Goal: Task Accomplishment & Management: Use online tool/utility

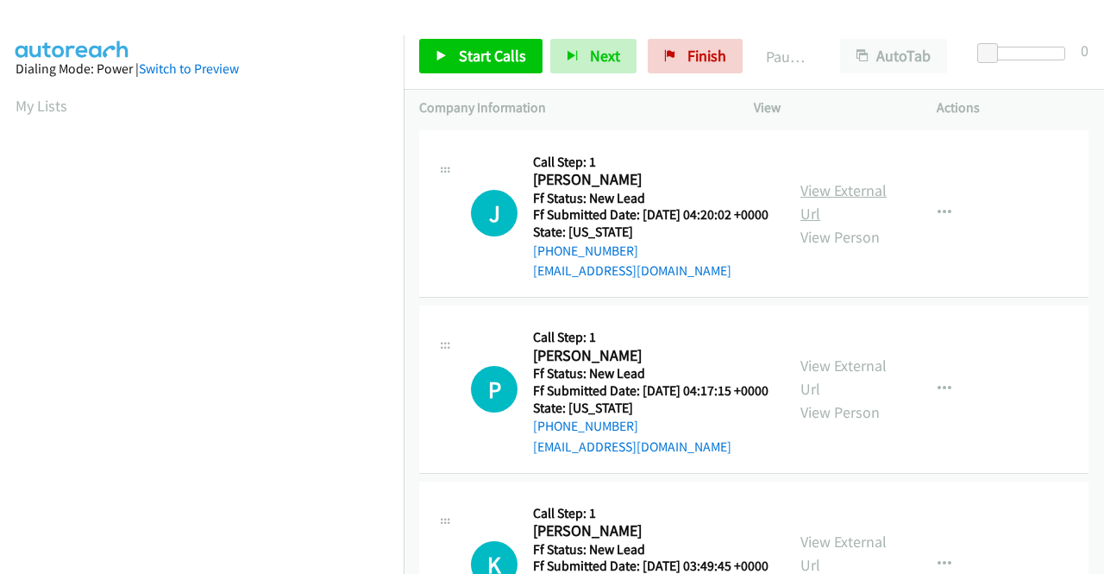
click at [837, 189] on link "View External Url" at bounding box center [844, 201] width 86 height 43
click at [859, 386] on link "View External Url" at bounding box center [844, 376] width 86 height 43
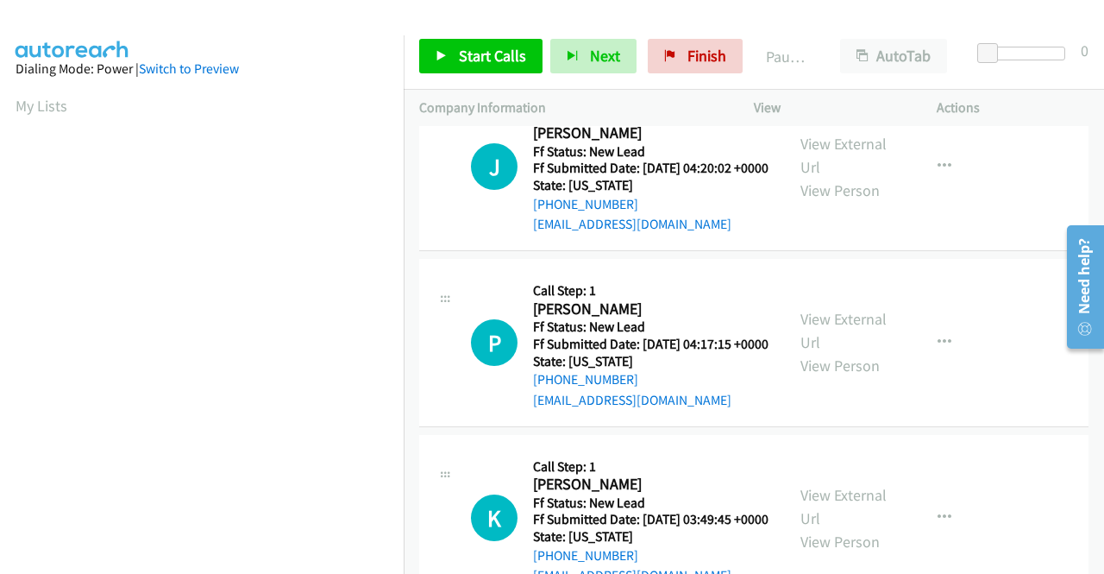
scroll to position [86, 0]
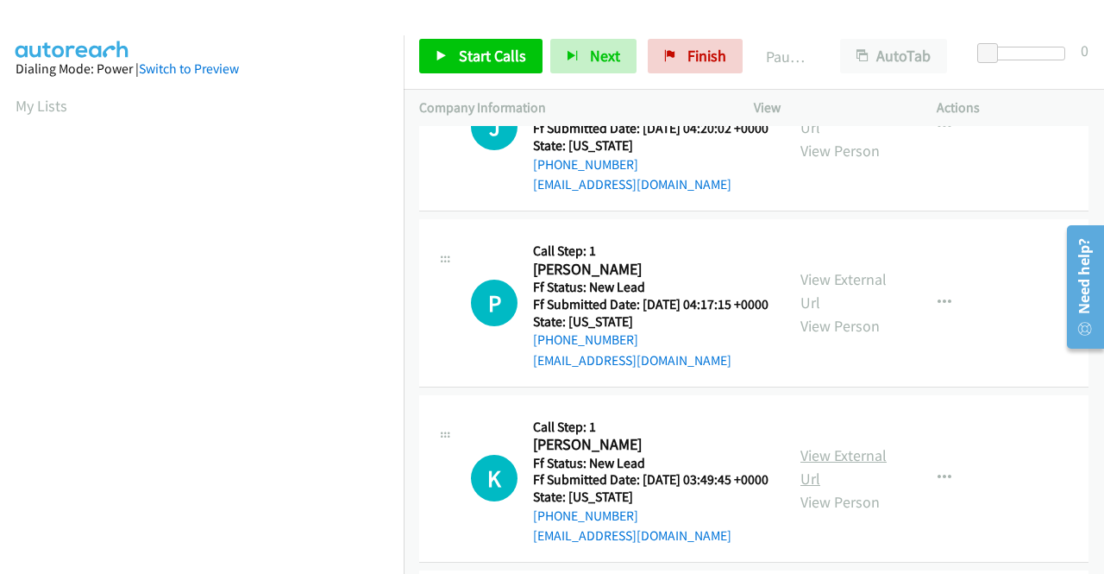
click at [851, 488] on link "View External Url" at bounding box center [844, 466] width 86 height 43
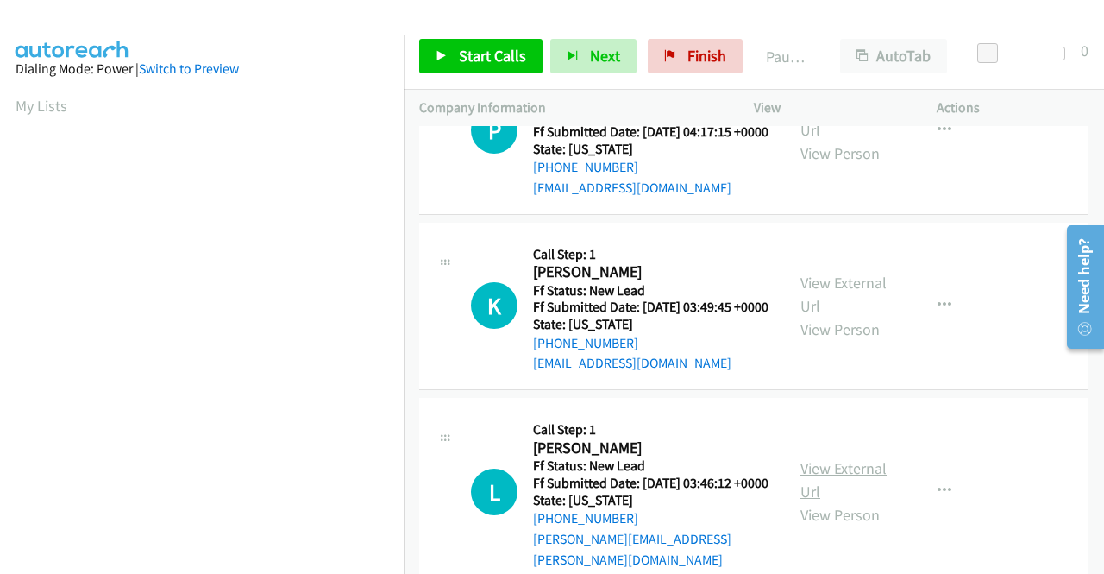
click at [851, 501] on link "View External Url" at bounding box center [844, 479] width 86 height 43
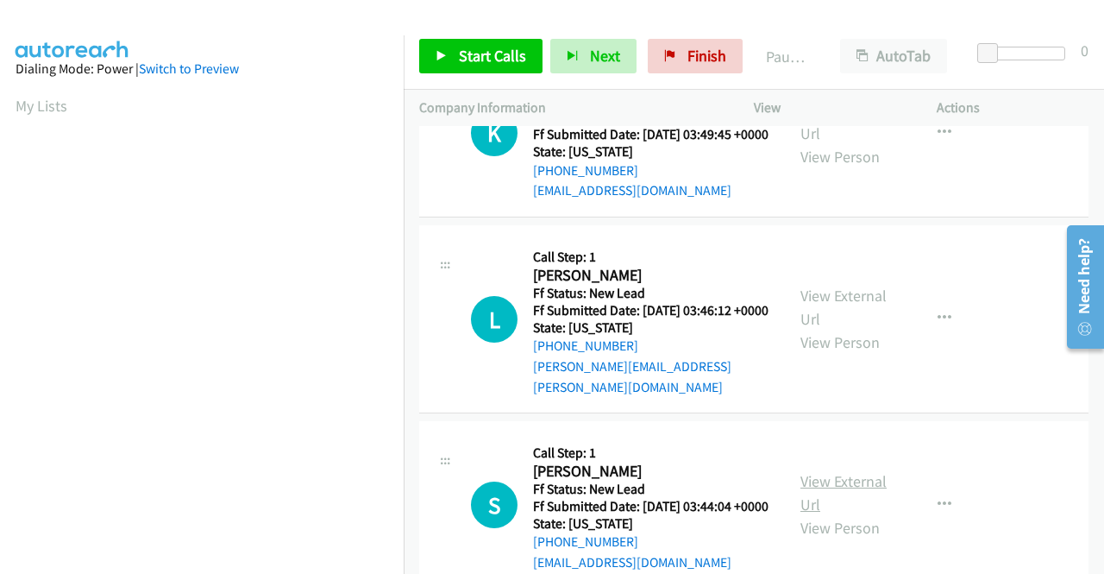
click at [826, 514] on link "View External Url" at bounding box center [844, 492] width 86 height 43
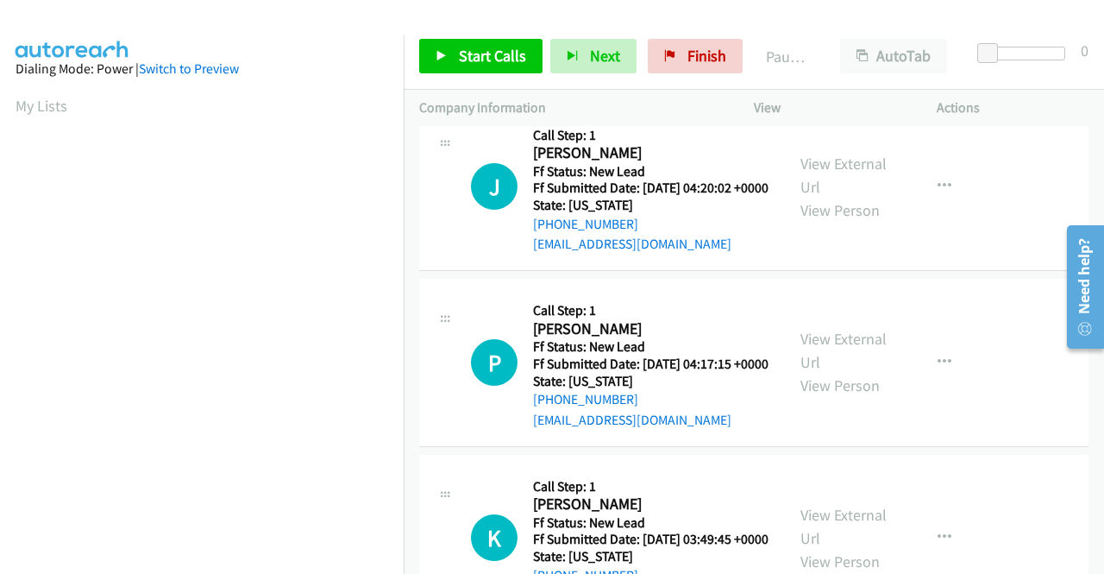
scroll to position [0, 0]
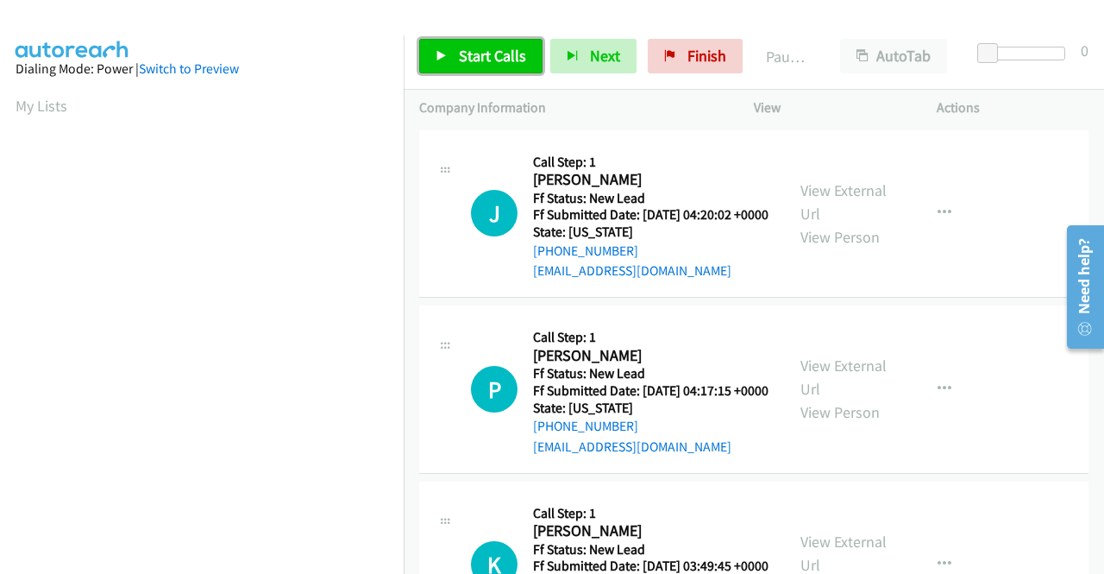
click at [487, 61] on span "Start Calls" at bounding box center [492, 56] width 67 height 20
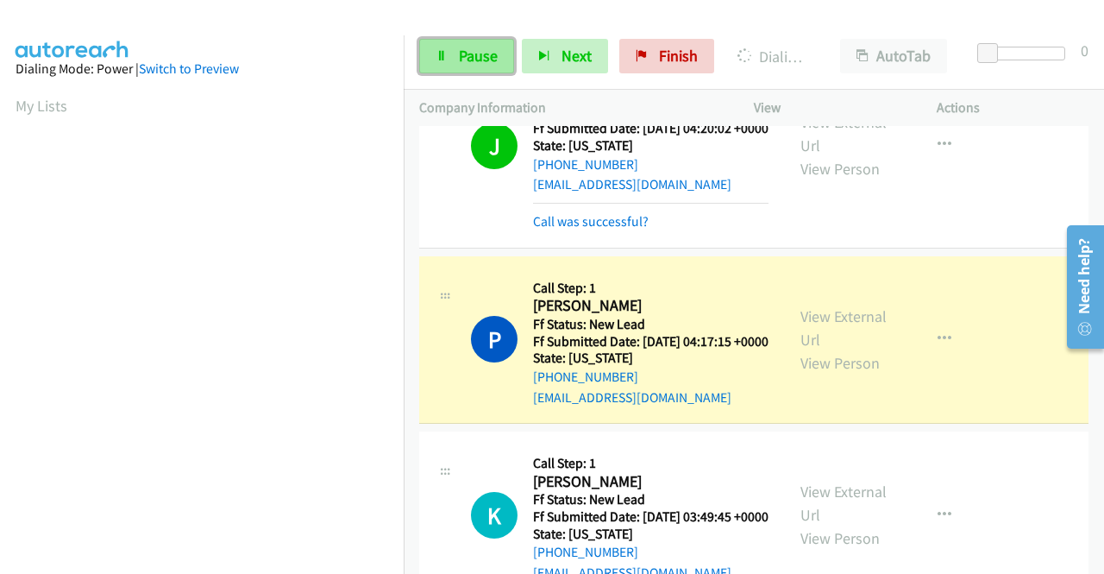
click at [459, 60] on span "Pause" at bounding box center [478, 56] width 39 height 20
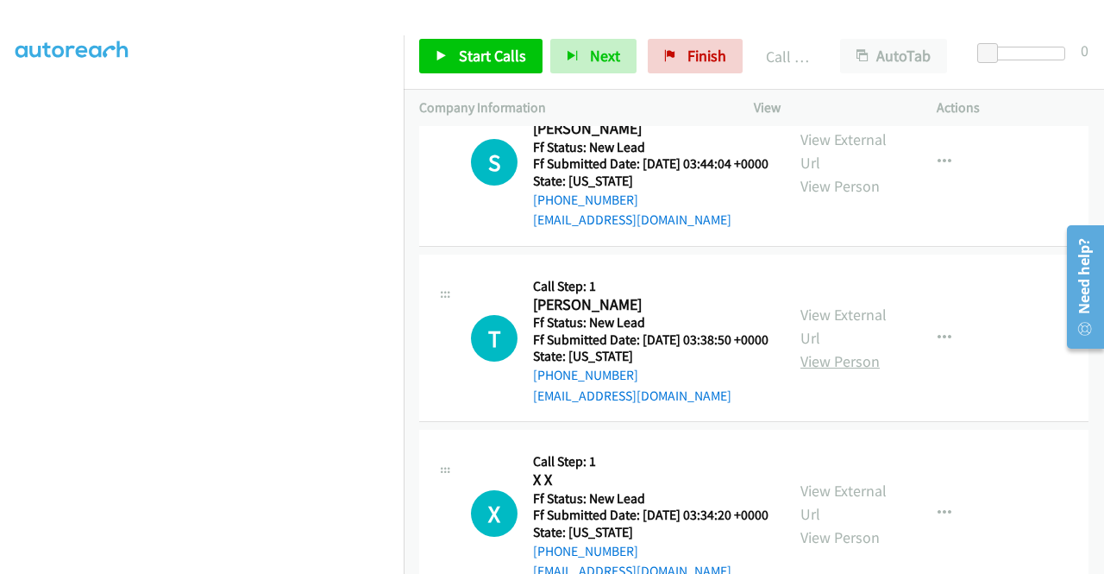
scroll to position [863, 0]
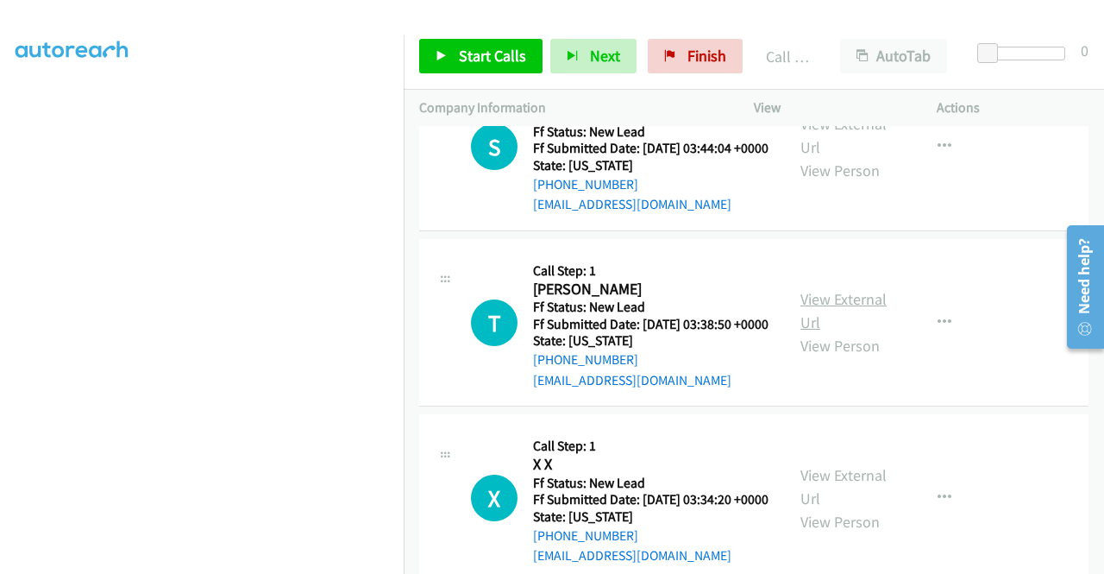
click at [851, 332] on link "View External Url" at bounding box center [844, 310] width 86 height 43
click at [487, 55] on span "Start Calls" at bounding box center [492, 56] width 67 height 20
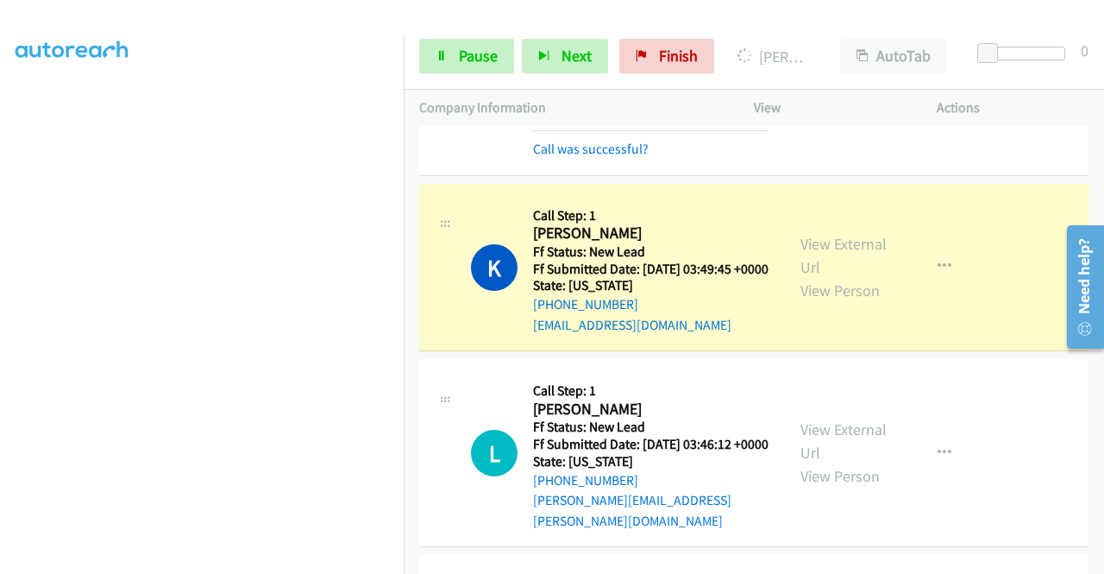
scroll to position [345, 0]
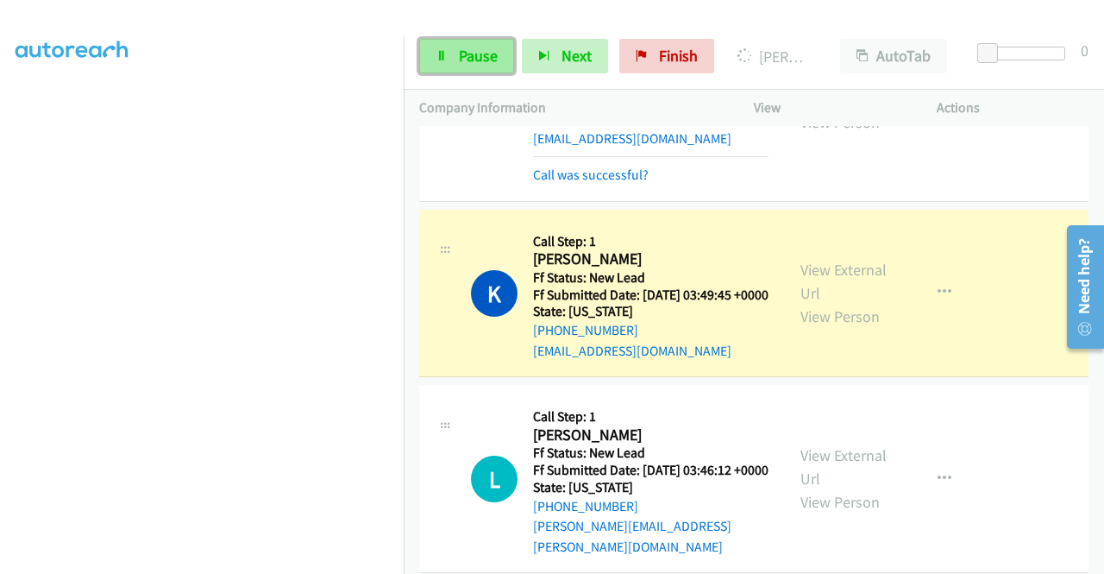
click at [452, 49] on link "Pause" at bounding box center [466, 56] width 95 height 35
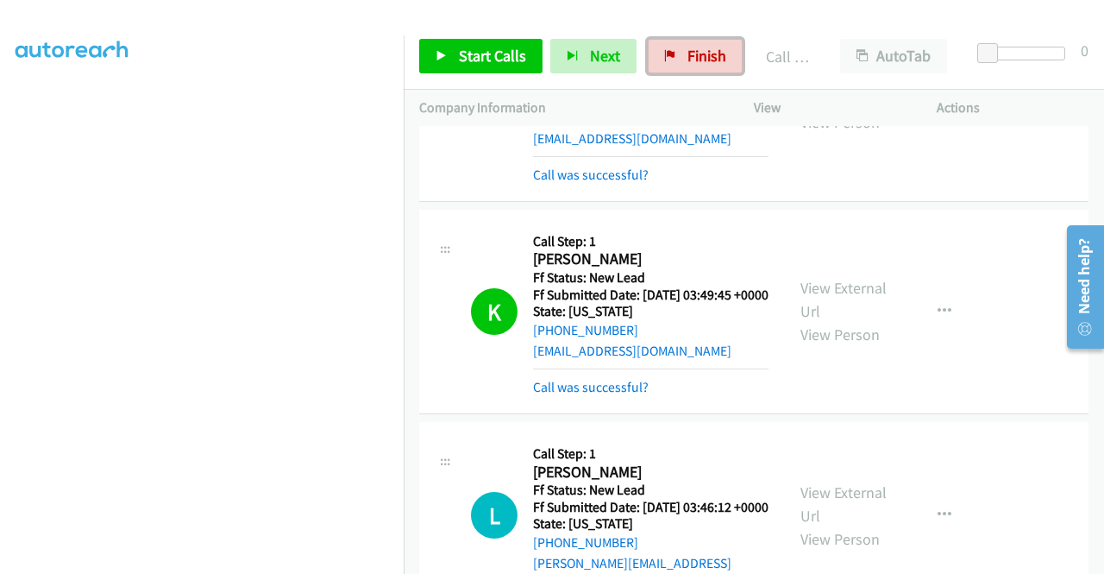
drag, startPoint x: 717, startPoint y: 56, endPoint x: 633, endPoint y: 89, distance: 89.9
click at [715, 56] on span "Finish" at bounding box center [707, 56] width 39 height 20
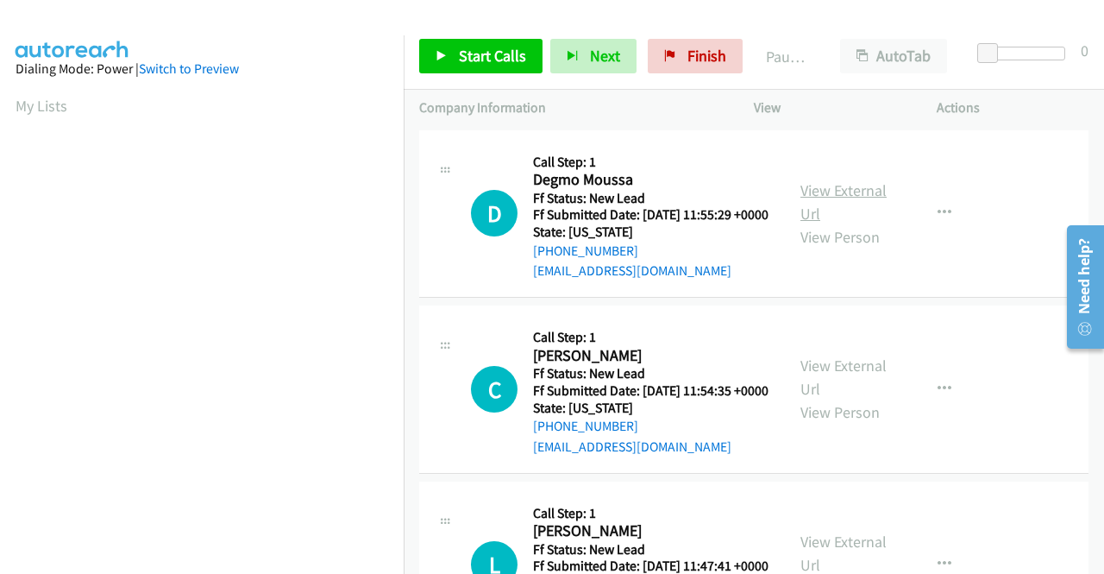
click at [859, 199] on link "View External Url" at bounding box center [844, 201] width 86 height 43
click at [847, 393] on link "View External Url" at bounding box center [844, 376] width 86 height 43
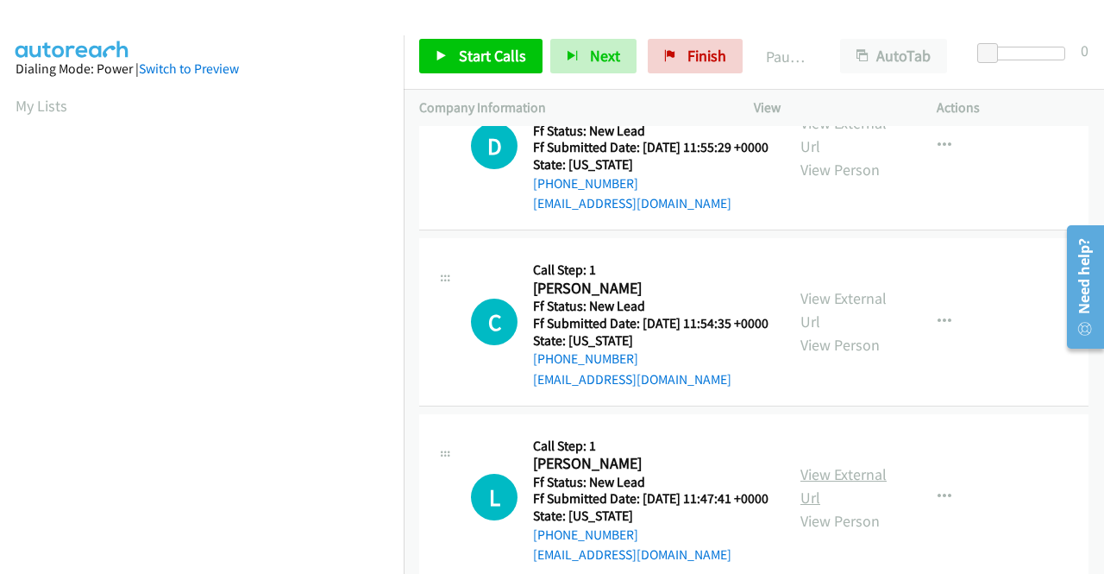
scroll to position [150, 0]
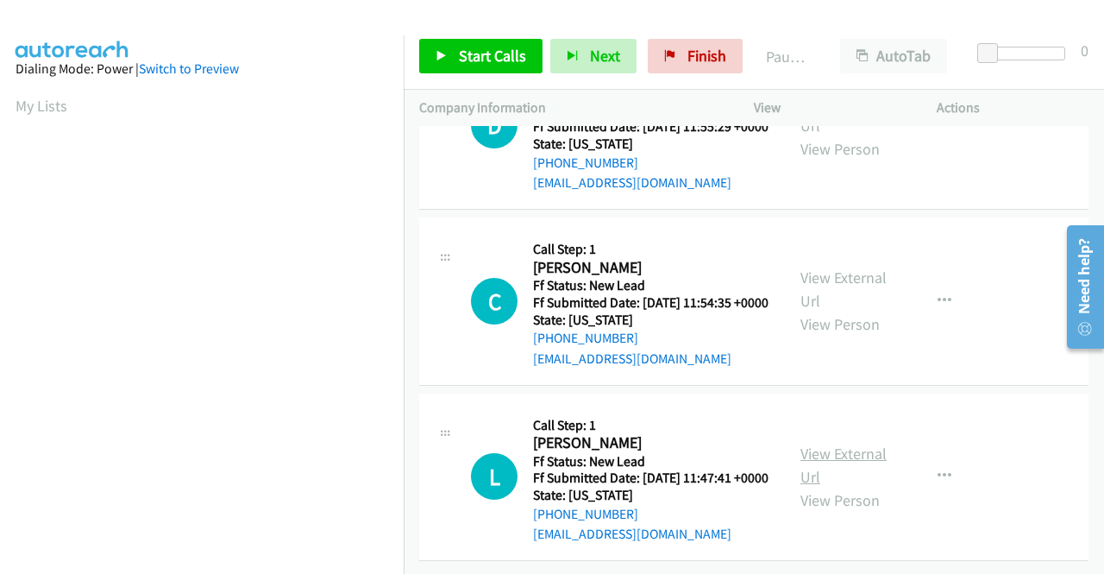
click at [840, 443] on link "View External Url" at bounding box center [844, 464] width 86 height 43
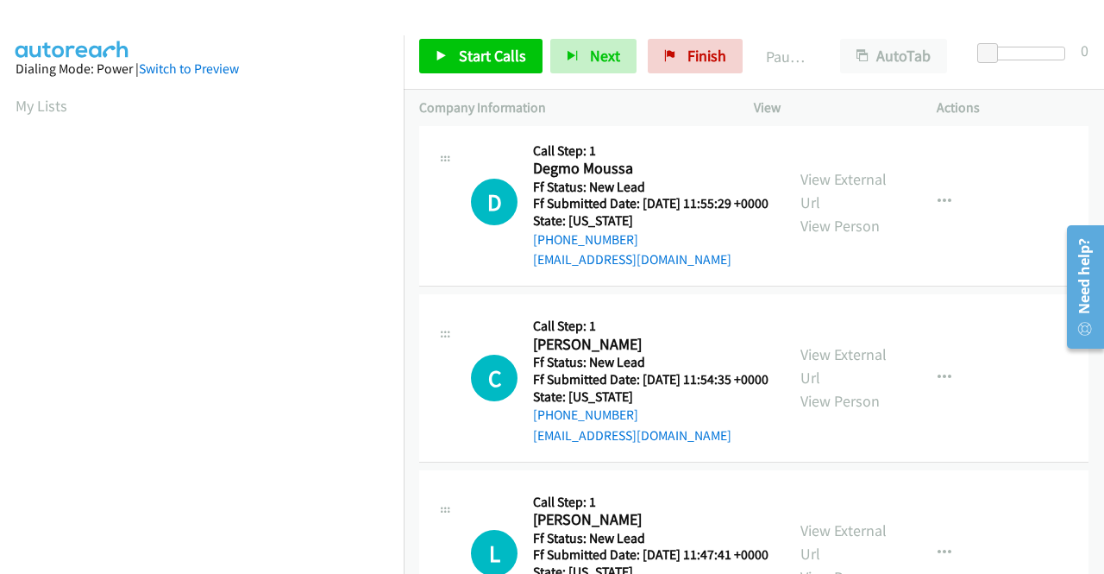
scroll to position [0, 0]
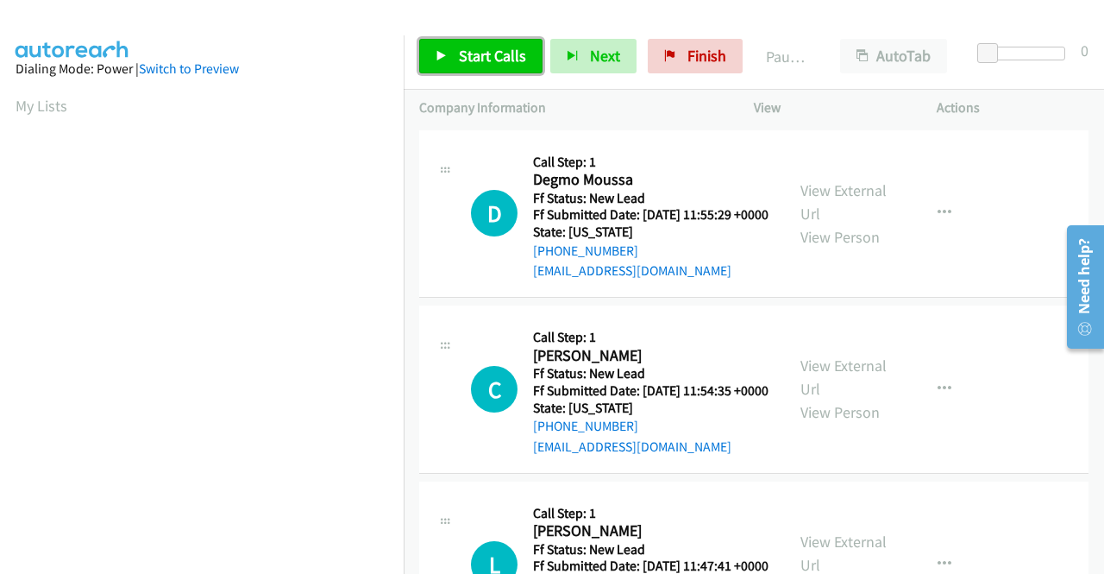
drag, startPoint x: 474, startPoint y: 47, endPoint x: 499, endPoint y: 34, distance: 28.6
click at [474, 47] on span "Start Calls" at bounding box center [492, 56] width 67 height 20
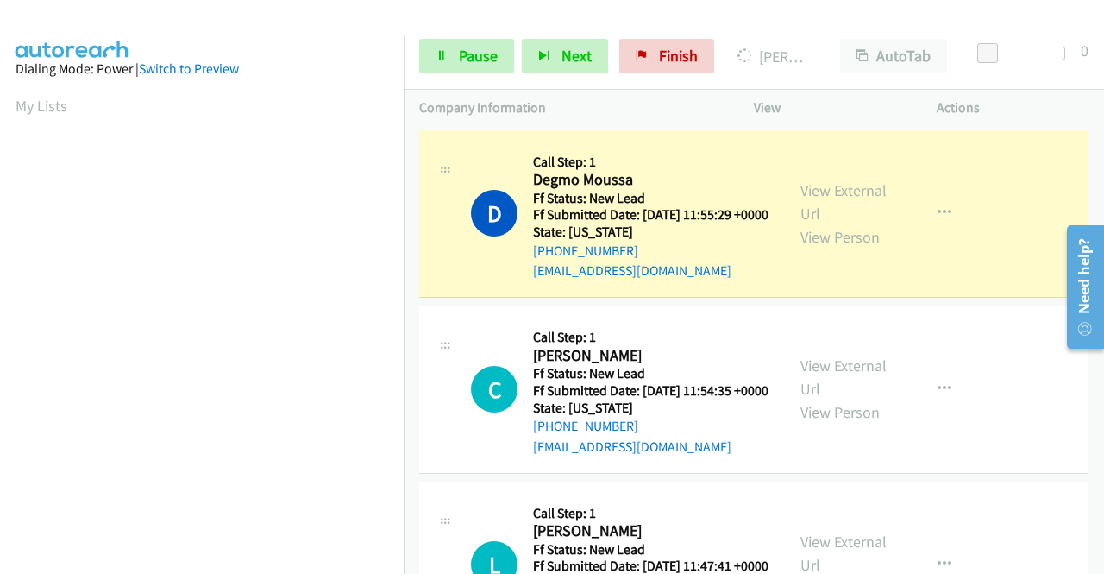
click at [1024, 104] on p "Actions" at bounding box center [1013, 107] width 152 height 21
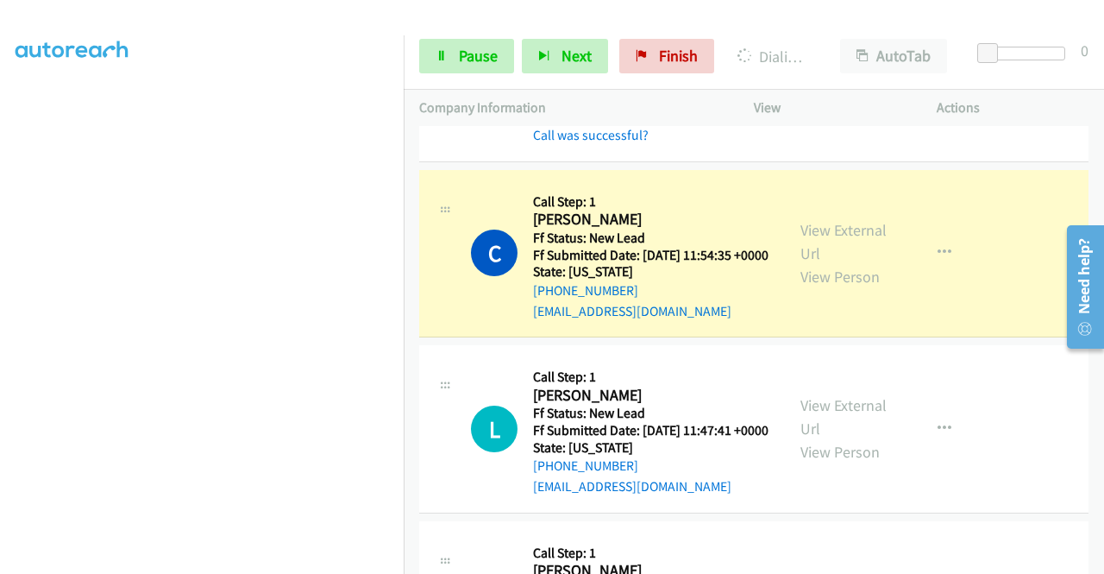
scroll to position [431, 0]
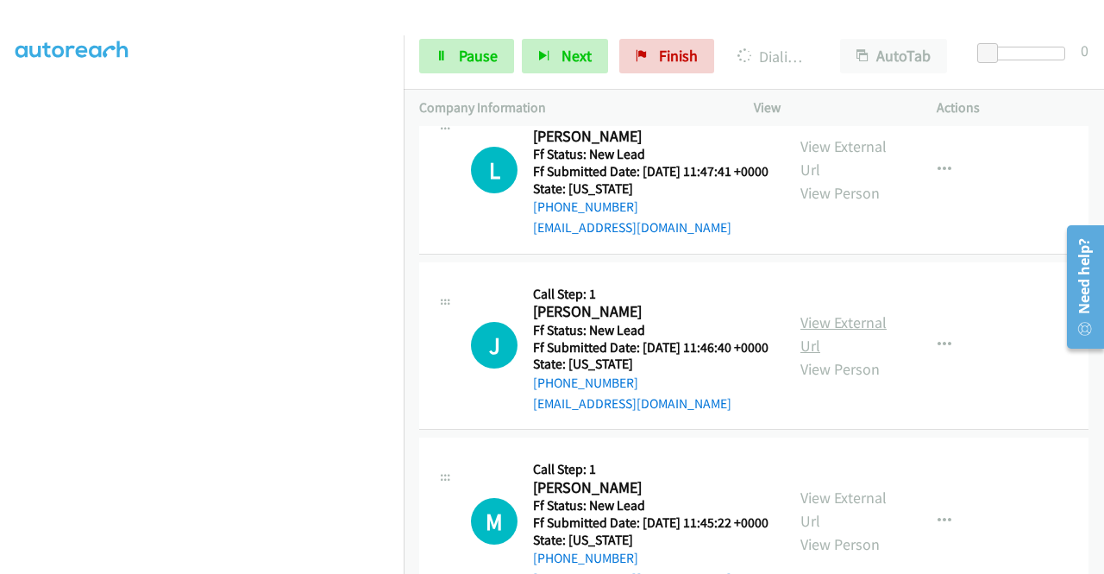
click at [862, 355] on link "View External Url" at bounding box center [844, 333] width 86 height 43
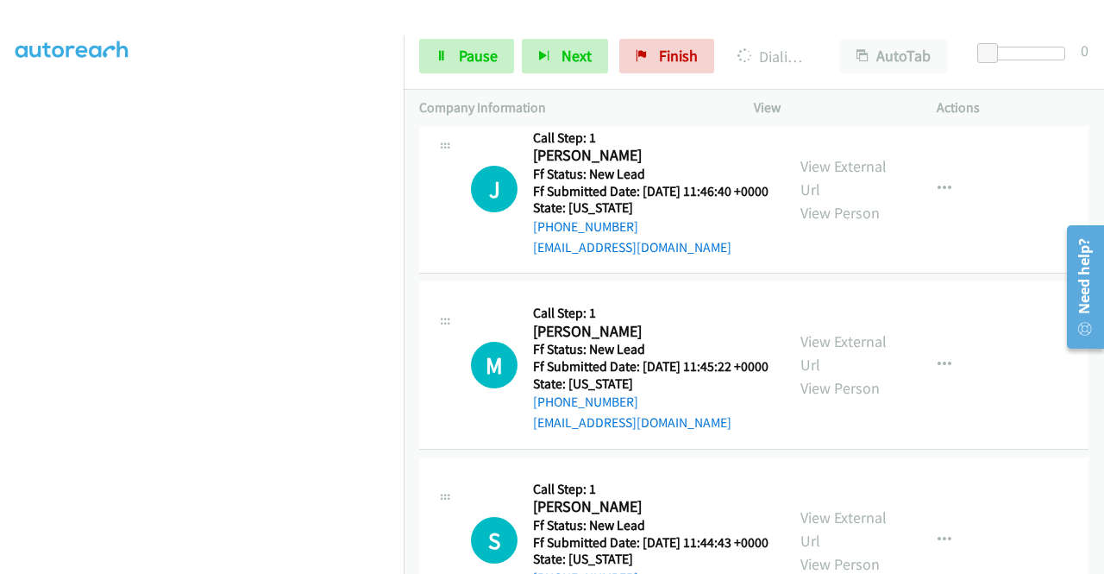
scroll to position [604, 0]
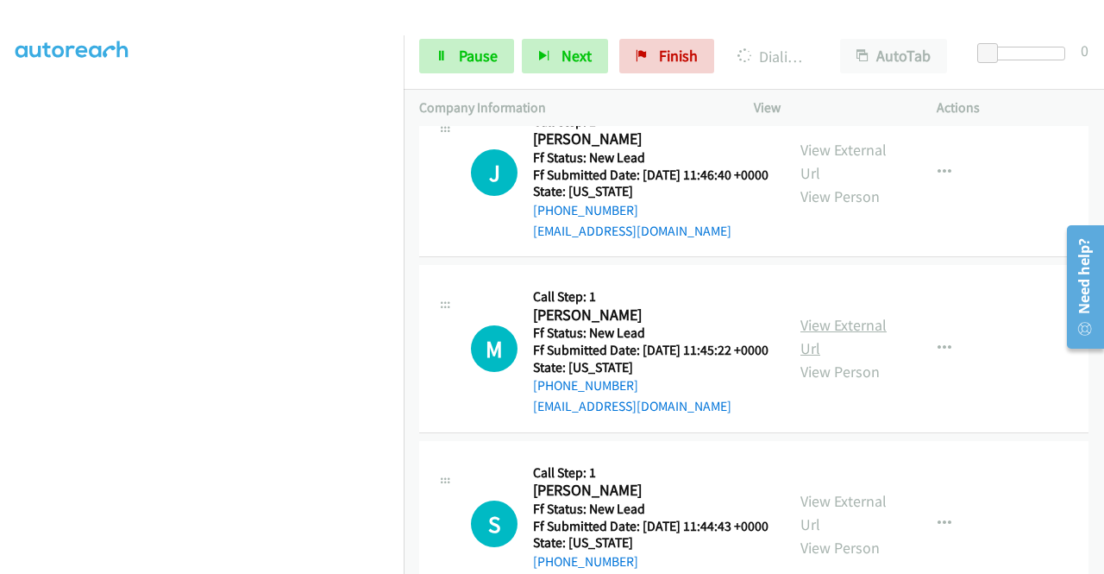
click at [855, 358] on link "View External Url" at bounding box center [844, 336] width 86 height 43
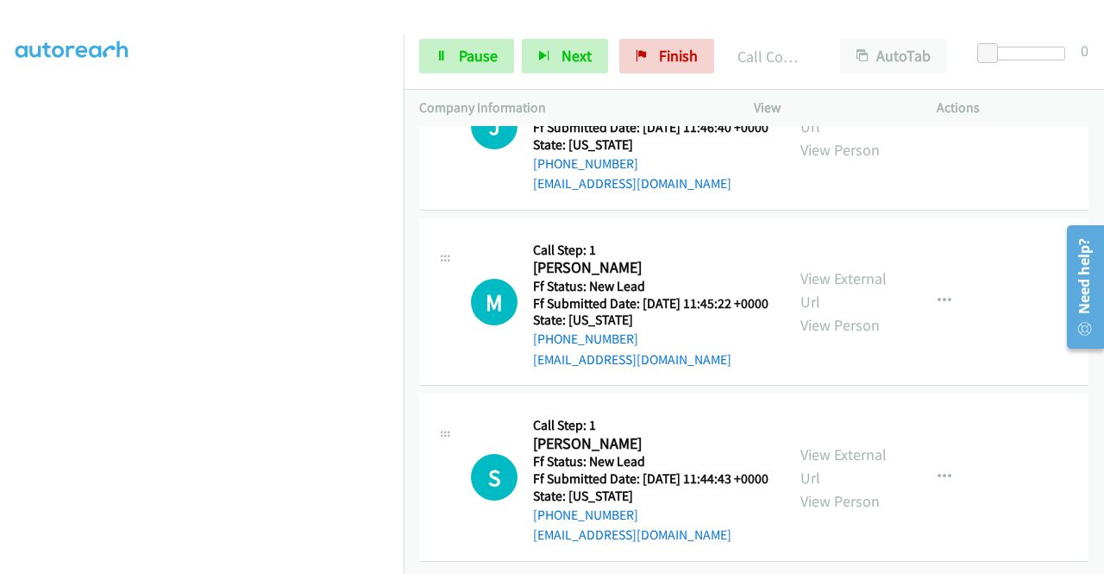
scroll to position [801, 0]
click at [859, 444] on link "View External Url" at bounding box center [844, 465] width 86 height 43
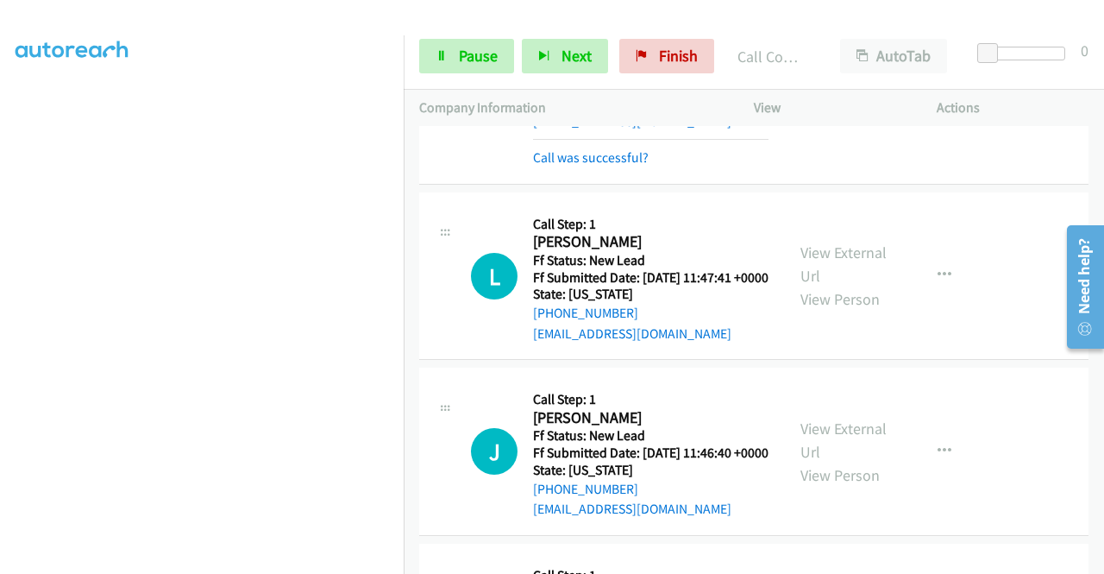
scroll to position [369, 0]
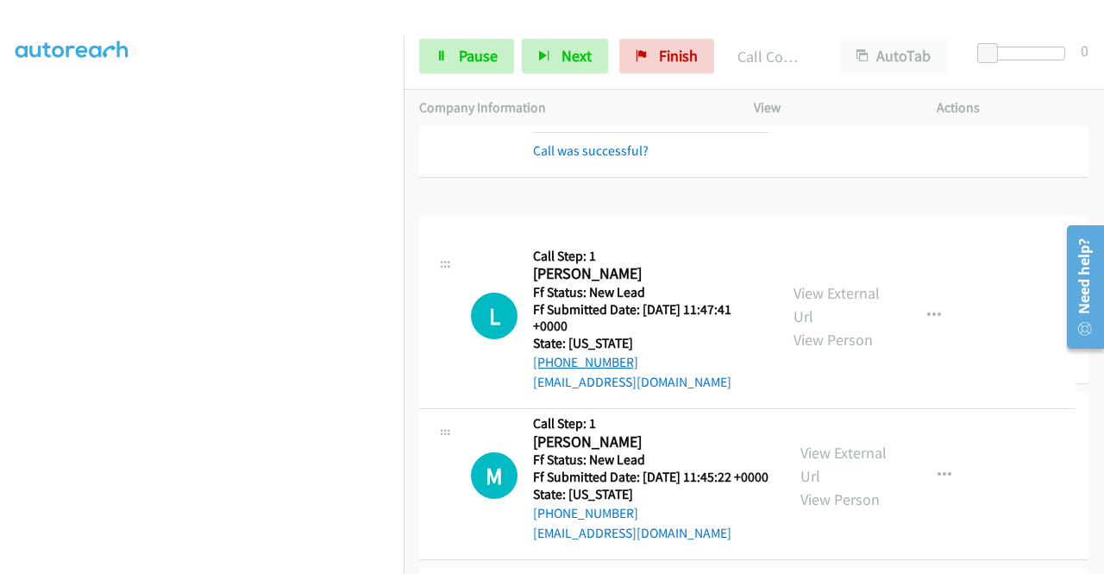
drag, startPoint x: 668, startPoint y: 356, endPoint x: 562, endPoint y: 362, distance: 105.4
drag, startPoint x: 660, startPoint y: 350, endPoint x: 595, endPoint y: 355, distance: 64.9
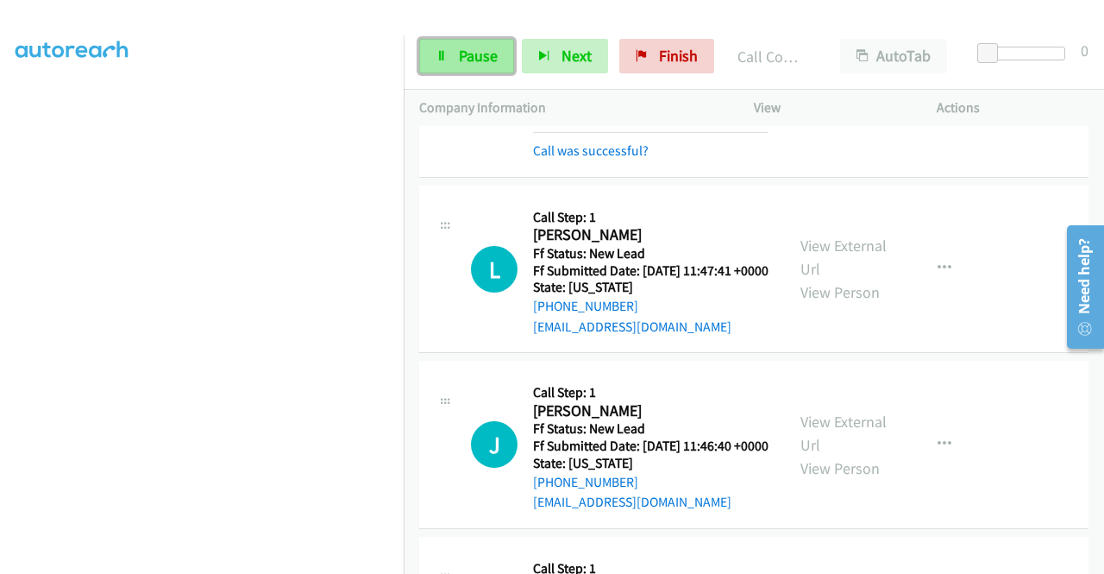
click at [441, 67] on link "Pause" at bounding box center [466, 56] width 95 height 35
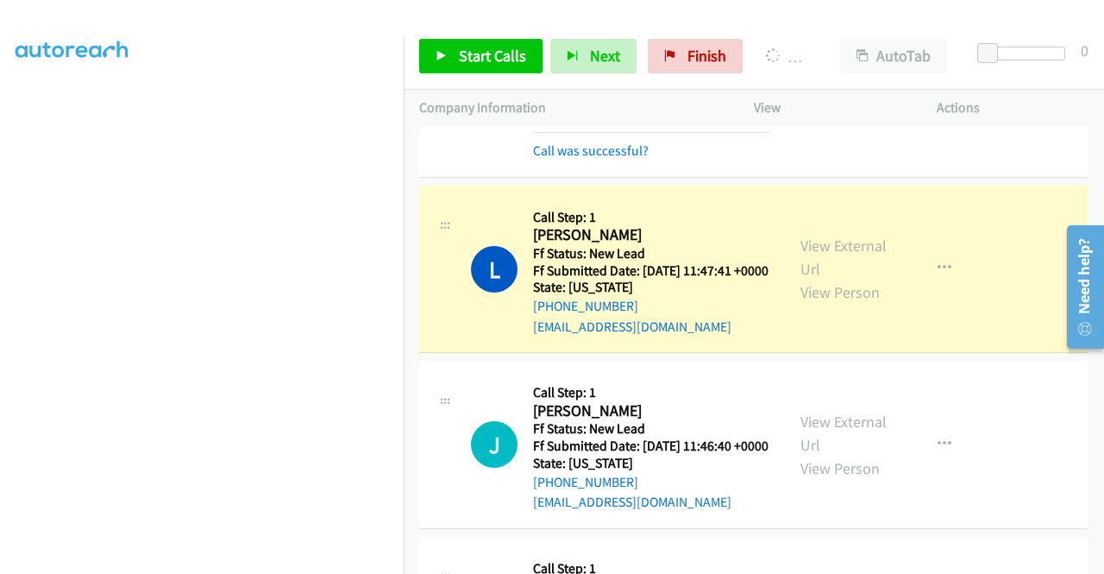
scroll to position [393, 0]
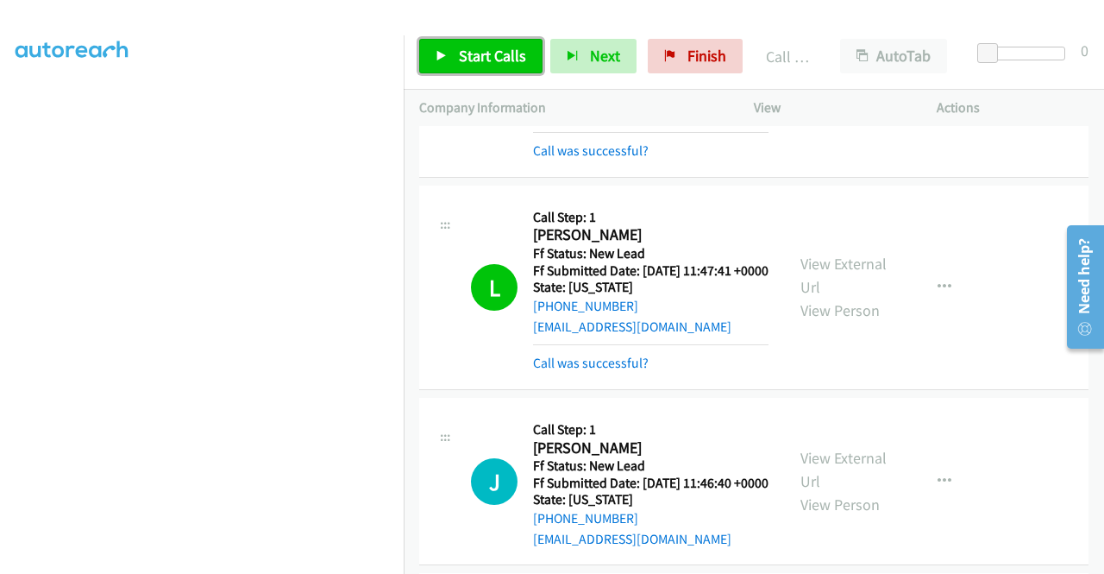
click at [499, 56] on span "Start Calls" at bounding box center [492, 56] width 67 height 20
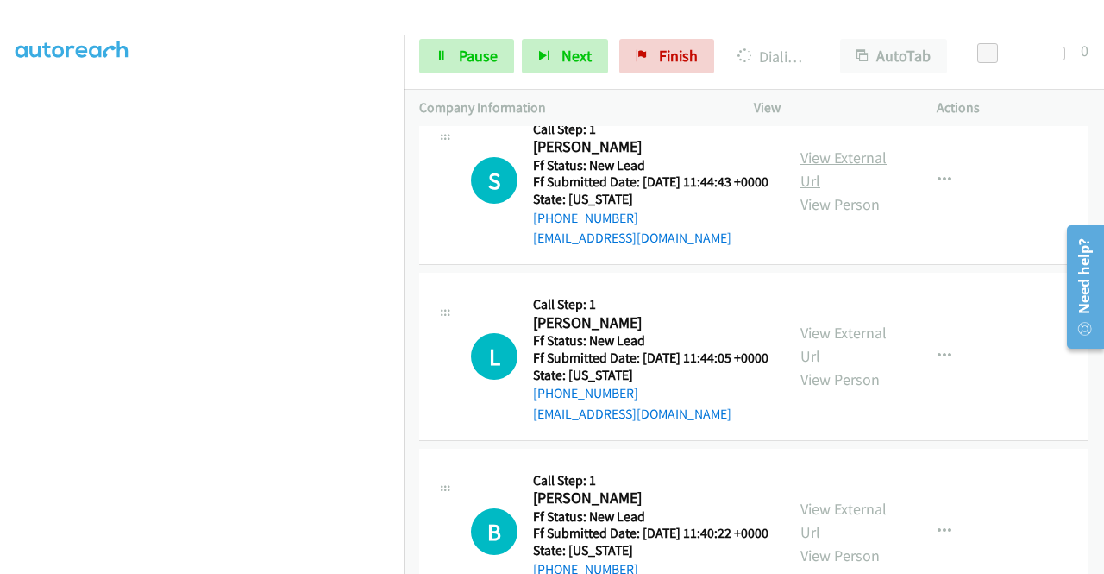
scroll to position [1096, 0]
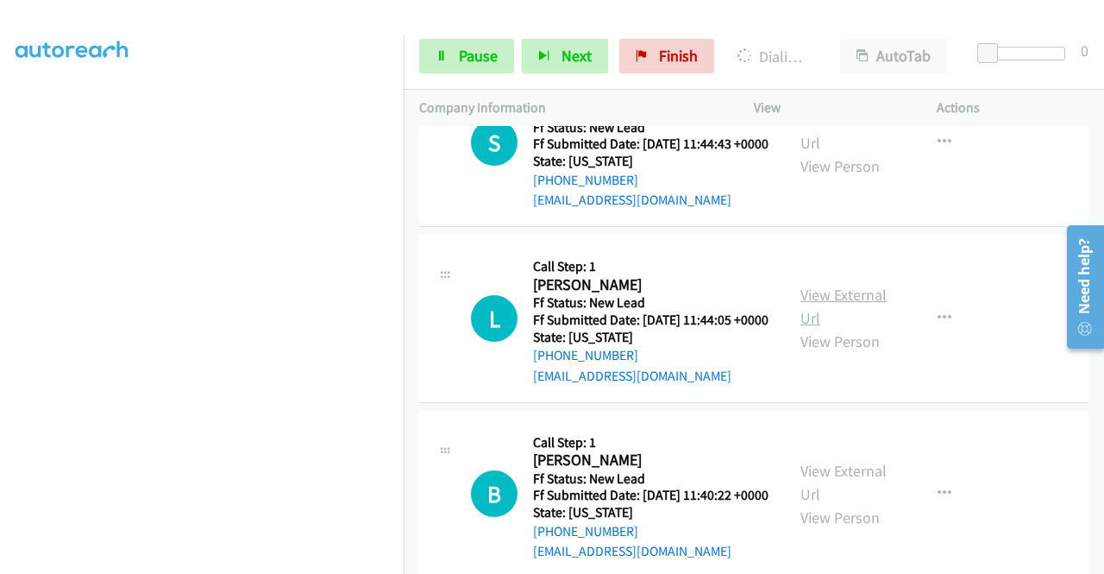
click at [851, 328] on link "View External Url" at bounding box center [844, 306] width 86 height 43
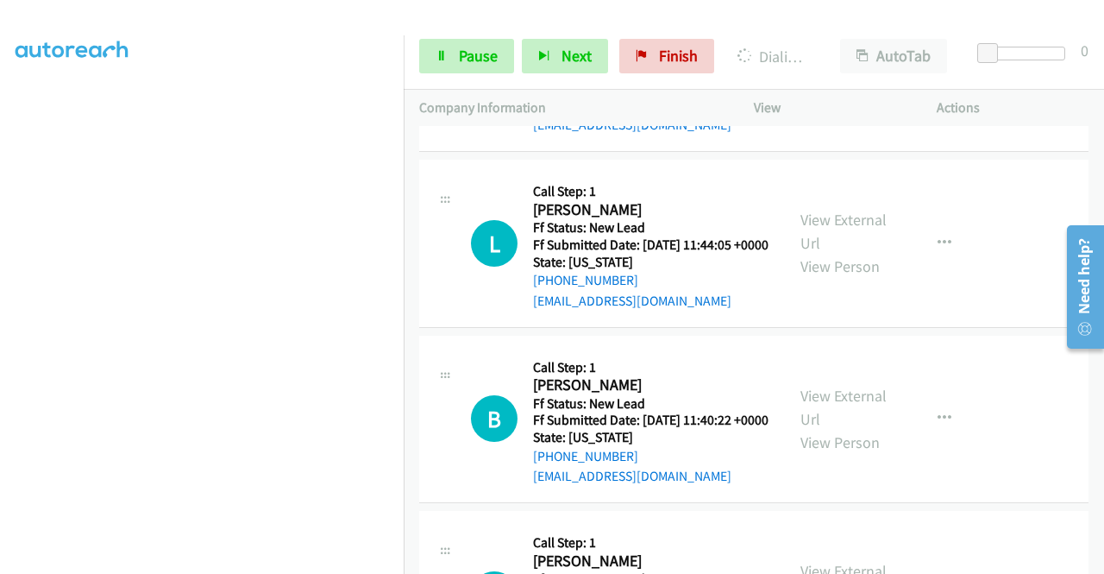
scroll to position [1268, 0]
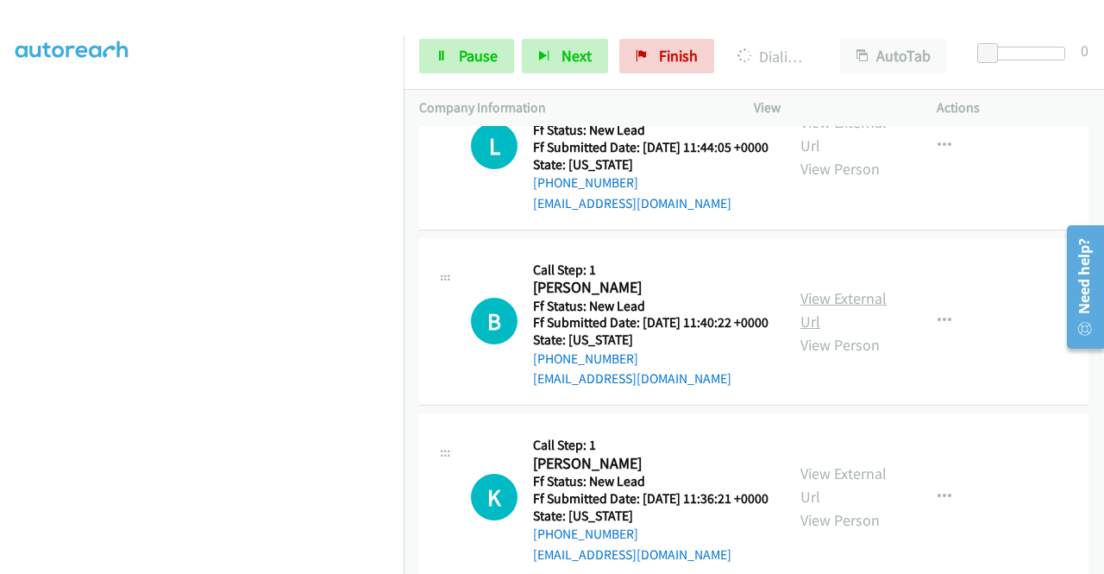
click at [866, 331] on link "View External Url" at bounding box center [844, 309] width 86 height 43
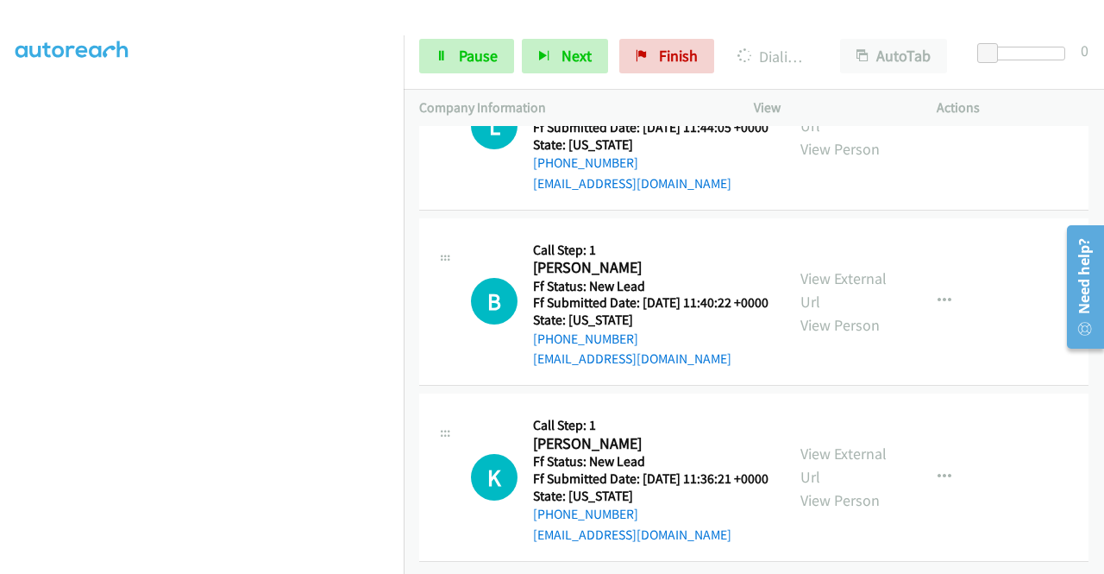
scroll to position [1441, 0]
click at [823, 445] on link "View External Url" at bounding box center [844, 464] width 86 height 43
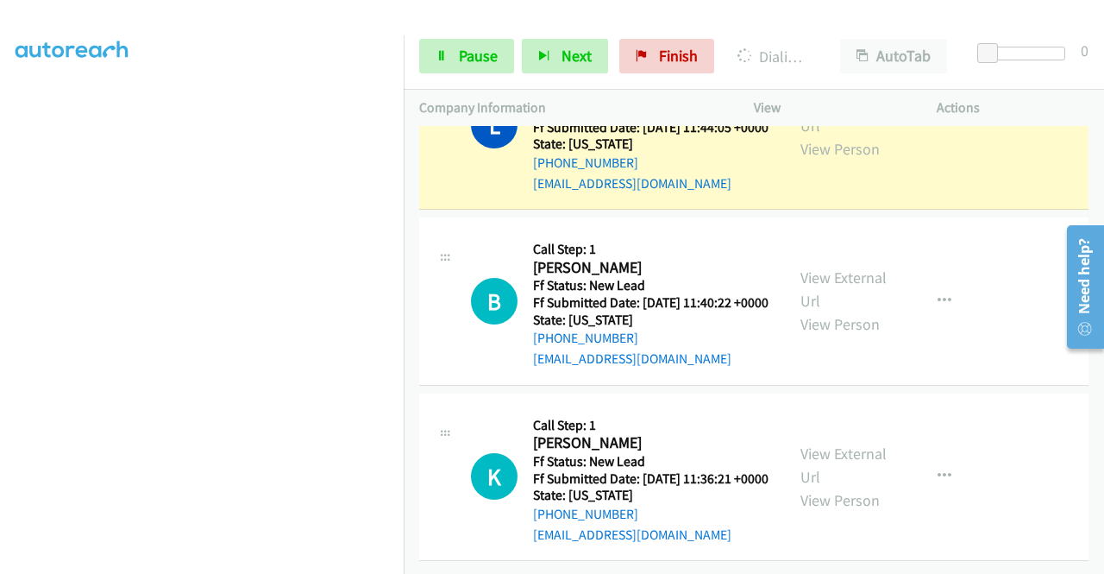
scroll to position [1228, 0]
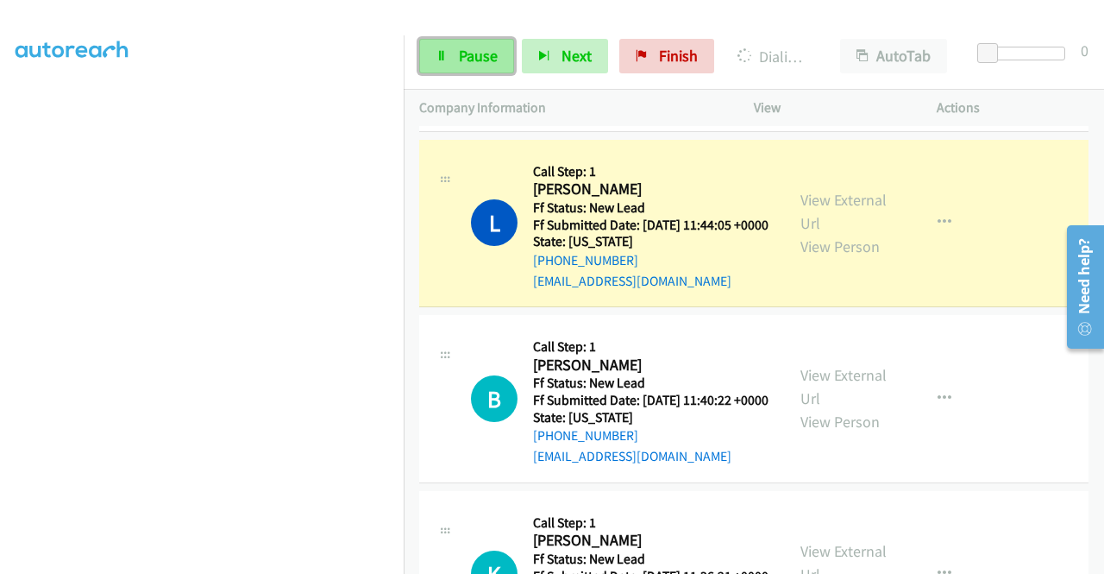
click at [473, 55] on span "Pause" at bounding box center [478, 56] width 39 height 20
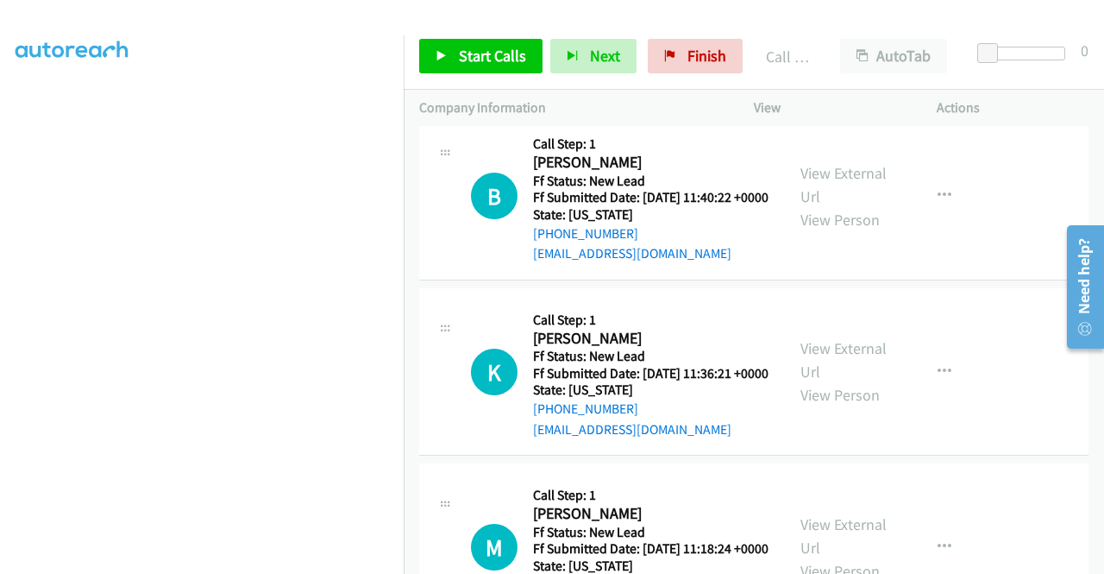
scroll to position [1677, 0]
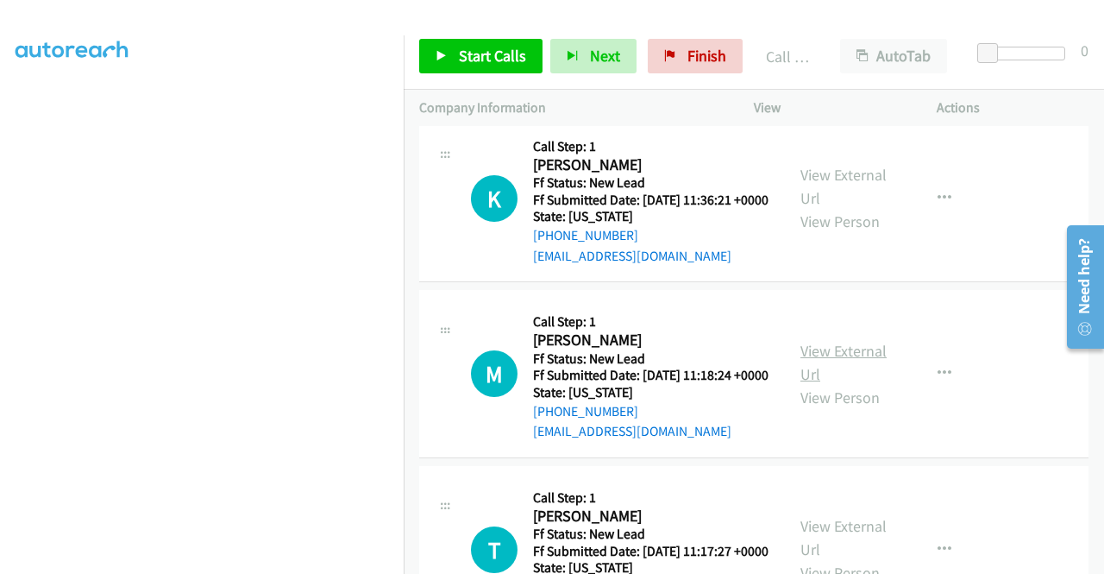
click at [840, 384] on link "View External Url" at bounding box center [844, 362] width 86 height 43
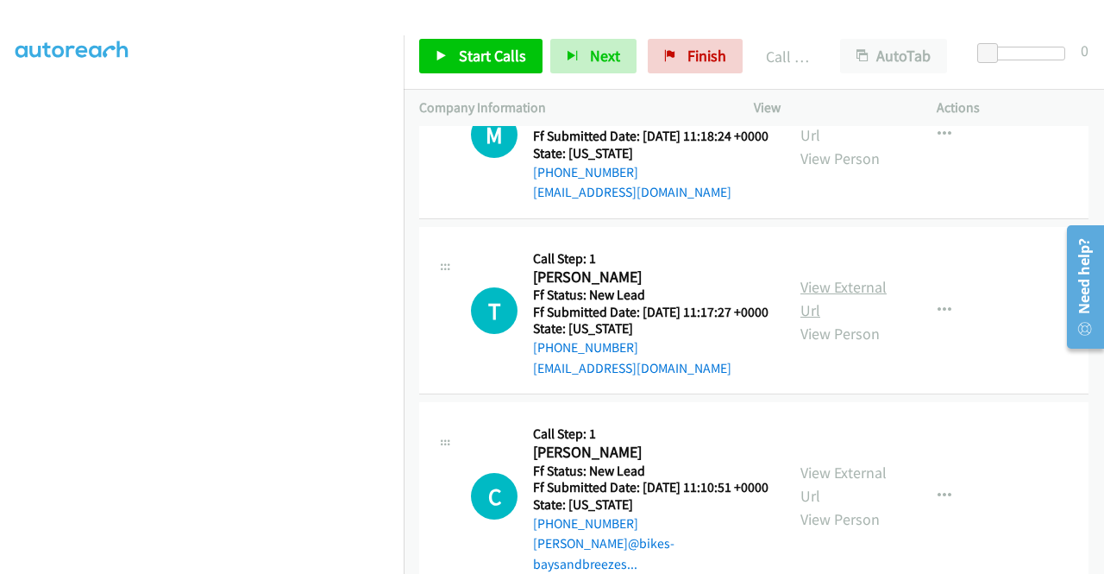
scroll to position [1936, 0]
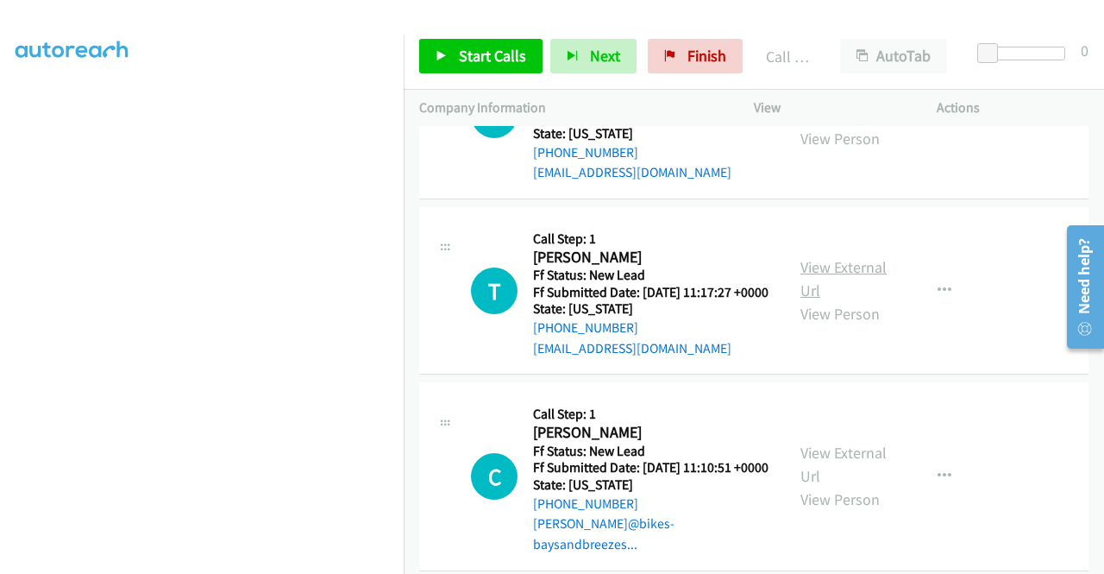
click at [828, 300] on link "View External Url" at bounding box center [844, 278] width 86 height 43
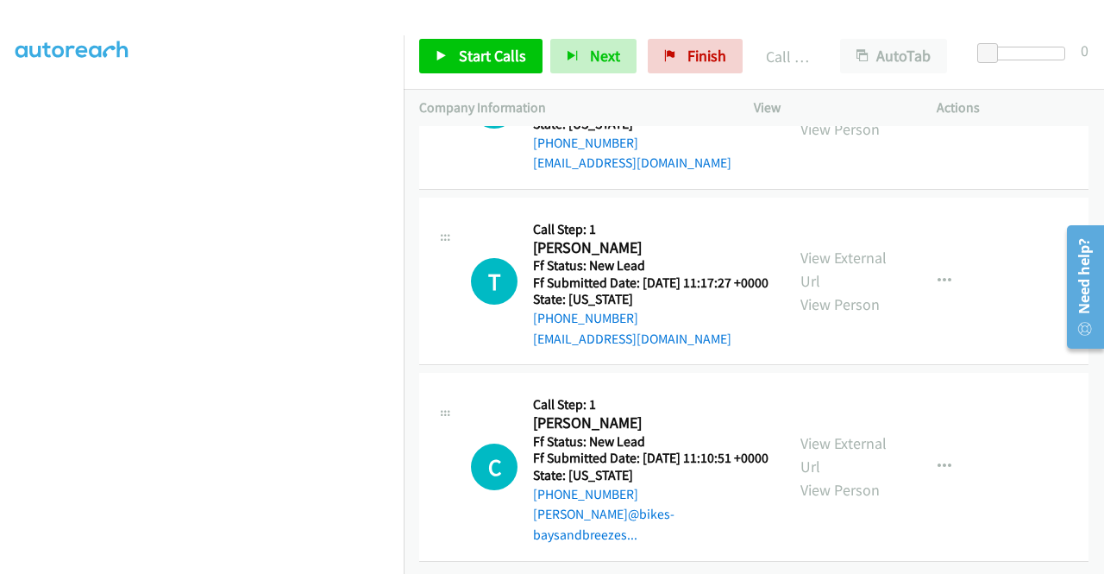
scroll to position [2108, 0]
click at [819, 462] on link "View External Url" at bounding box center [844, 454] width 86 height 43
click at [478, 51] on span "Start Calls" at bounding box center [492, 56] width 67 height 20
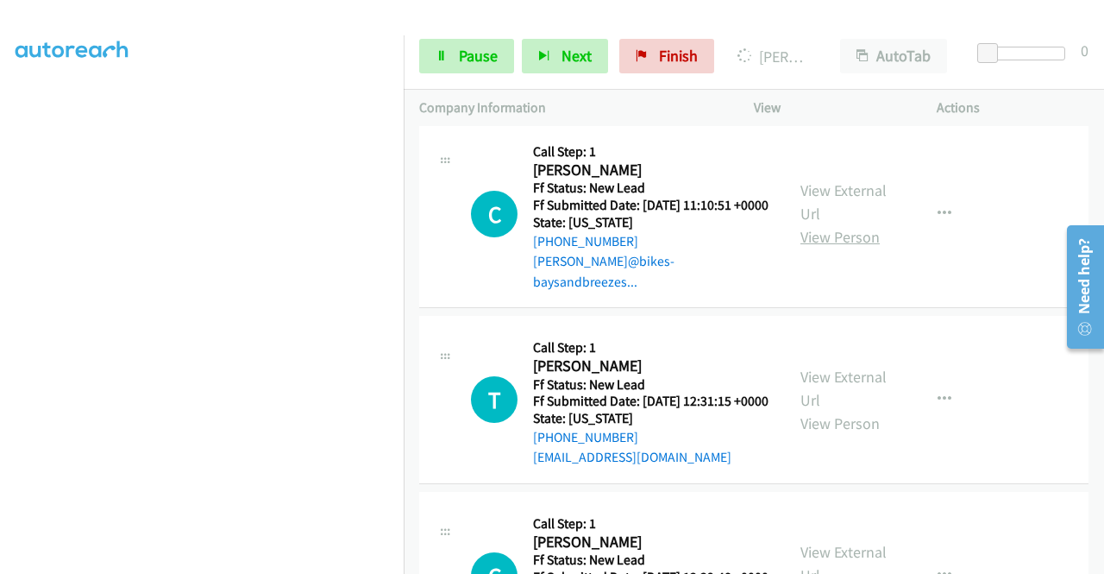
scroll to position [2481, 0]
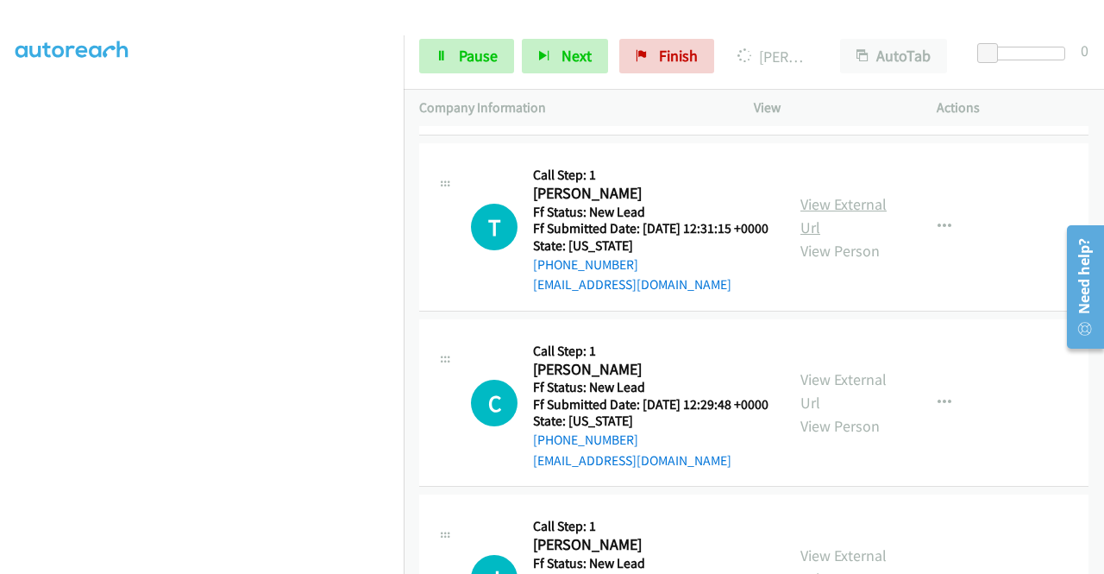
click at [851, 237] on link "View External Url" at bounding box center [844, 215] width 86 height 43
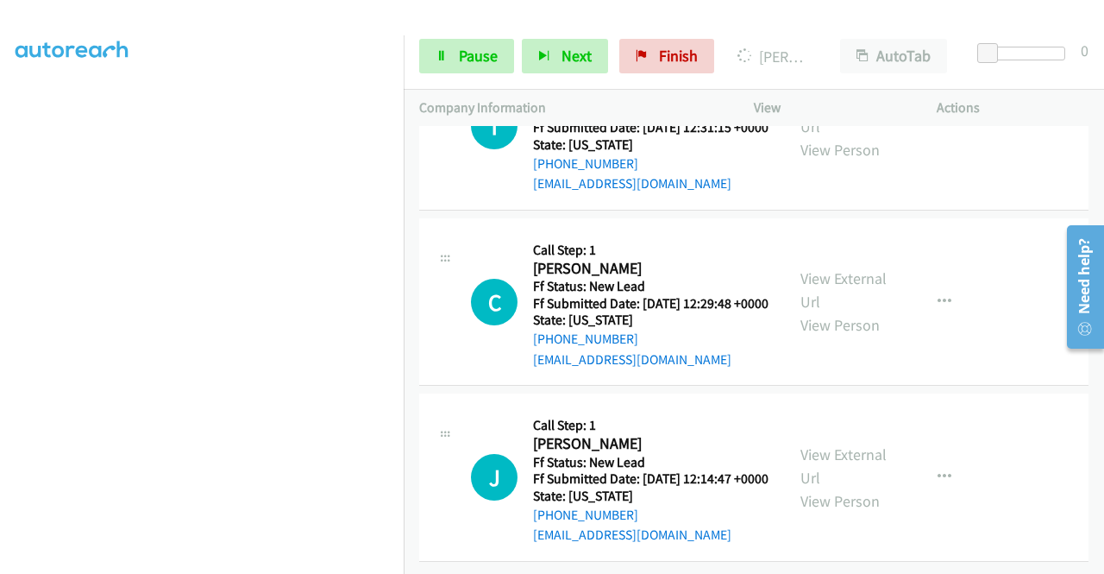
scroll to position [2654, 0]
click at [842, 311] on link "View External Url" at bounding box center [844, 289] width 86 height 43
click at [824, 444] on link "View External Url" at bounding box center [844, 465] width 86 height 43
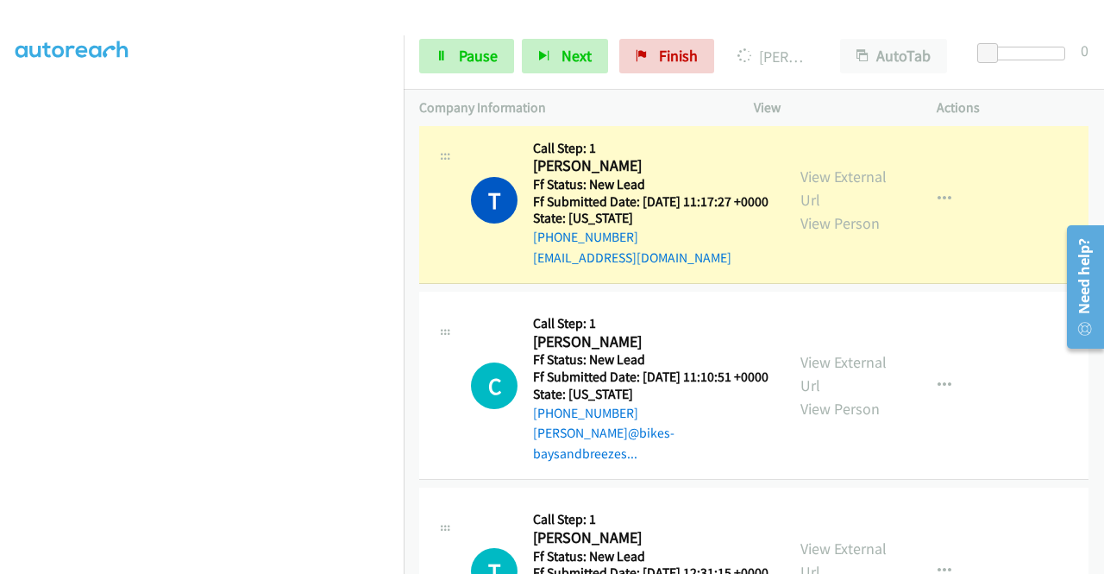
scroll to position [2133, 0]
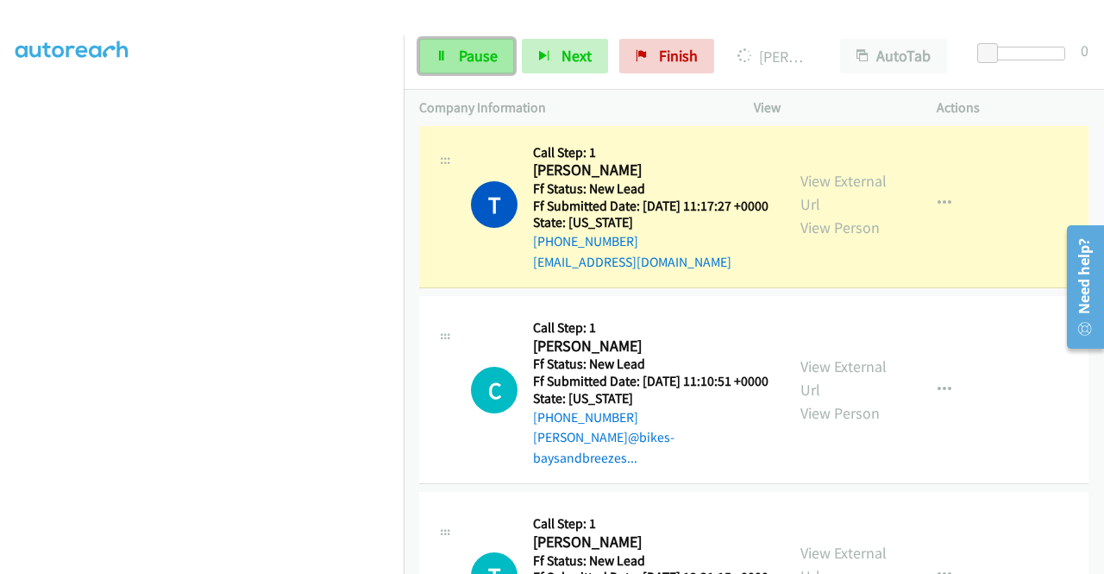
click at [487, 53] on span "Pause" at bounding box center [478, 56] width 39 height 20
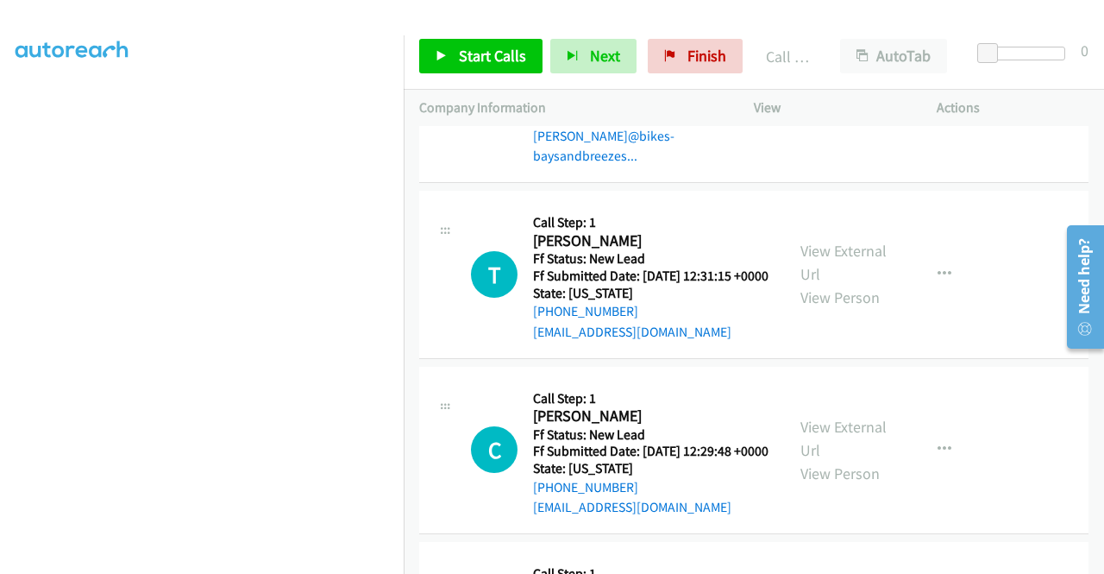
scroll to position [2478, 0]
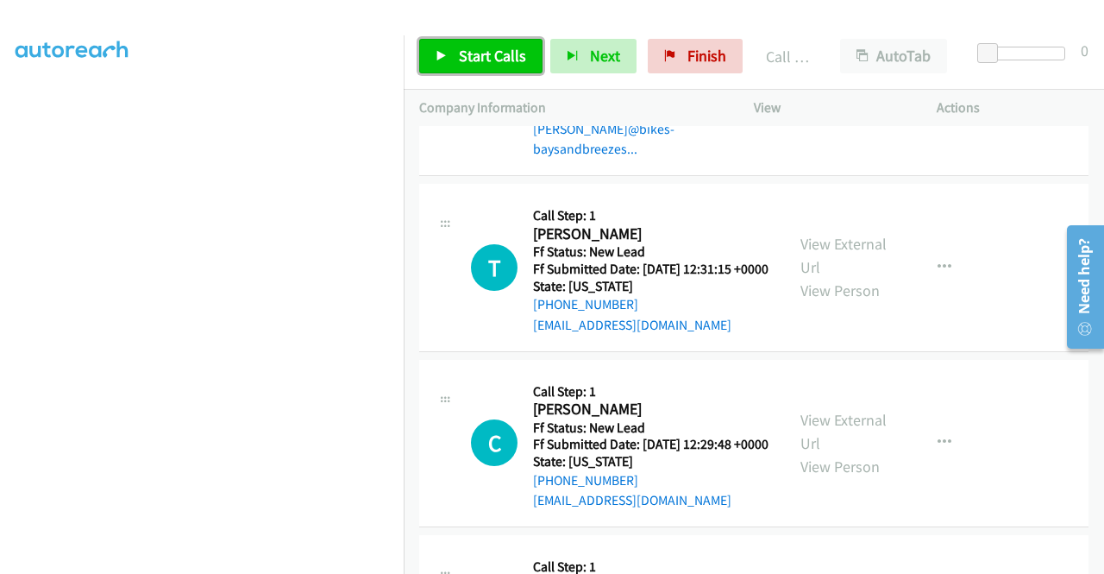
click at [447, 53] on link "Start Calls" at bounding box center [480, 56] width 123 height 35
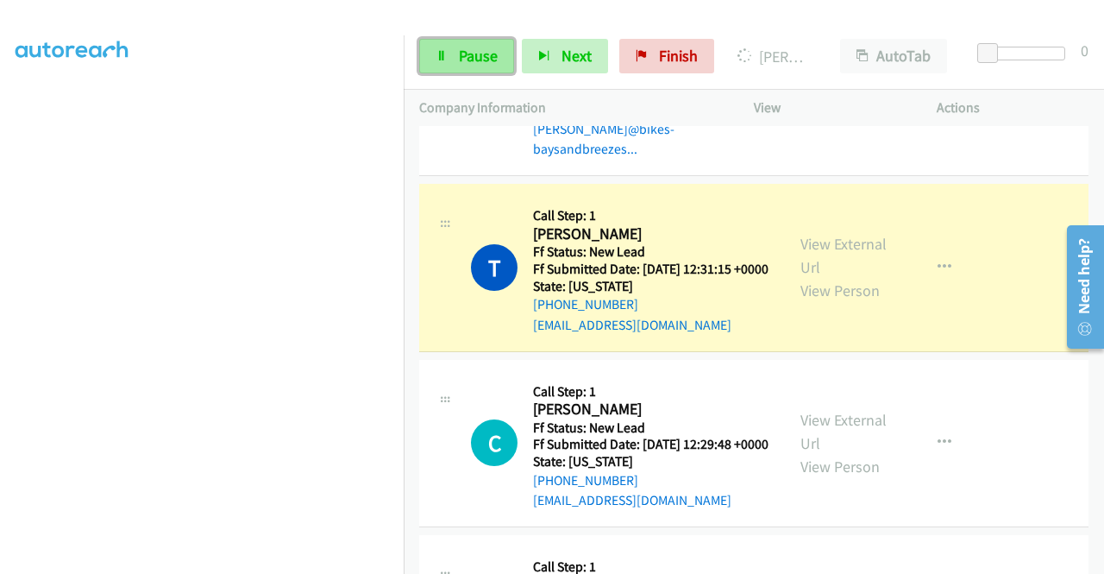
click at [456, 50] on link "Pause" at bounding box center [466, 56] width 95 height 35
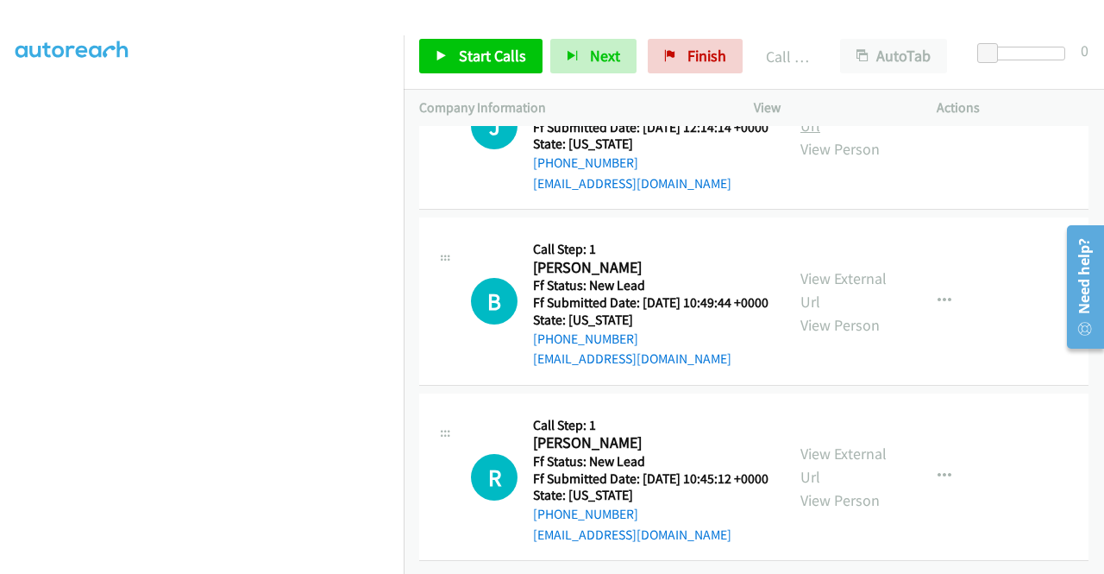
scroll to position [3254, 0]
click at [873, 135] on link "View External Url" at bounding box center [844, 113] width 86 height 43
click at [852, 311] on link "View External Url" at bounding box center [844, 289] width 86 height 43
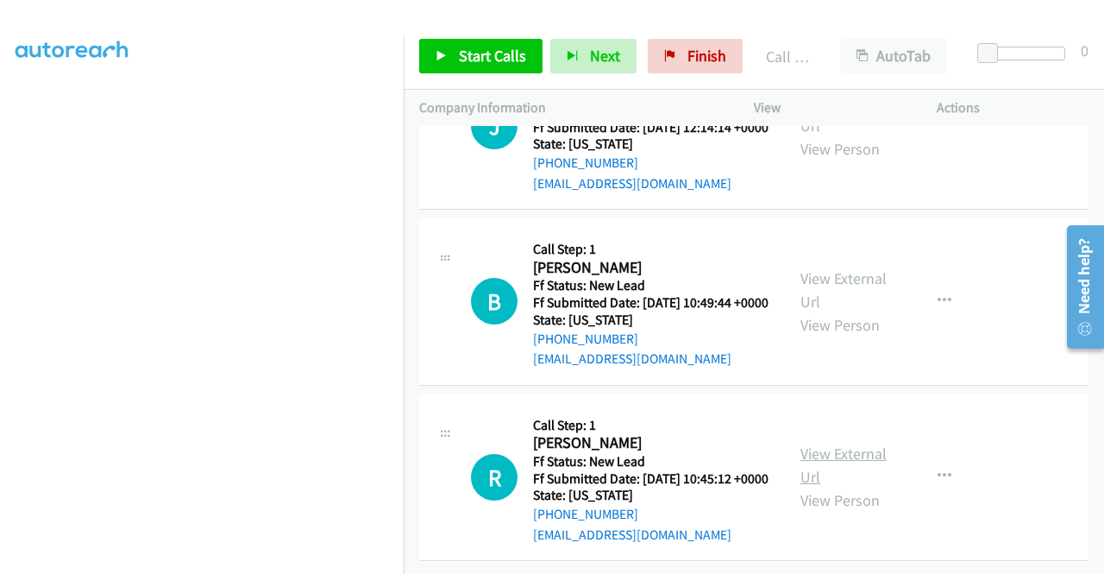
click at [845, 443] on link "View External Url" at bounding box center [844, 464] width 86 height 43
click at [506, 49] on span "Start Calls" at bounding box center [492, 56] width 67 height 20
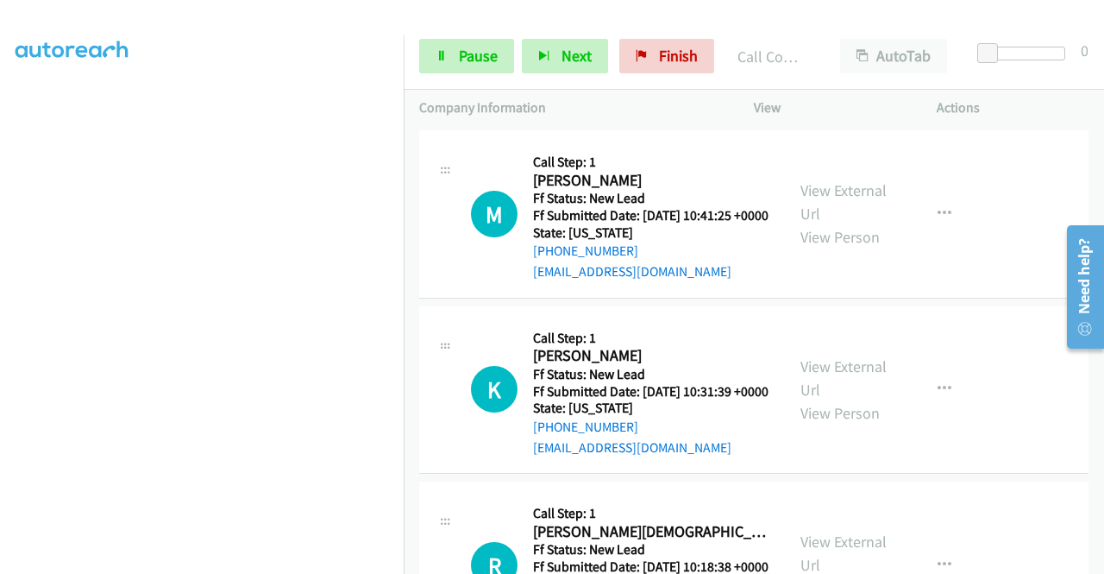
scroll to position [3854, 0]
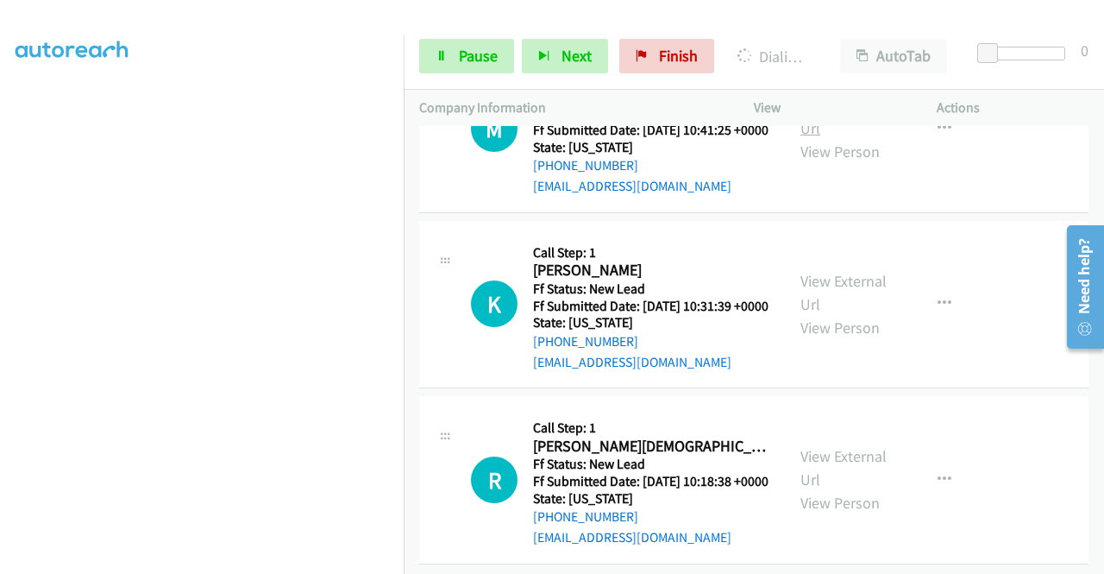
click at [850, 138] on link "View External Url" at bounding box center [844, 116] width 86 height 43
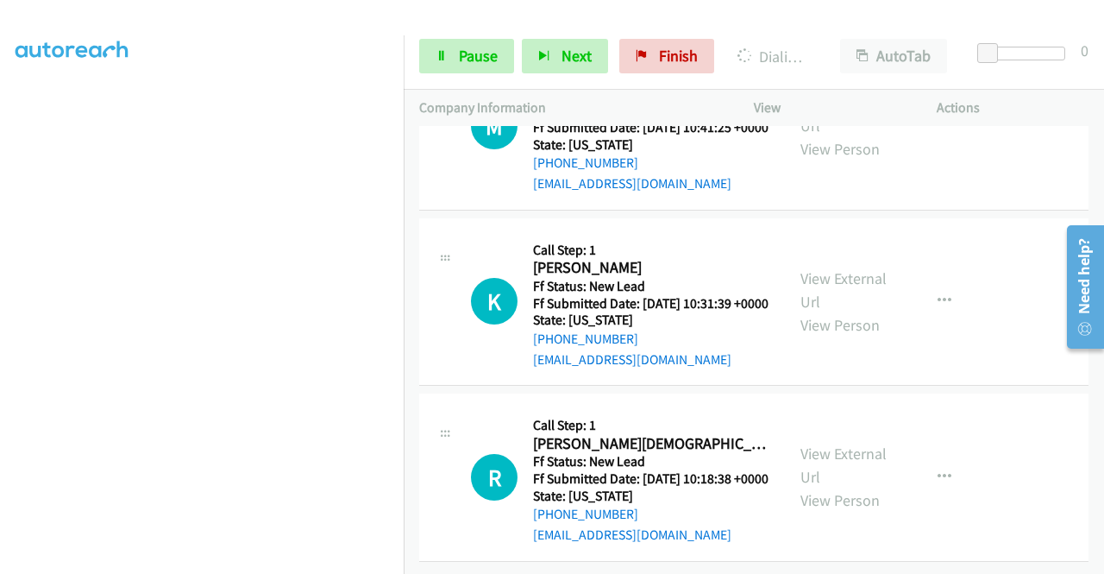
scroll to position [3940, 0]
click at [834, 311] on link "View External Url" at bounding box center [844, 289] width 86 height 43
click at [826, 487] on link "View External Url" at bounding box center [844, 464] width 86 height 43
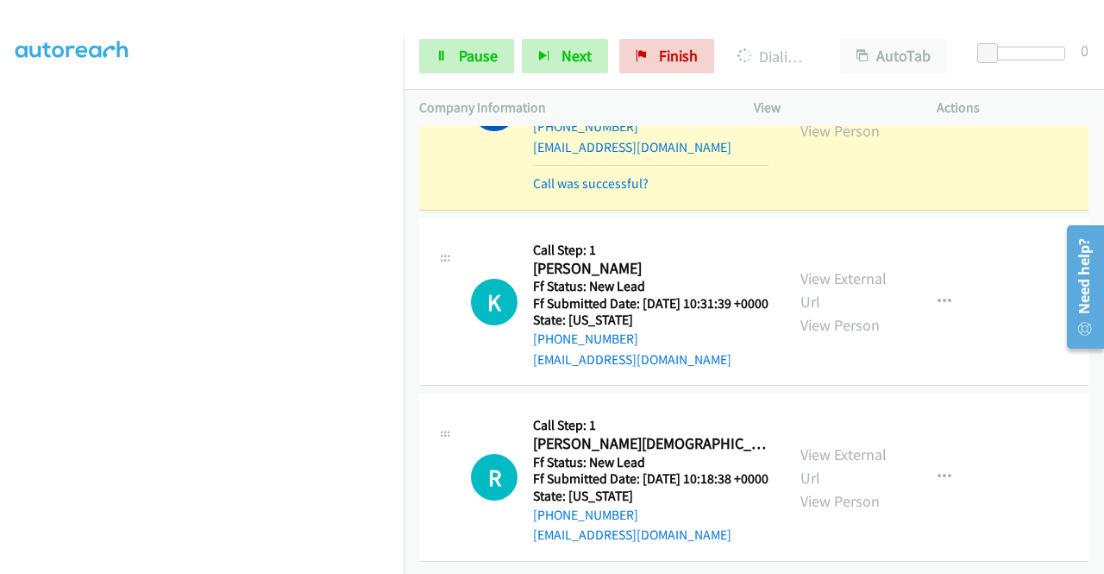
scroll to position [4022, 0]
click at [421, 66] on link "Pause" at bounding box center [466, 56] width 95 height 35
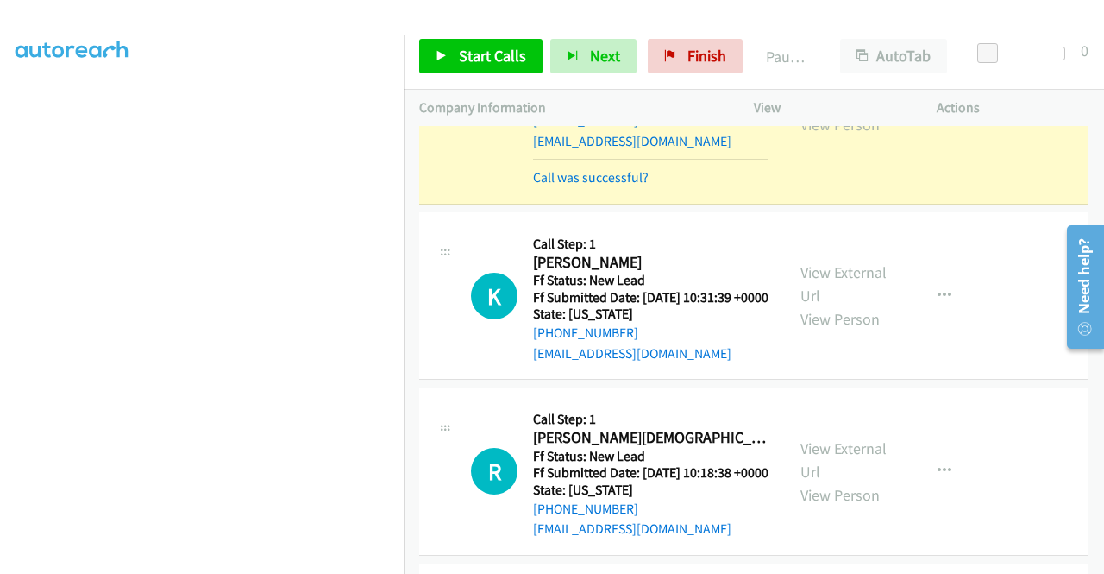
scroll to position [356, 0]
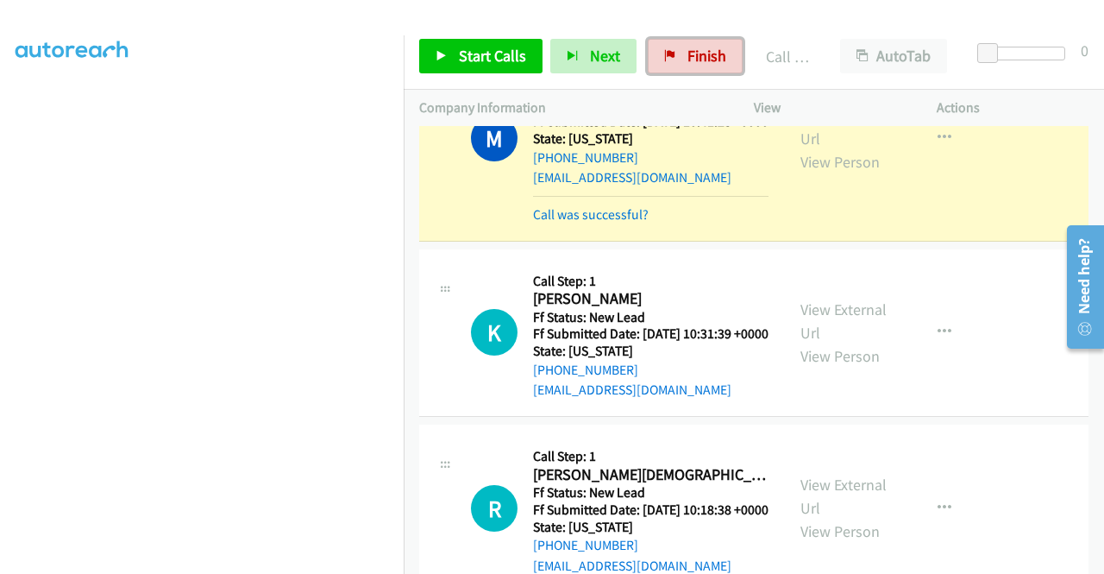
drag, startPoint x: 687, startPoint y: 52, endPoint x: 617, endPoint y: 87, distance: 78.3
click at [688, 52] on span "Finish" at bounding box center [707, 56] width 39 height 20
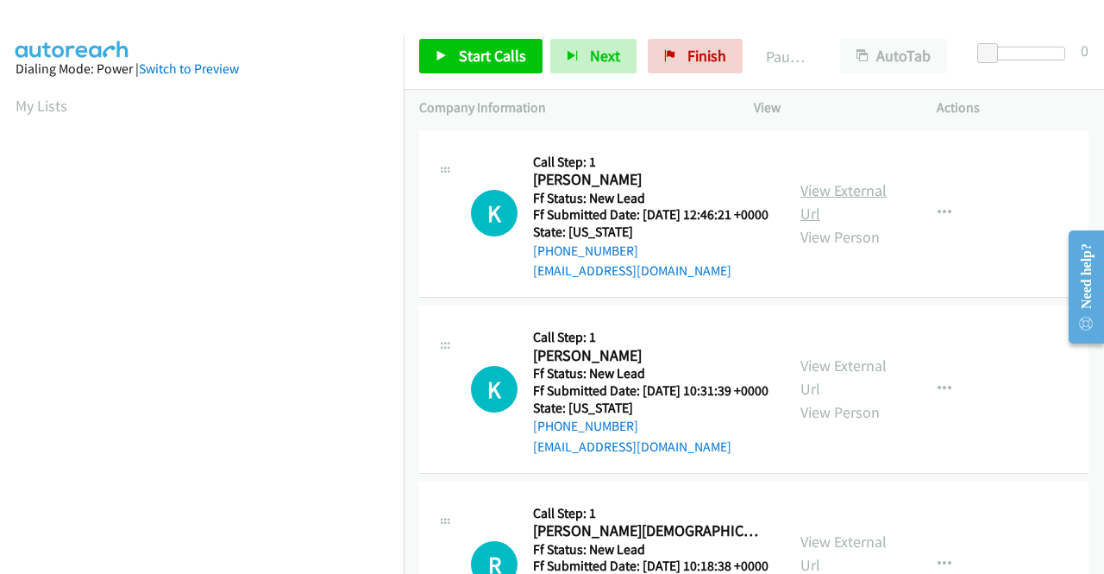
click at [846, 193] on link "View External Url" at bounding box center [844, 201] width 86 height 43
click at [854, 385] on link "View External Url" at bounding box center [844, 376] width 86 height 43
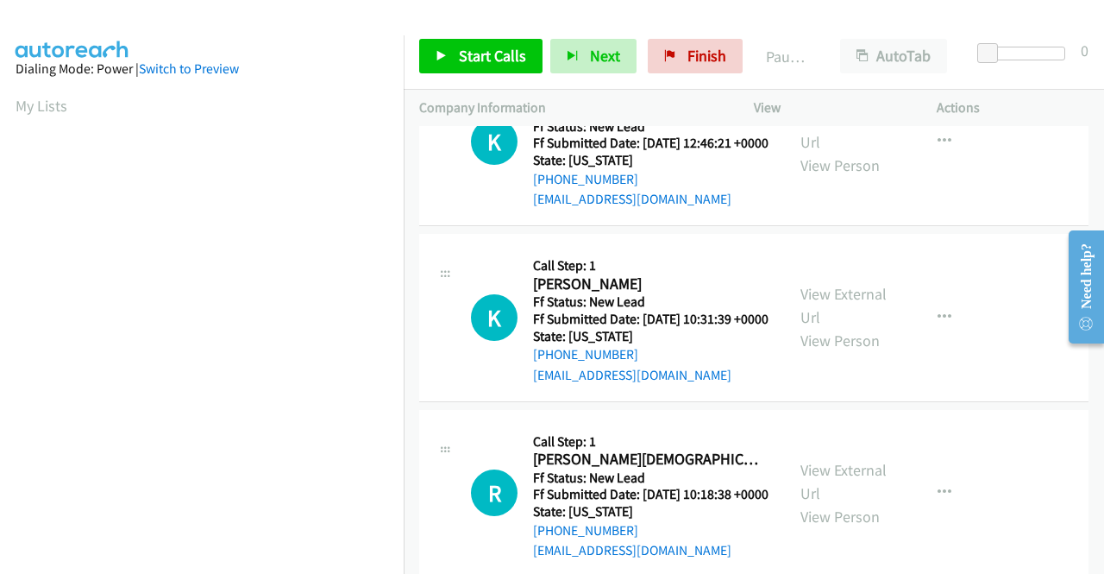
scroll to position [173, 0]
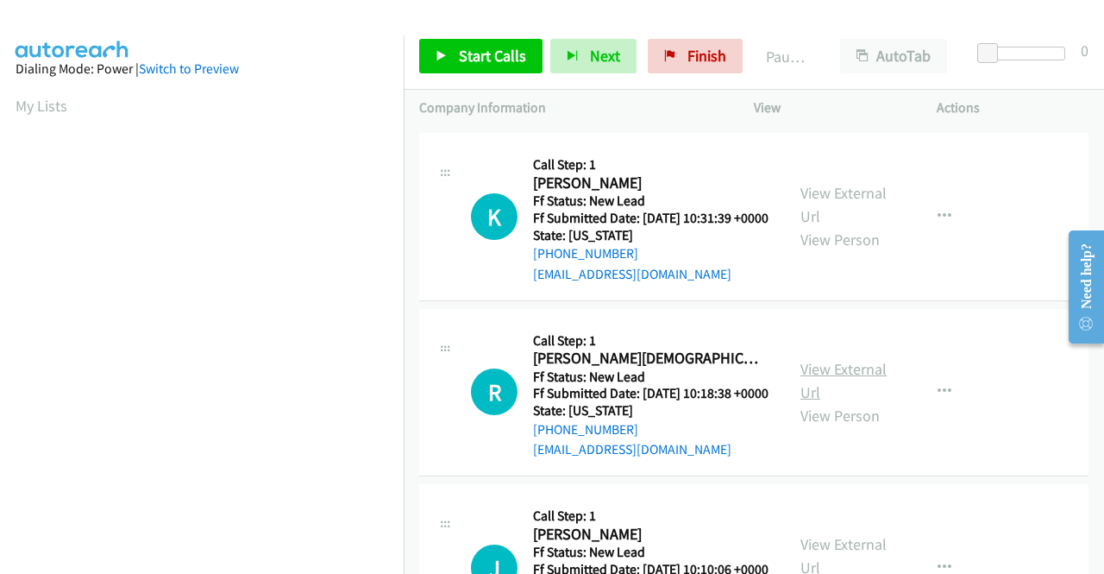
click at [820, 402] on link "View External Url" at bounding box center [844, 380] width 86 height 43
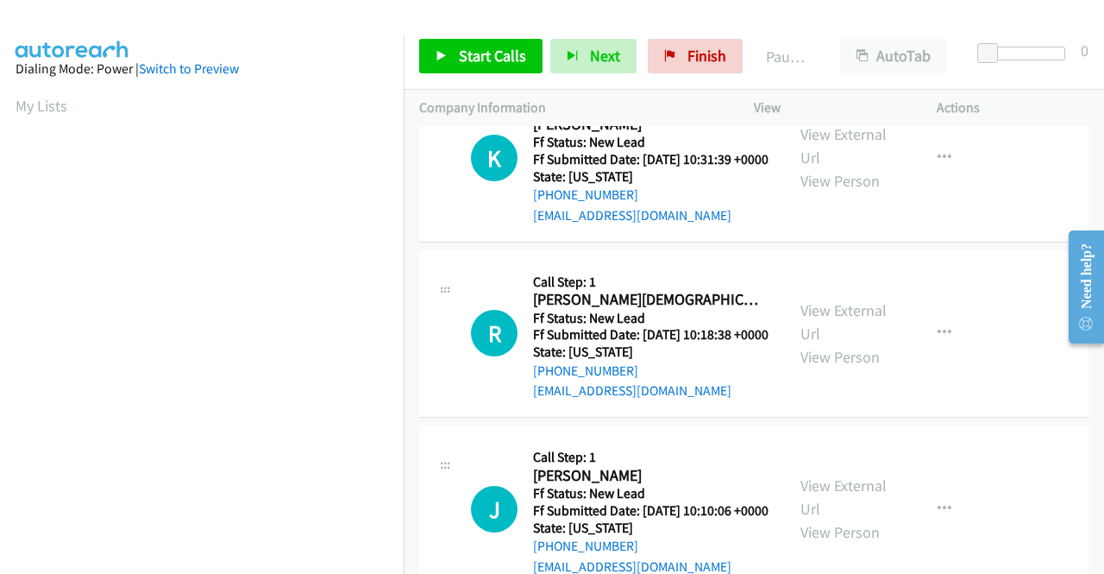
scroll to position [259, 0]
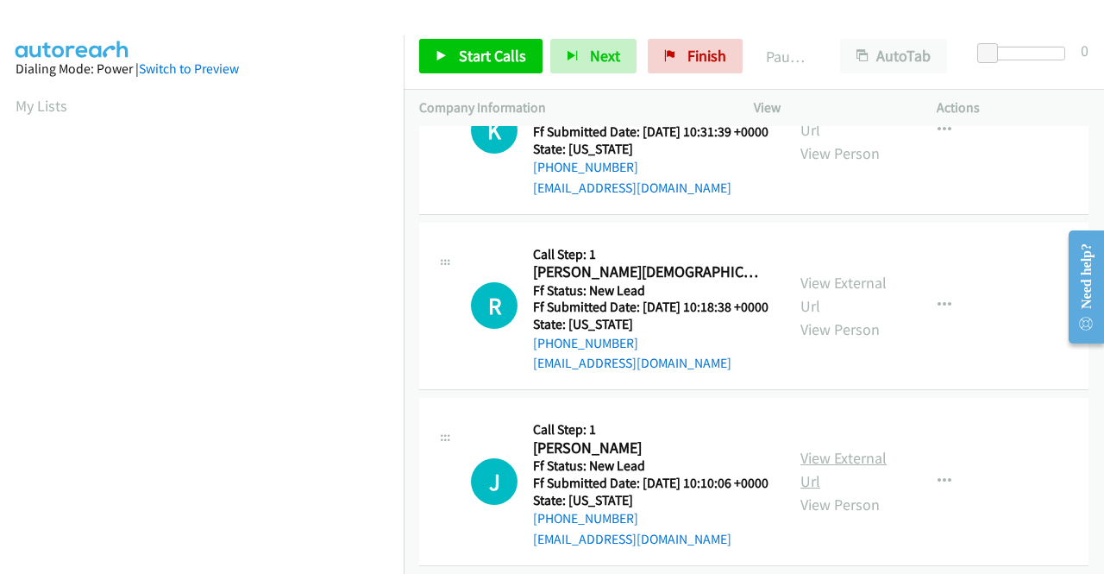
click at [833, 491] on link "View External Url" at bounding box center [844, 469] width 86 height 43
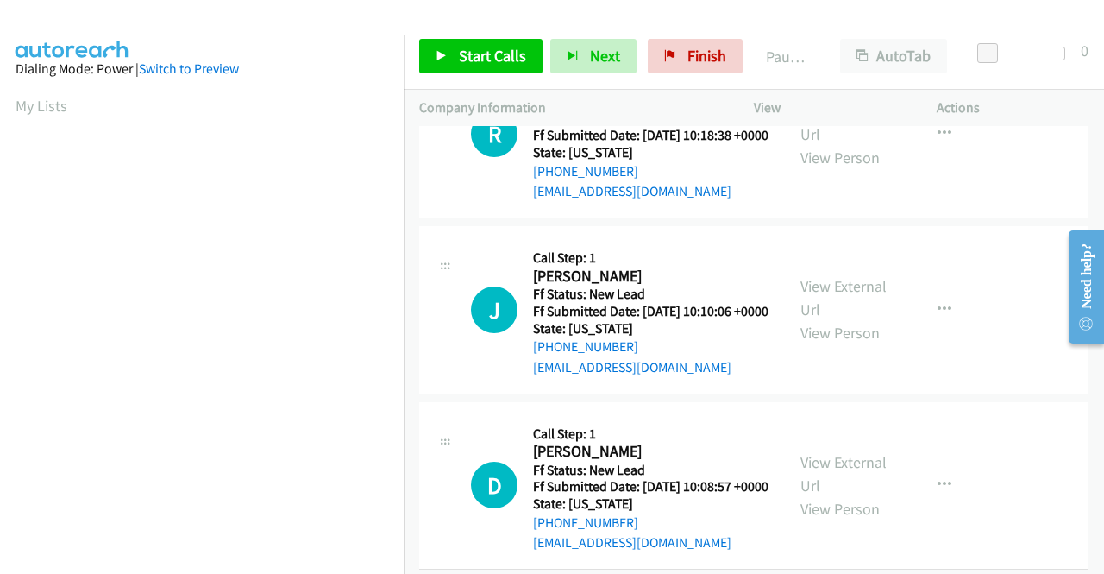
scroll to position [431, 0]
click at [840, 494] on link "View External Url" at bounding box center [844, 472] width 86 height 43
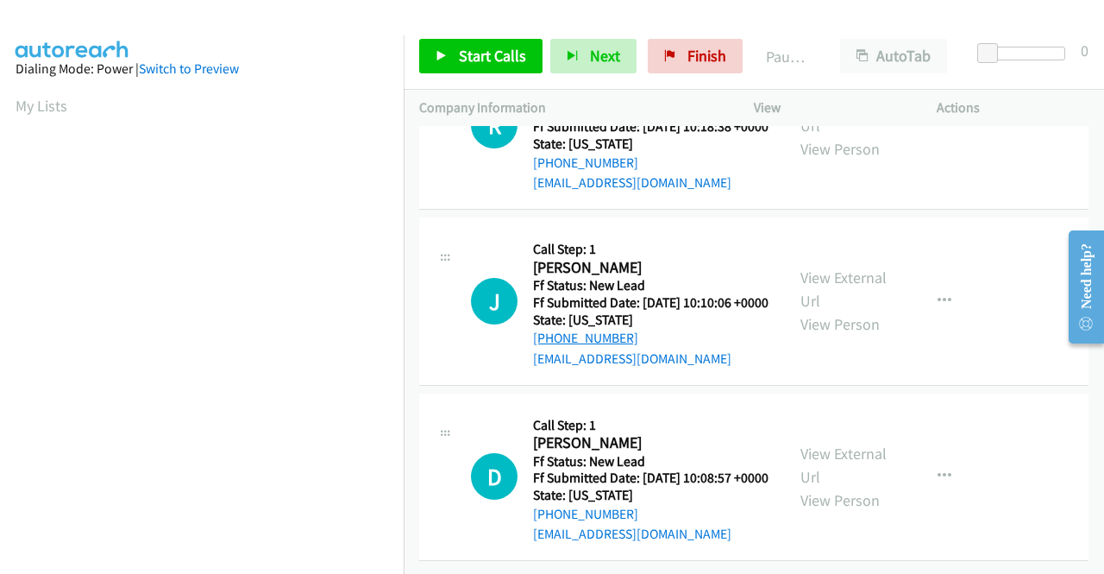
scroll to position [535, 0]
click at [471, 56] on span "Start Calls" at bounding box center [492, 56] width 67 height 20
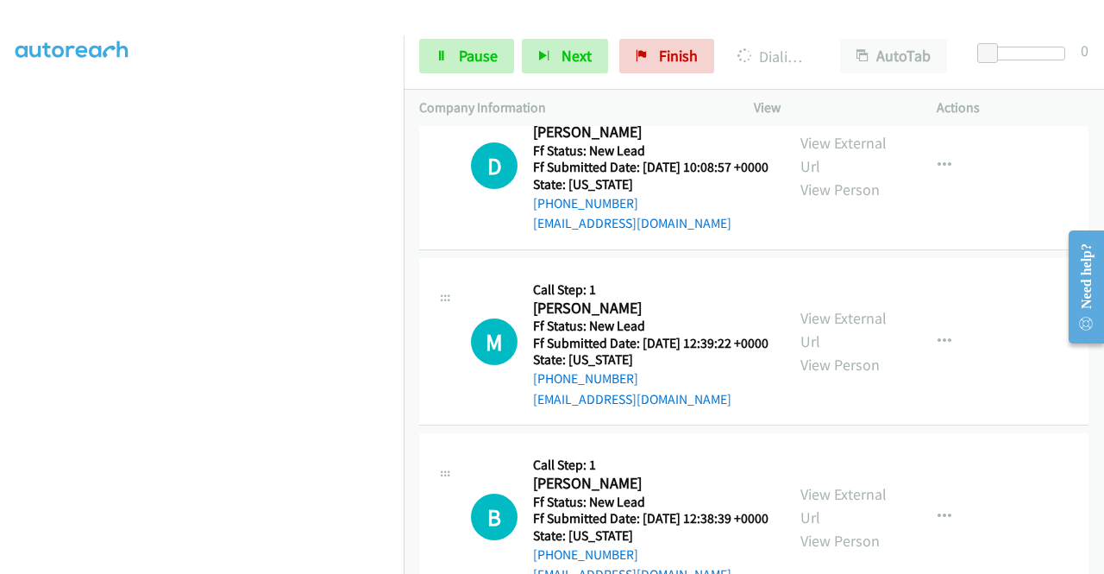
scroll to position [866, 0]
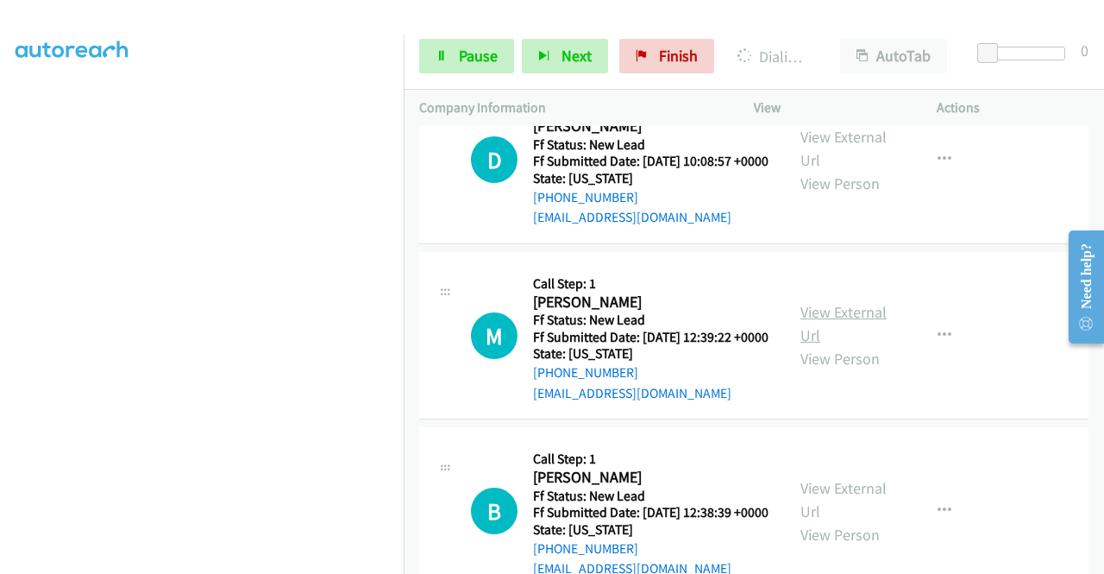
click at [840, 345] on link "View External Url" at bounding box center [844, 323] width 86 height 43
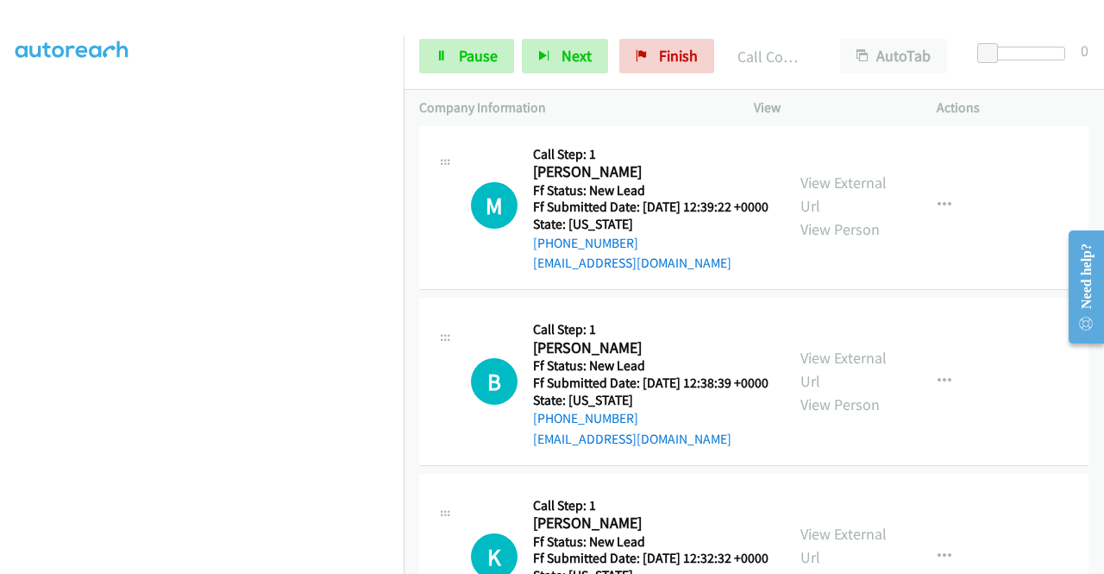
scroll to position [1039, 0]
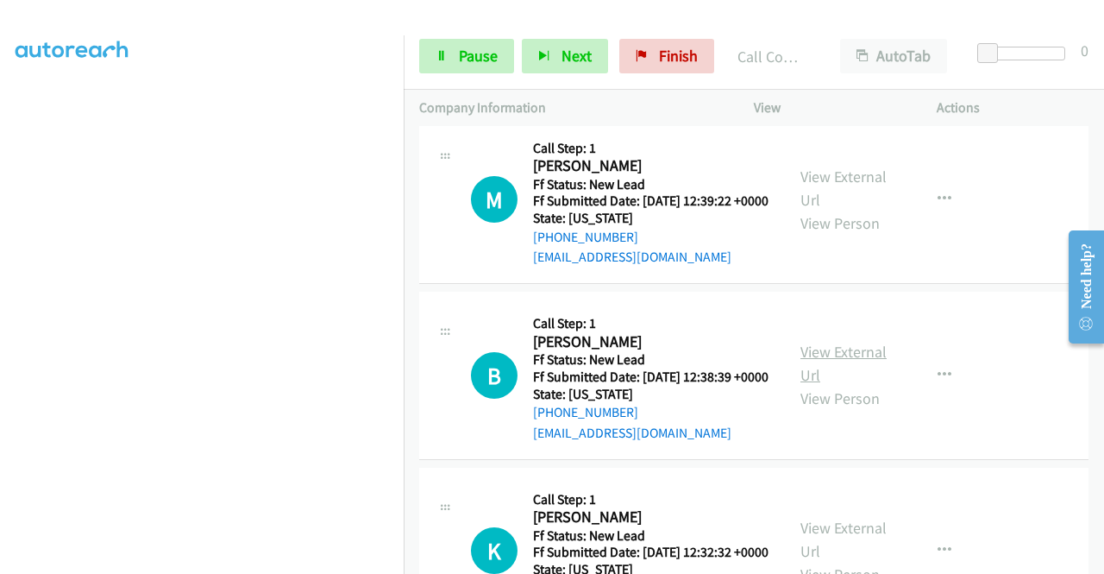
click at [842, 385] on link "View External Url" at bounding box center [844, 363] width 86 height 43
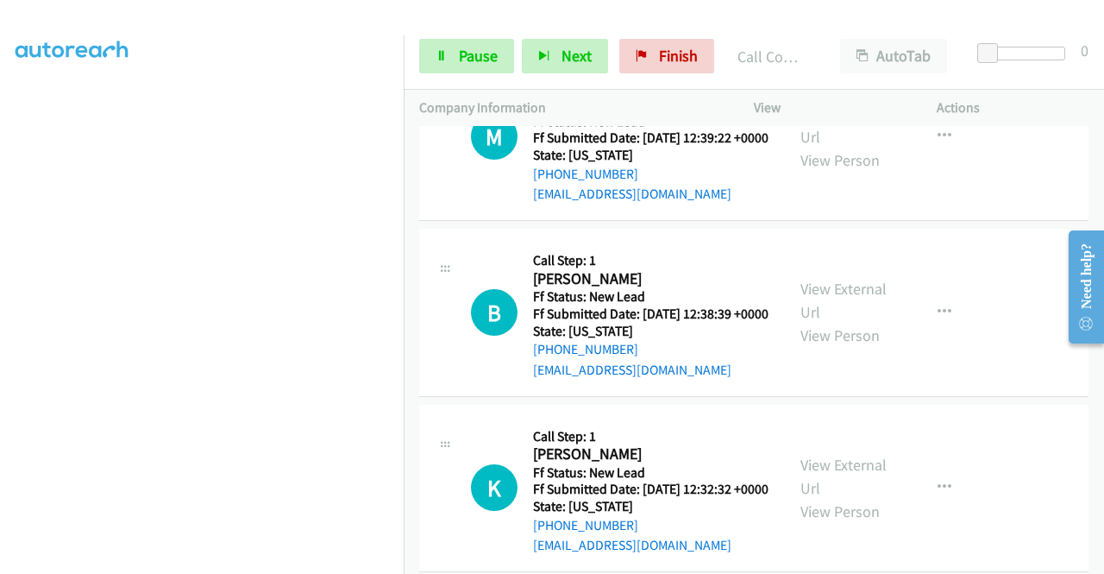
scroll to position [1211, 0]
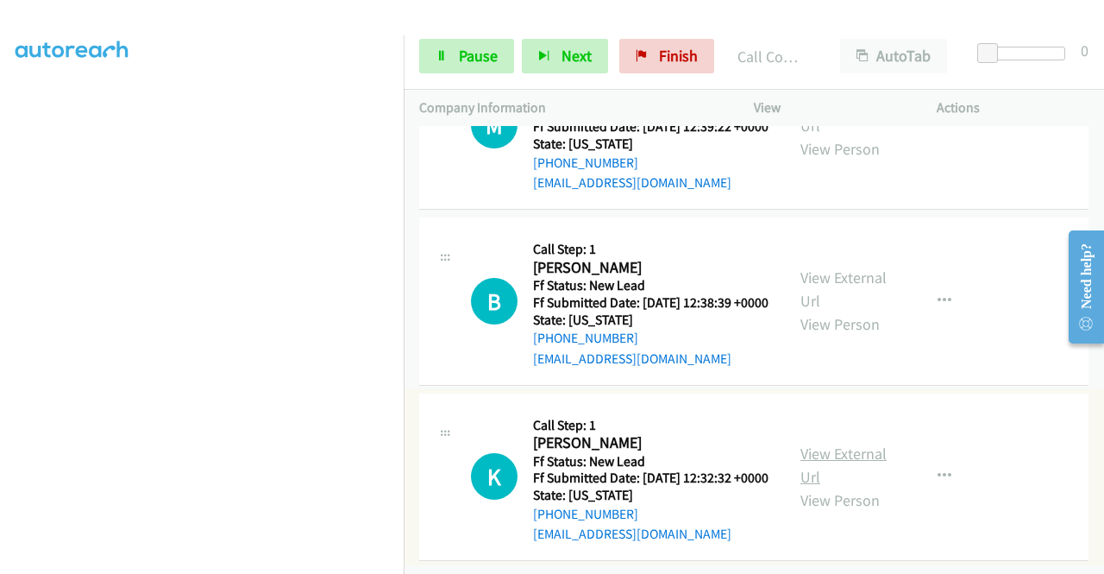
click at [852, 481] on link "View External Url" at bounding box center [844, 464] width 86 height 43
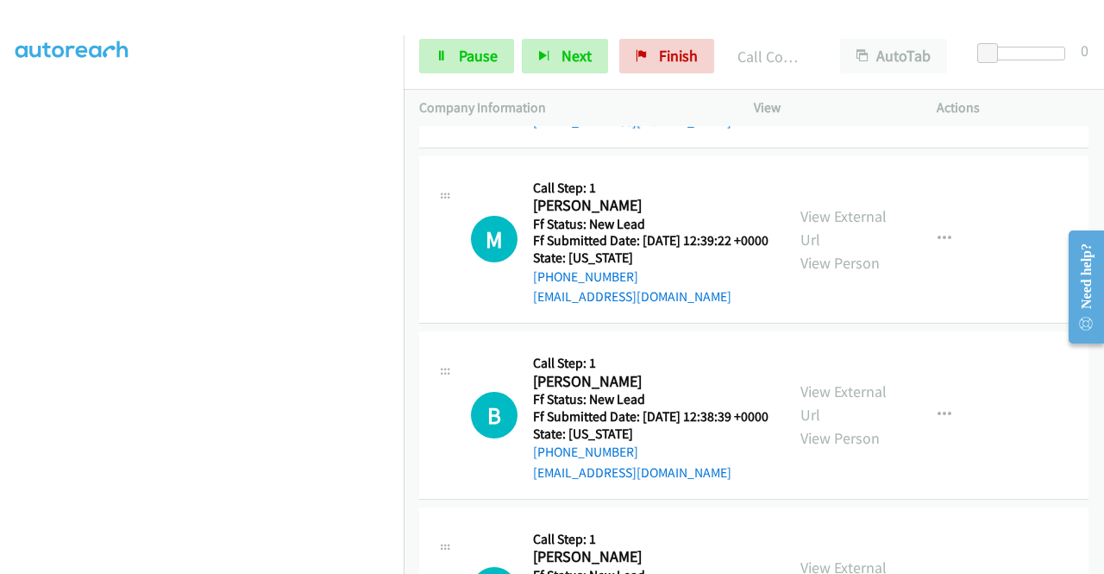
scroll to position [740, 0]
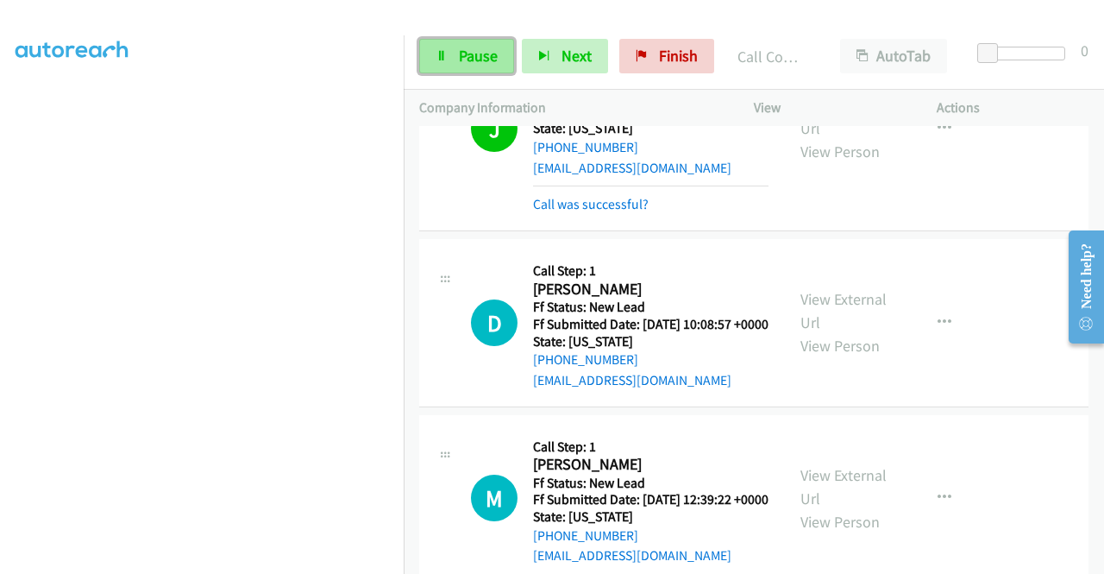
click at [492, 53] on span "Pause" at bounding box center [478, 56] width 39 height 20
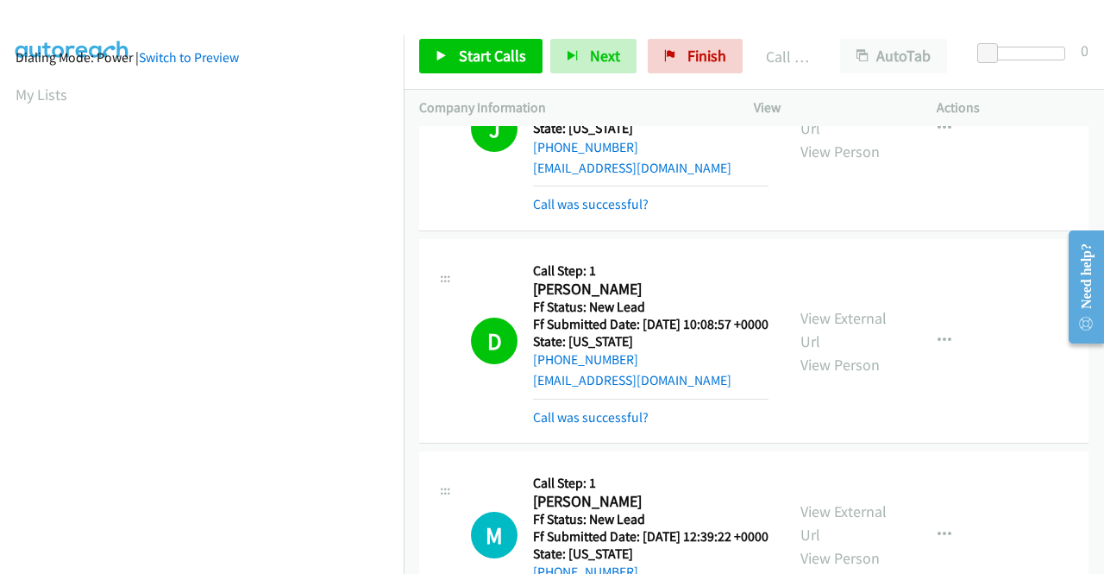
scroll to position [393, 0]
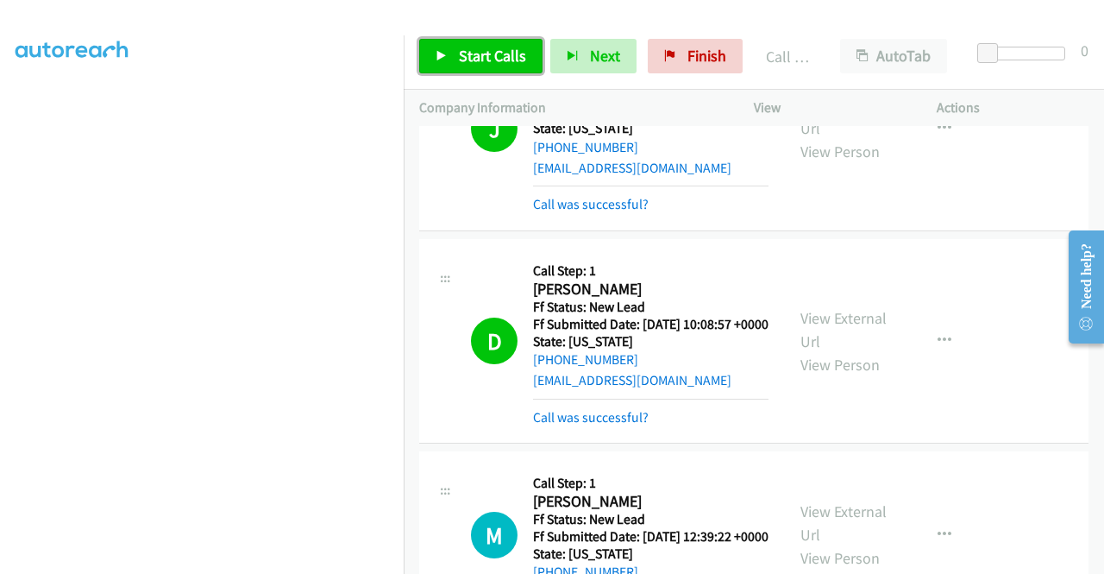
click at [514, 65] on span "Start Calls" at bounding box center [492, 56] width 67 height 20
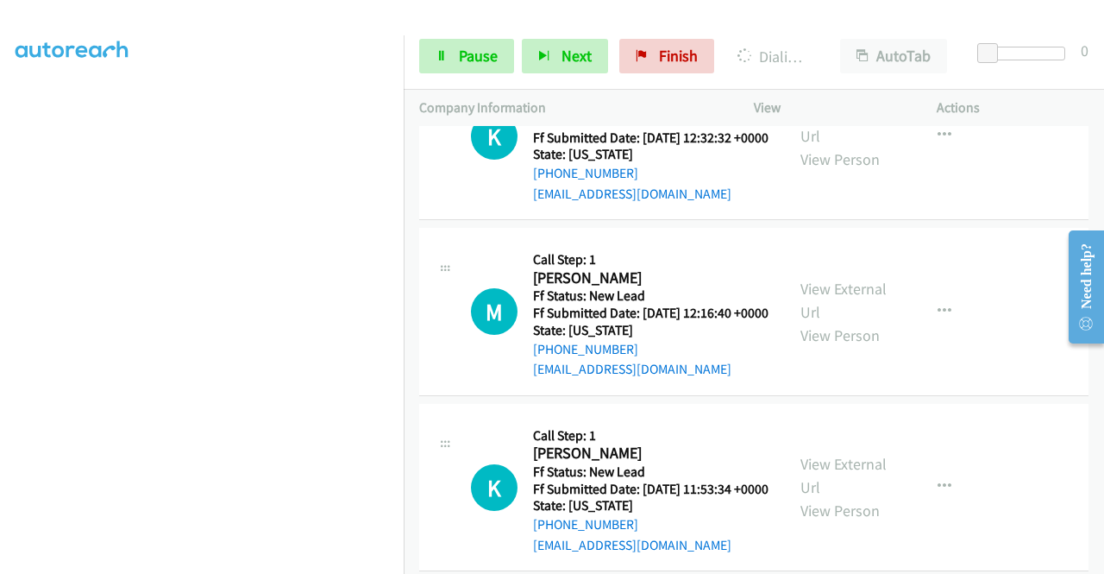
scroll to position [1553, 0]
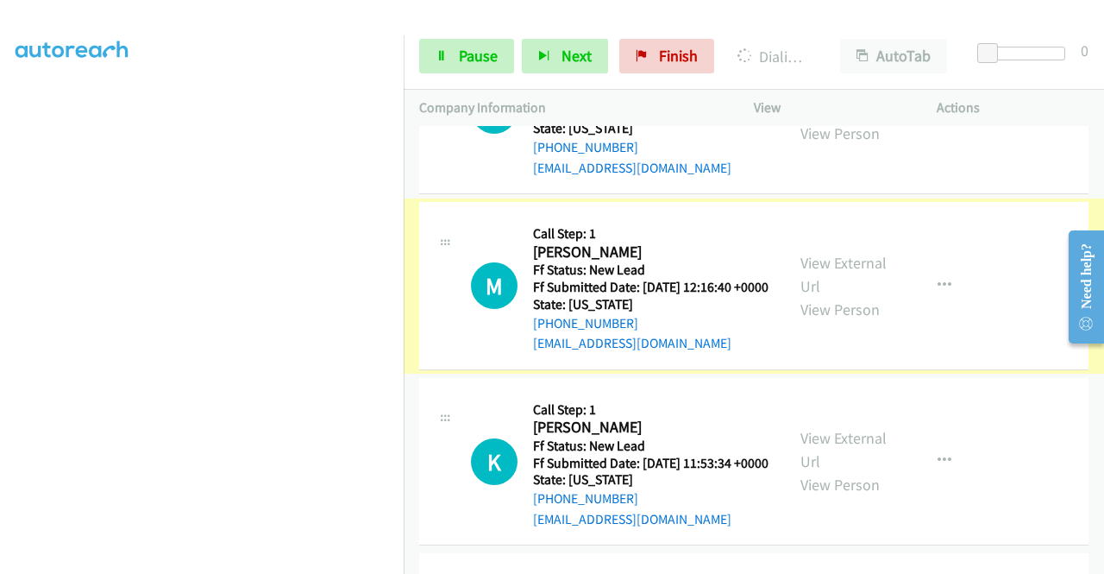
click at [850, 296] on link "View External Url" at bounding box center [844, 274] width 86 height 43
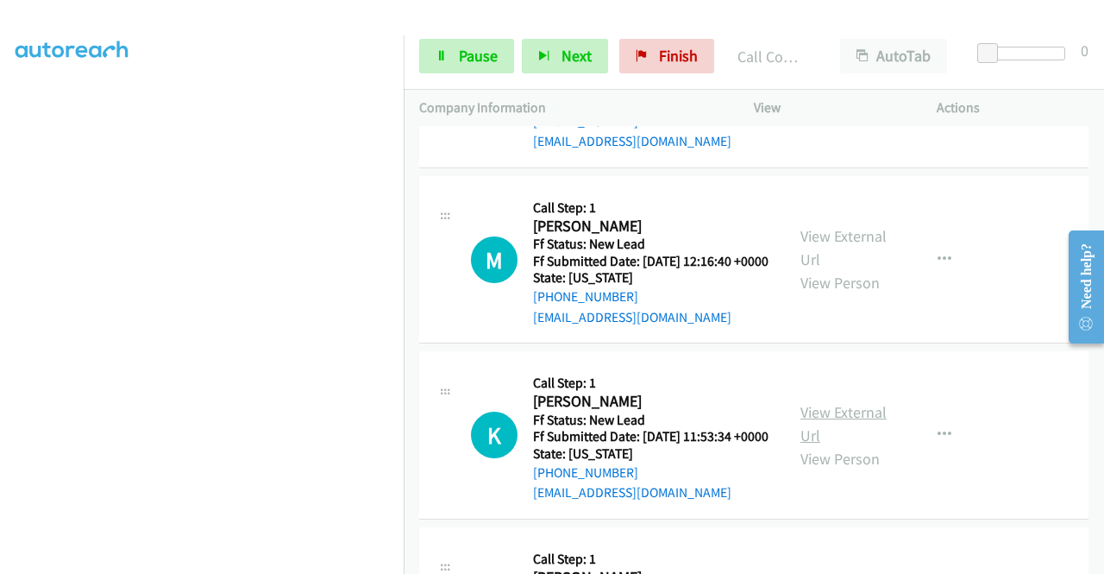
scroll to position [1725, 0]
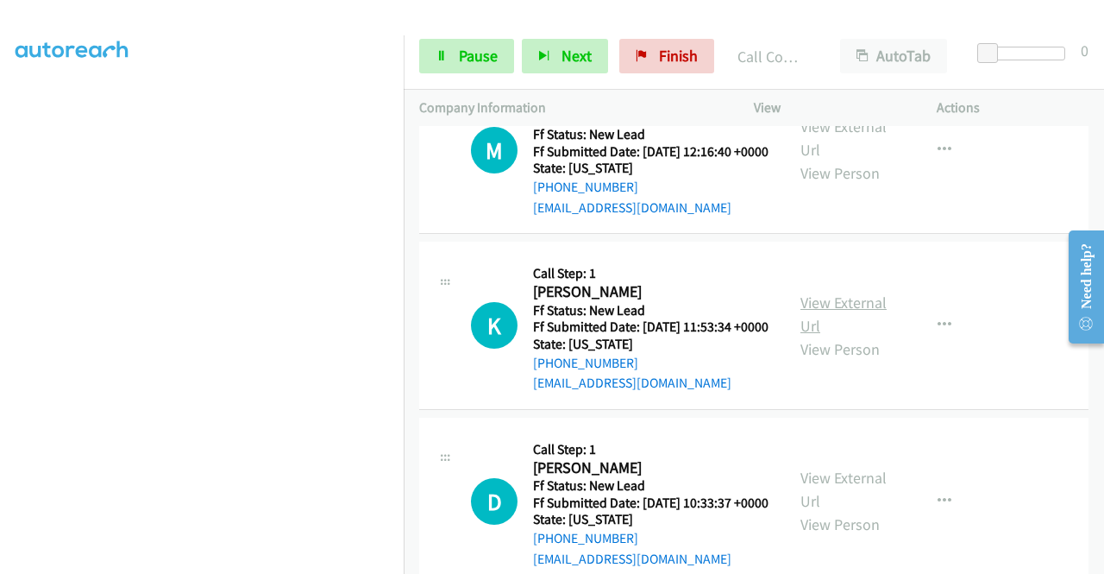
click at [840, 336] on link "View External Url" at bounding box center [844, 313] width 86 height 43
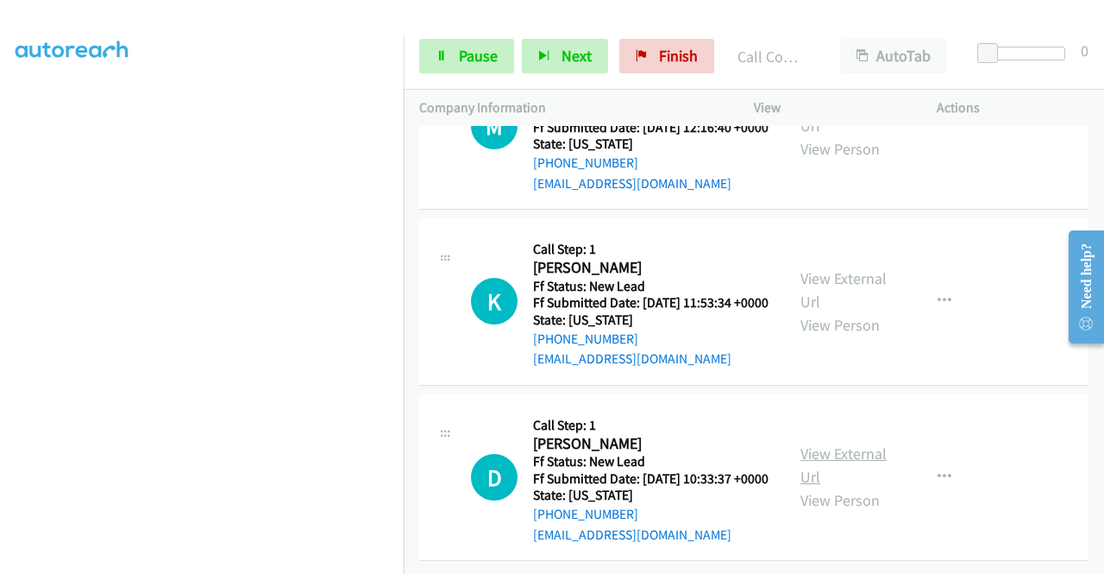
scroll to position [1898, 0]
click at [849, 482] on link "View External Url" at bounding box center [844, 464] width 86 height 43
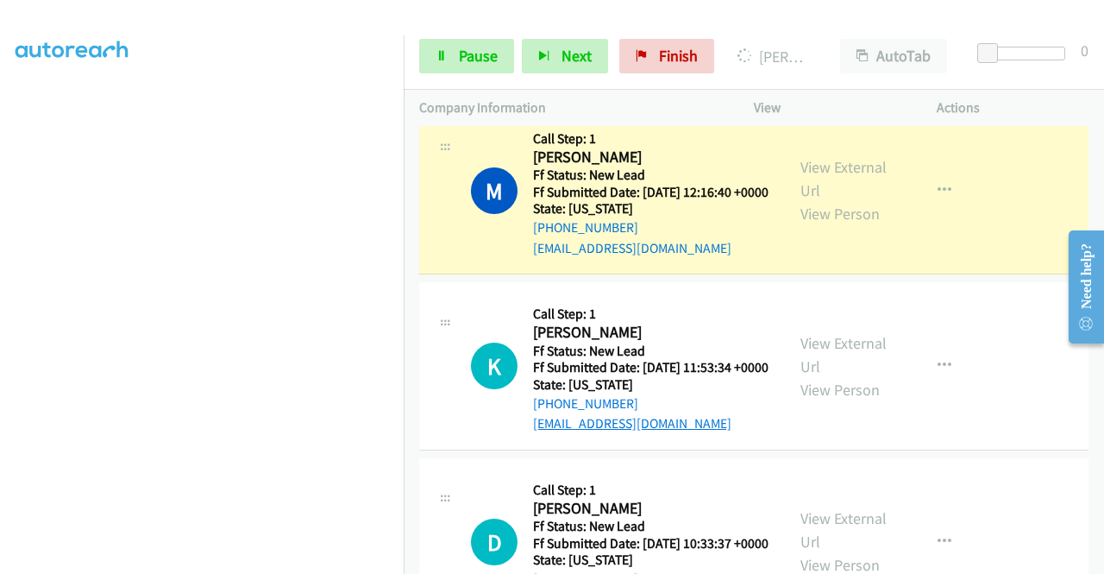
scroll to position [1599, 0]
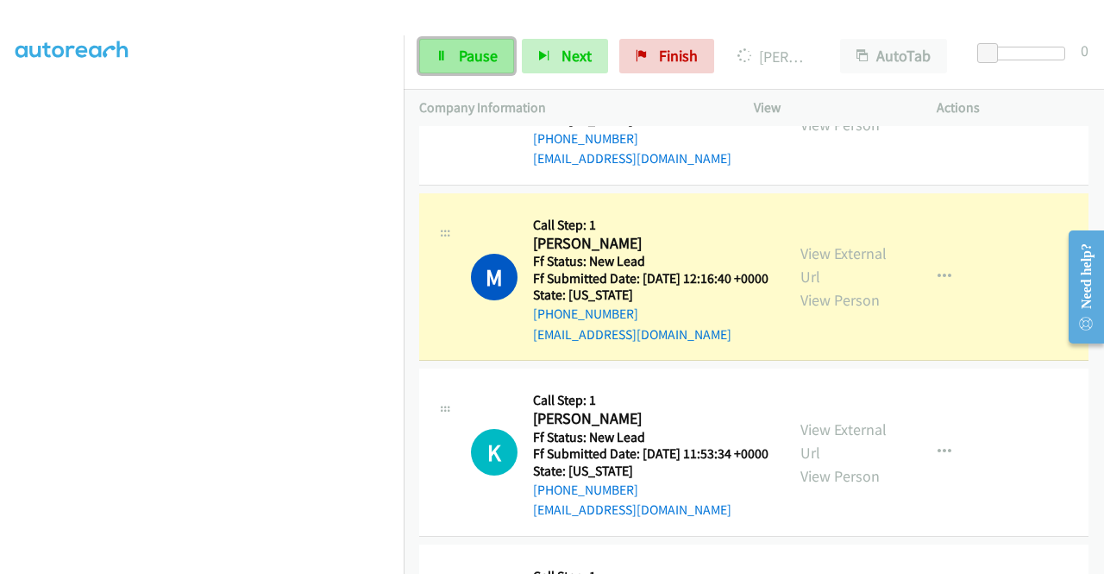
click at [474, 58] on span "Pause" at bounding box center [478, 56] width 39 height 20
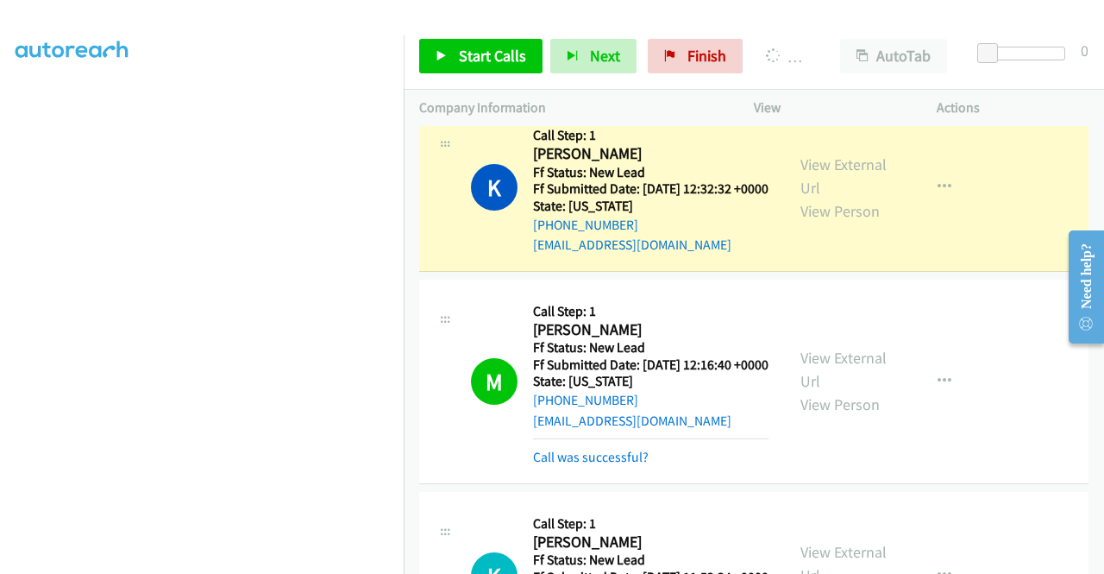
scroll to position [393, 0]
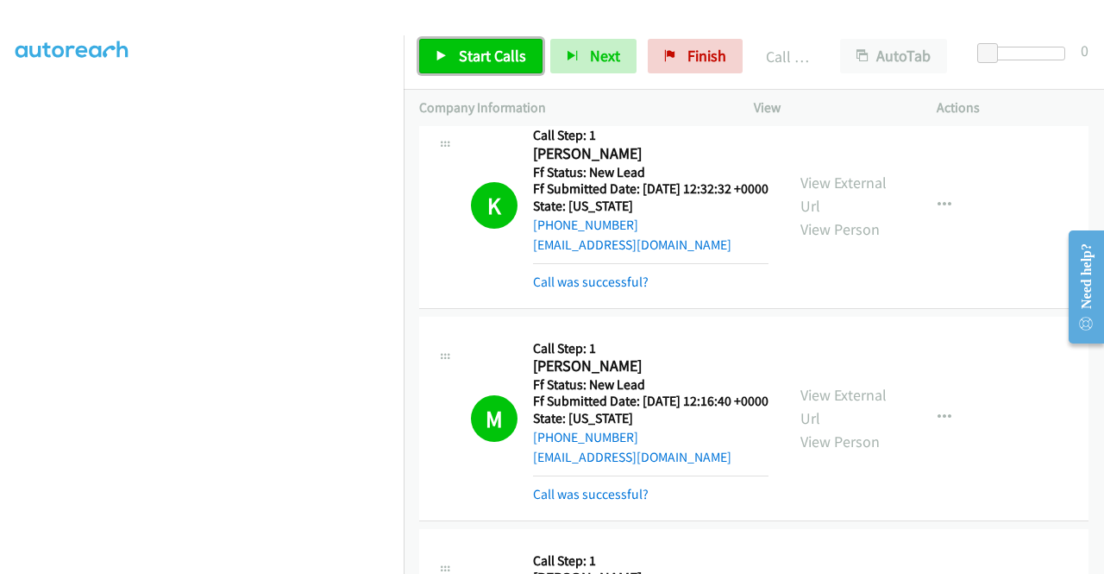
click at [518, 55] on span "Start Calls" at bounding box center [492, 56] width 67 height 20
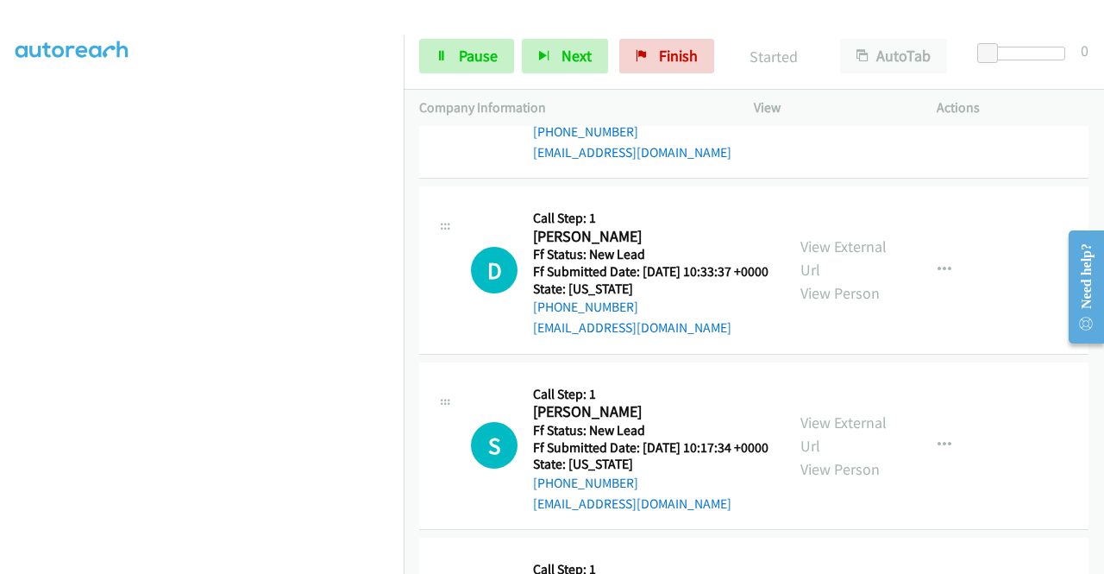
scroll to position [2203, 0]
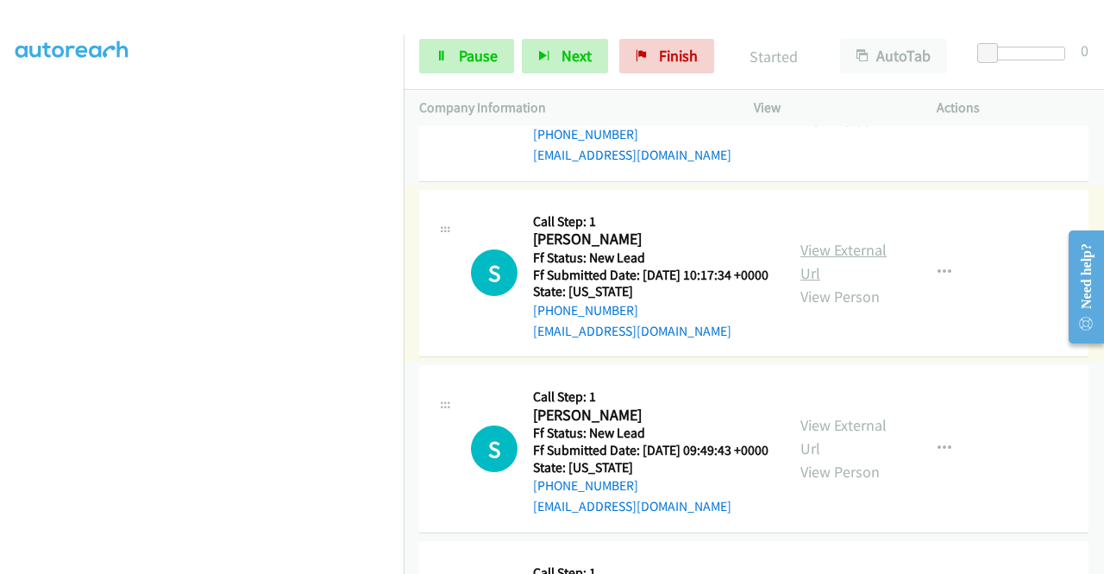
click at [856, 283] on link "View External Url" at bounding box center [844, 261] width 86 height 43
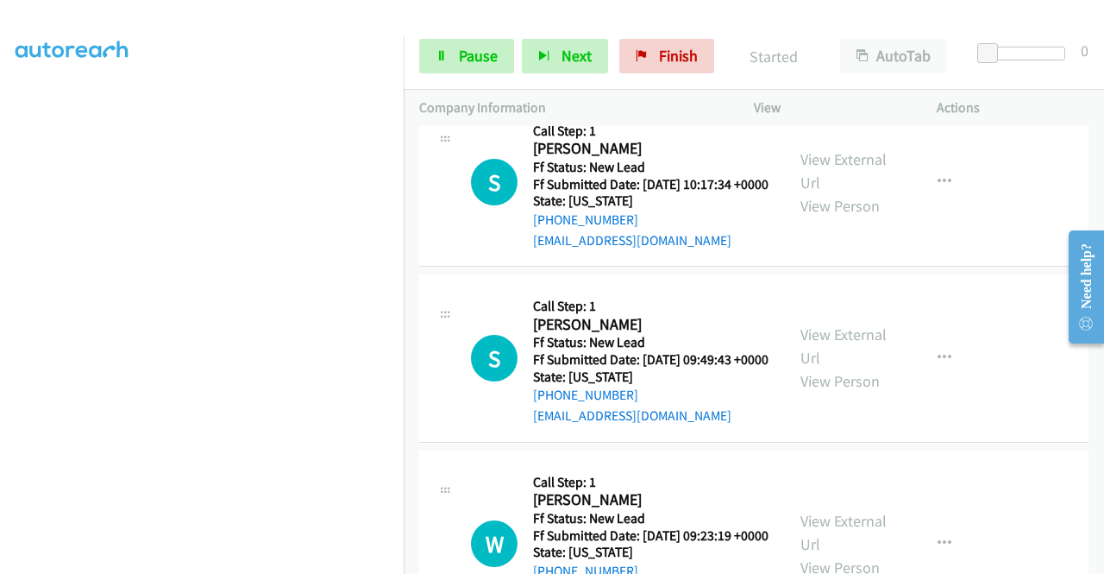
scroll to position [2375, 0]
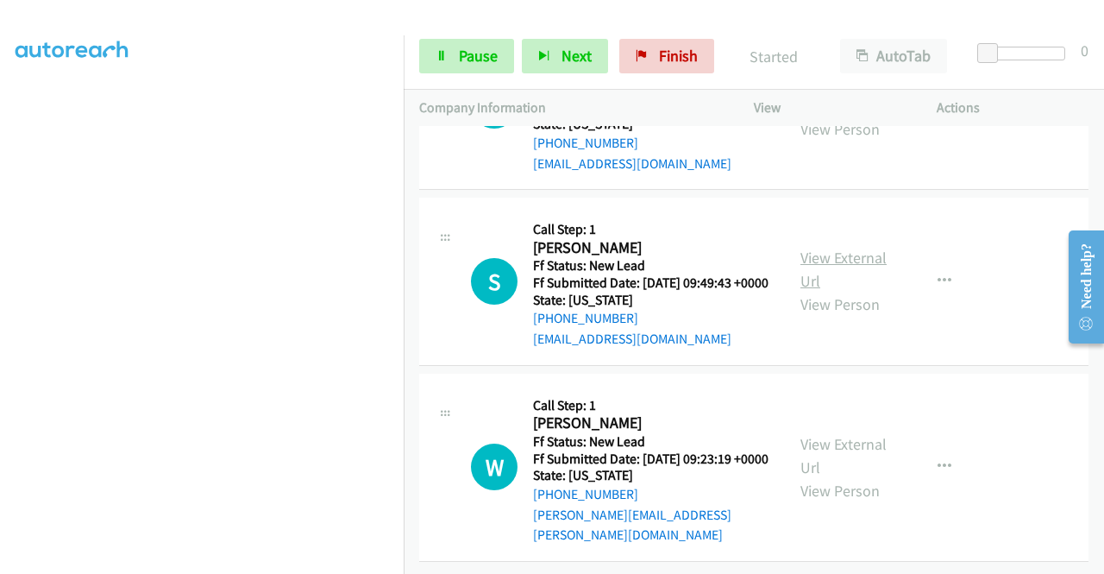
click at [814, 291] on link "View External Url" at bounding box center [844, 269] width 86 height 43
click at [847, 441] on link "View External Url" at bounding box center [844, 455] width 86 height 43
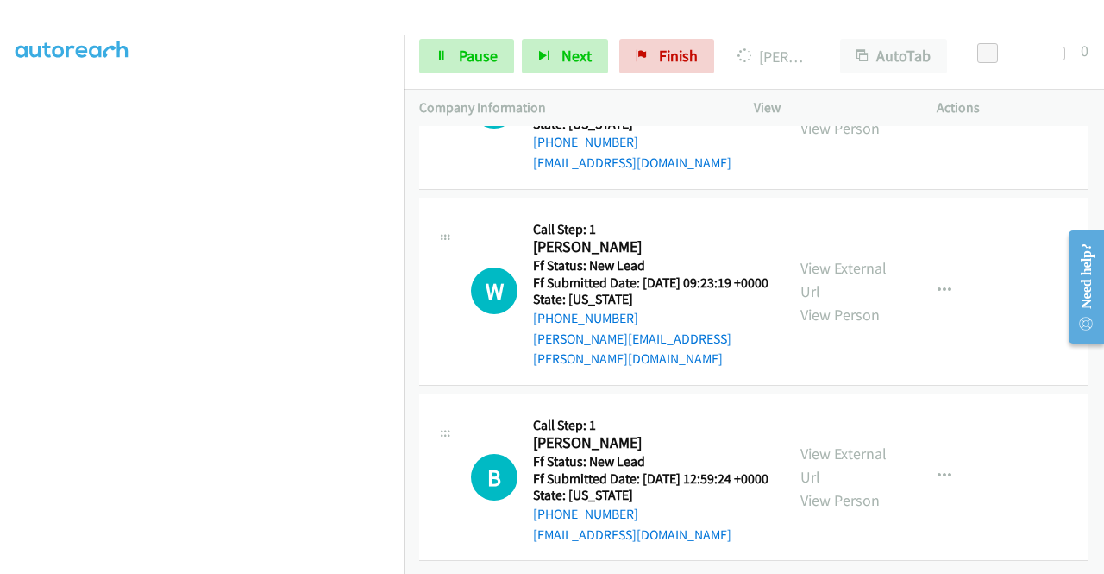
scroll to position [2766, 0]
click at [835, 448] on link "View External Url" at bounding box center [844, 464] width 86 height 43
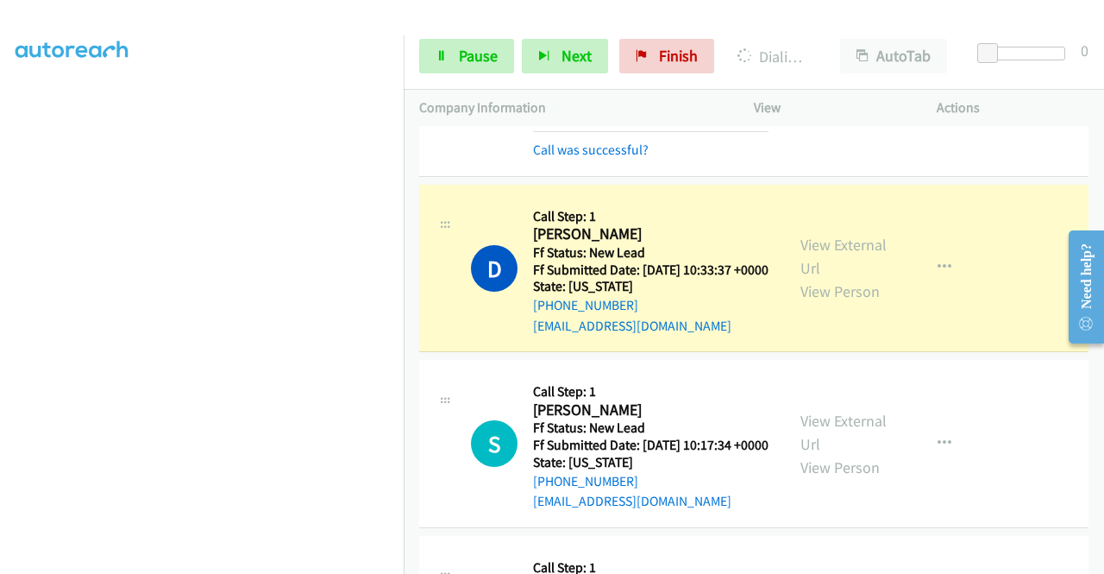
scroll to position [2096, 0]
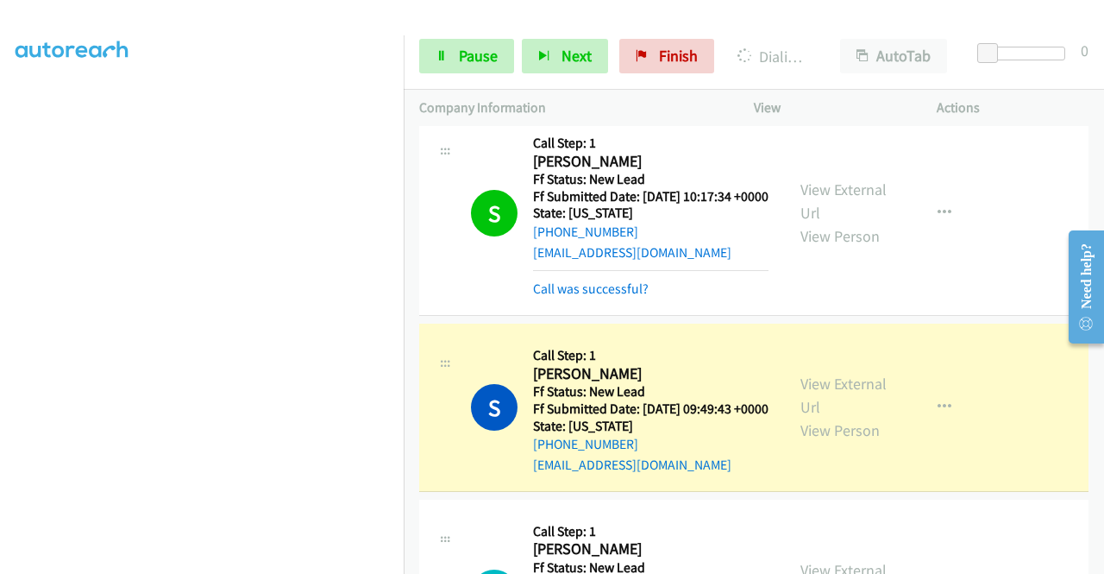
click at [608, 85] on link "Call was successful?" at bounding box center [591, 76] width 116 height 16
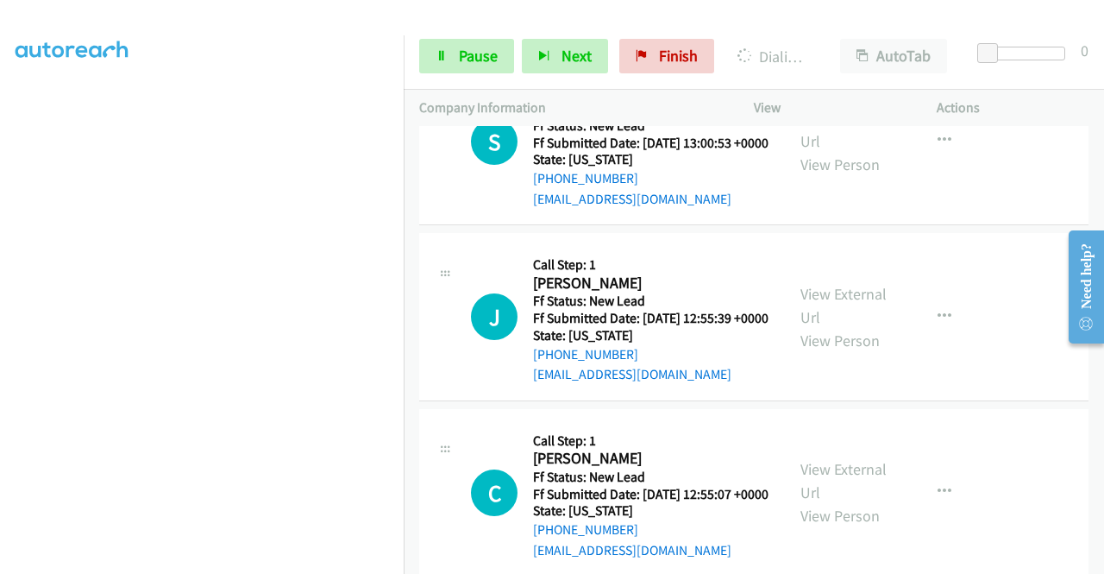
scroll to position [3290, 0]
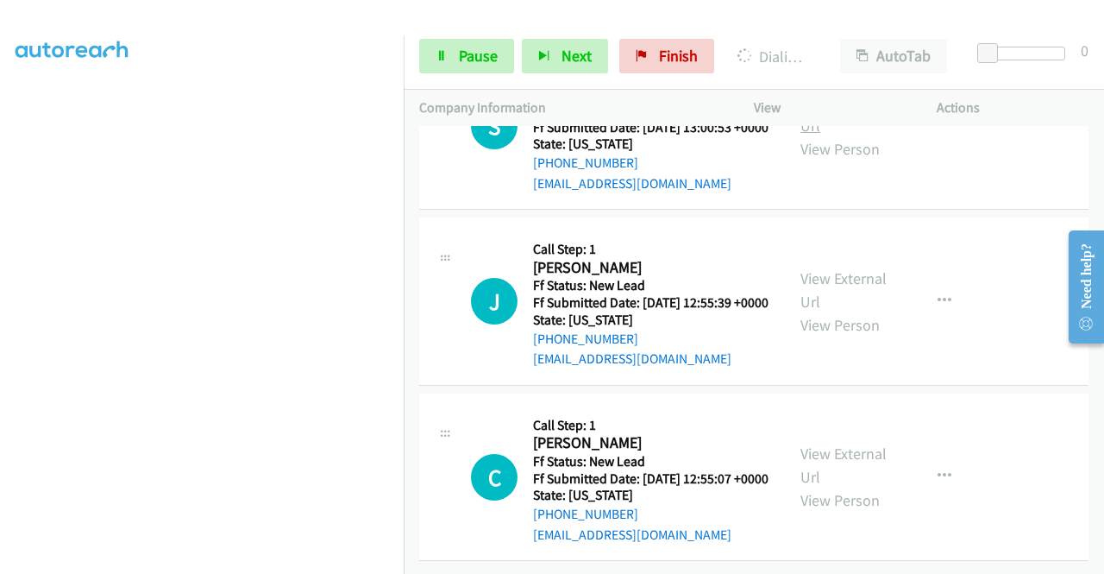
click at [836, 135] on link "View External Url" at bounding box center [844, 113] width 86 height 43
click at [849, 311] on link "View External Url" at bounding box center [844, 289] width 86 height 43
click at [824, 481] on link "View External Url" at bounding box center [844, 464] width 86 height 43
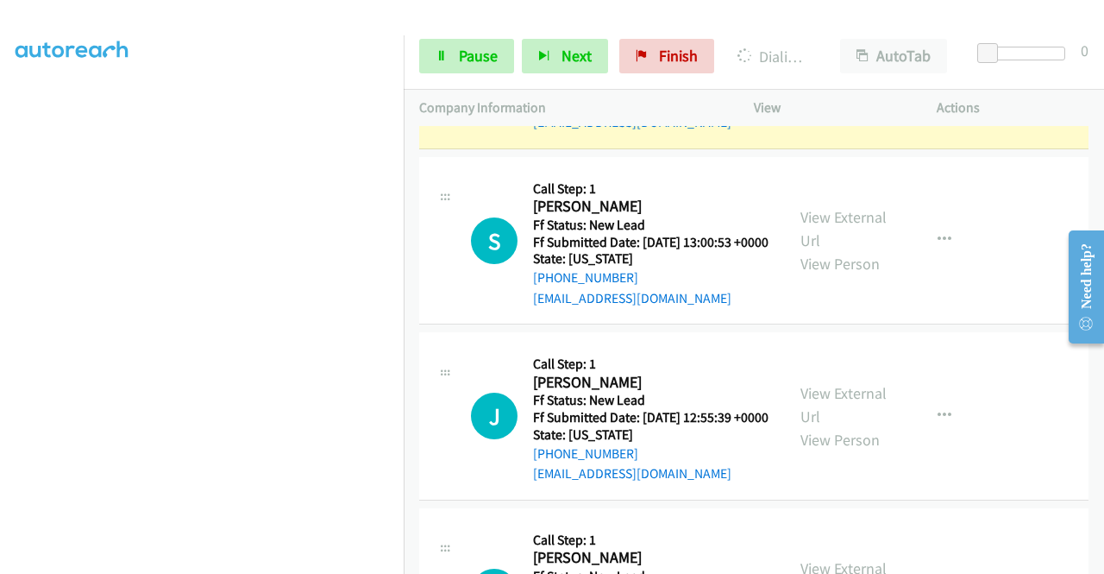
scroll to position [3077, 0]
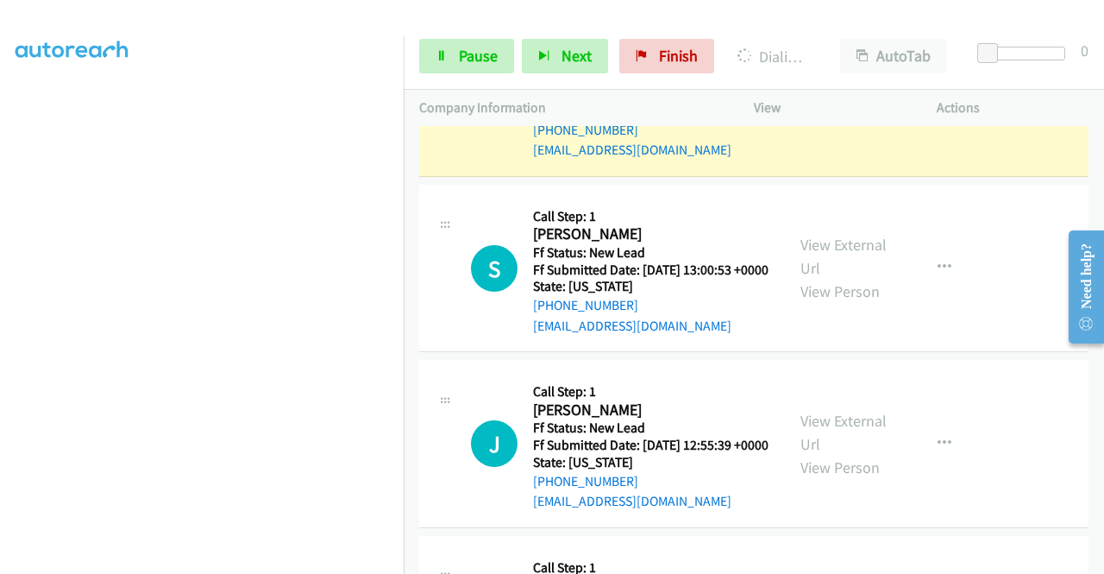
click at [1060, 103] on p "Actions" at bounding box center [1013, 107] width 152 height 21
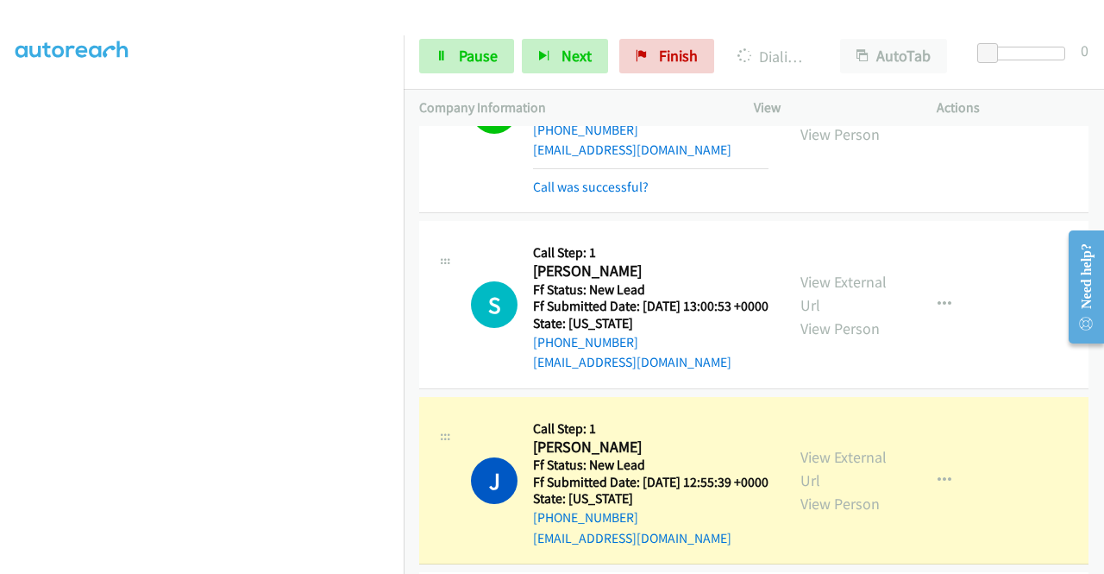
scroll to position [393, 0]
click at [462, 70] on link "Pause" at bounding box center [466, 56] width 95 height 35
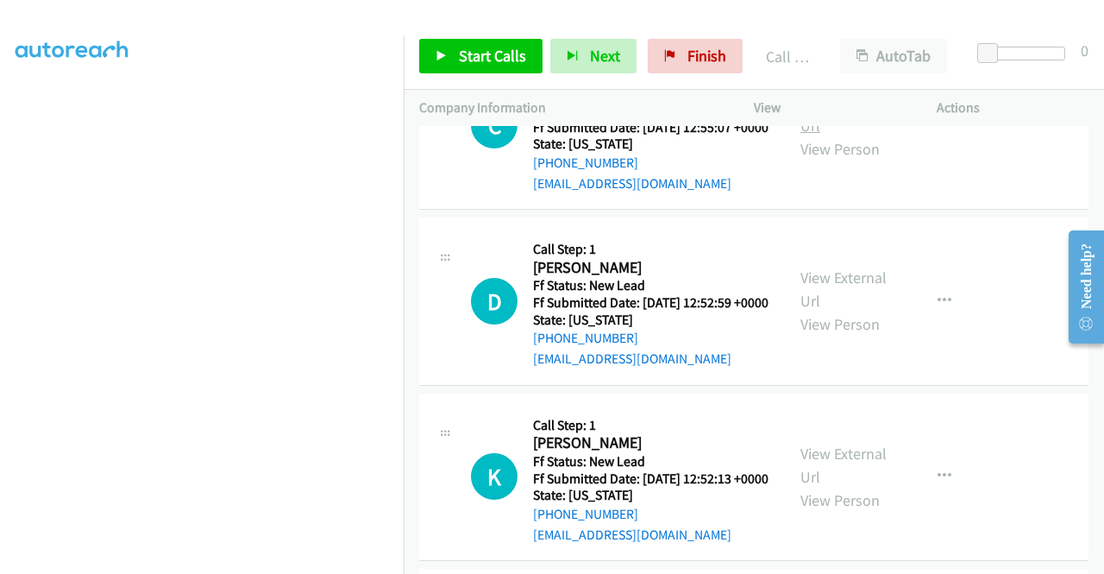
scroll to position [3767, 0]
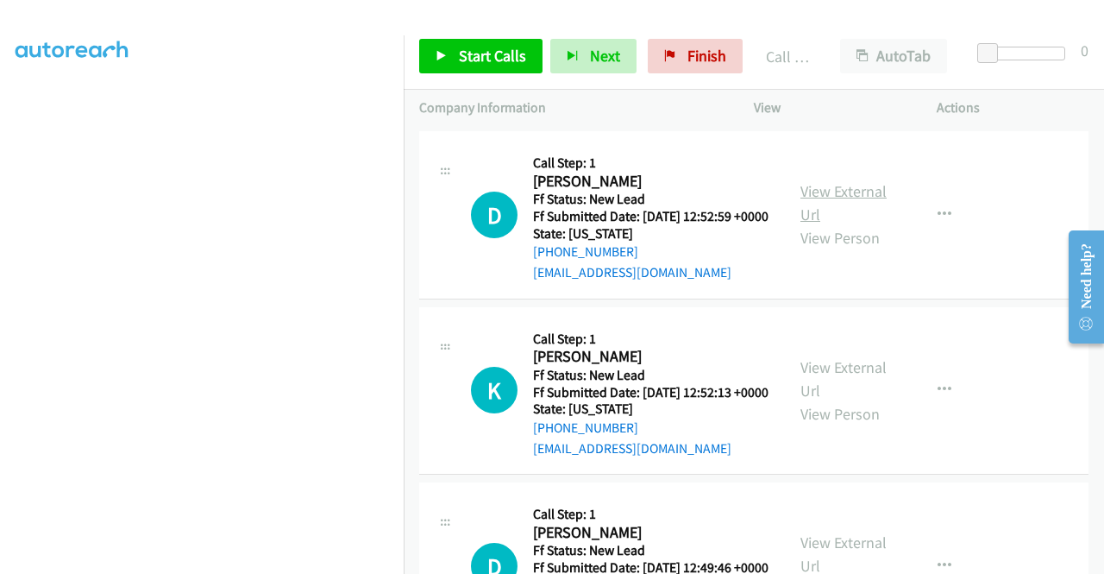
click at [845, 224] on link "View External Url" at bounding box center [844, 202] width 86 height 43
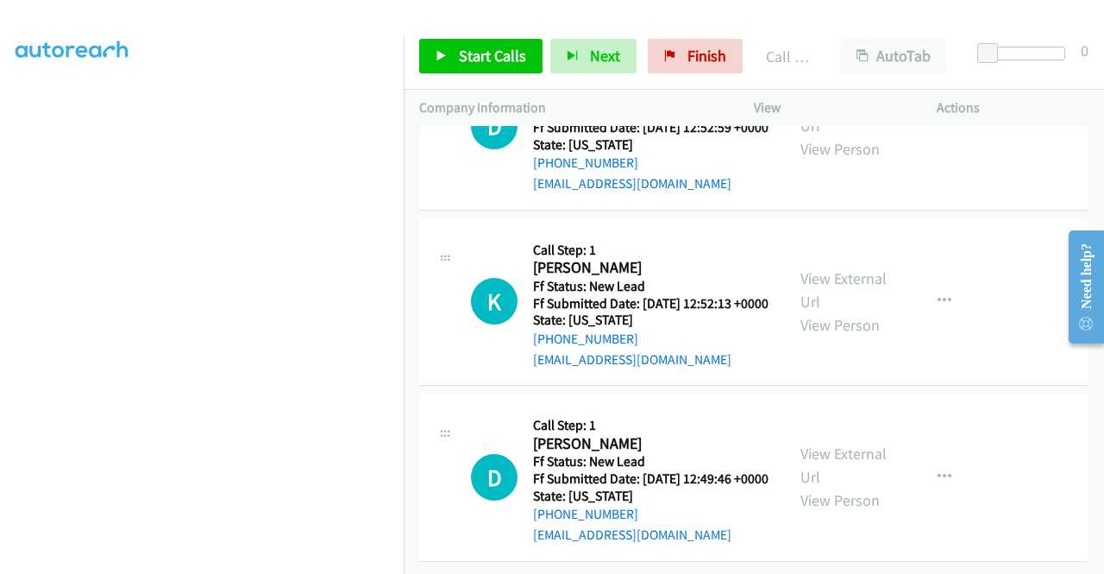
scroll to position [4026, 0]
click at [851, 311] on link "View External Url" at bounding box center [844, 289] width 86 height 43
click at [864, 443] on link "View External Url" at bounding box center [844, 464] width 86 height 43
click at [454, 63] on link "Start Calls" at bounding box center [480, 56] width 123 height 35
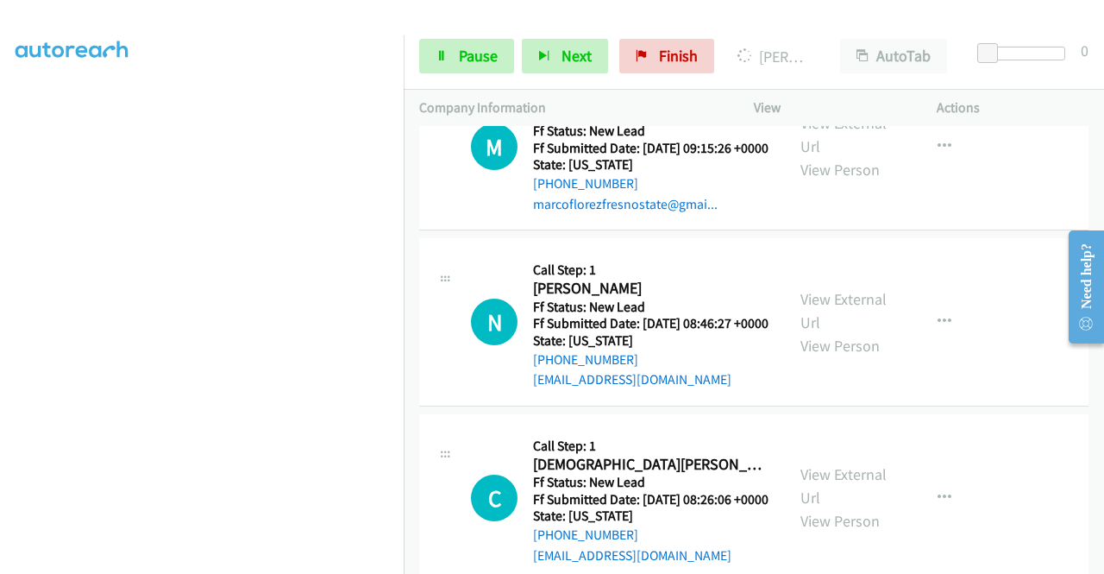
scroll to position [4453, 0]
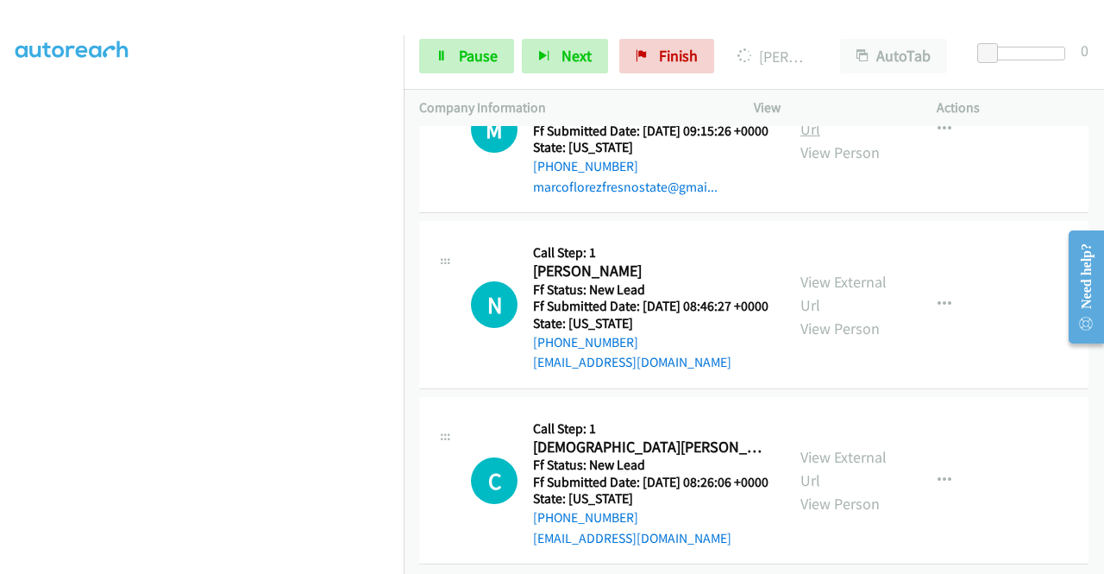
click at [852, 139] on link "View External Url" at bounding box center [844, 117] width 86 height 43
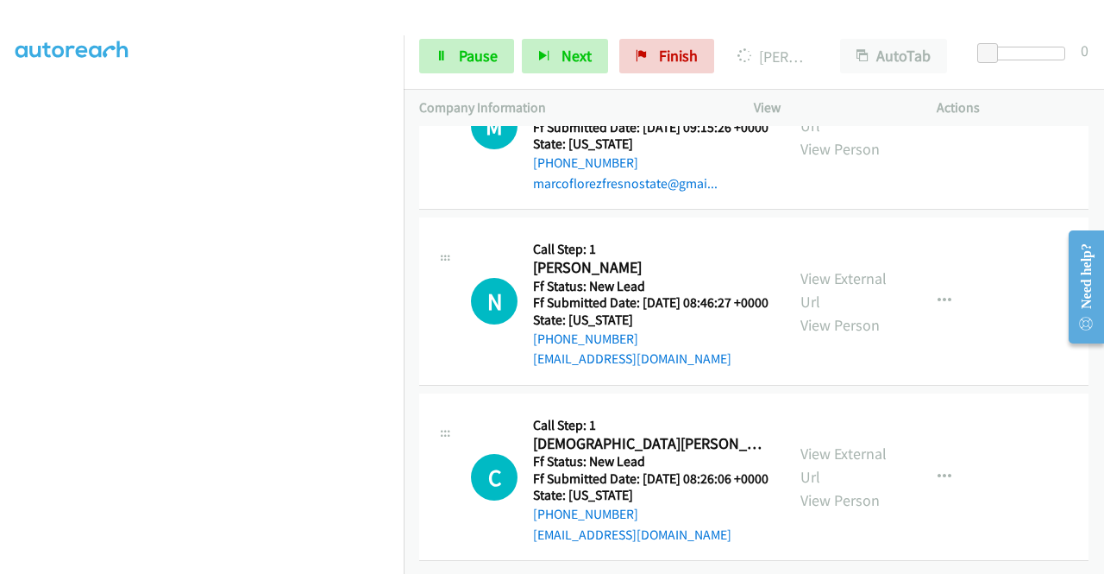
scroll to position [4845, 0]
click at [835, 268] on link "View External Url" at bounding box center [844, 289] width 86 height 43
click at [810, 443] on link "View External Url" at bounding box center [844, 464] width 86 height 43
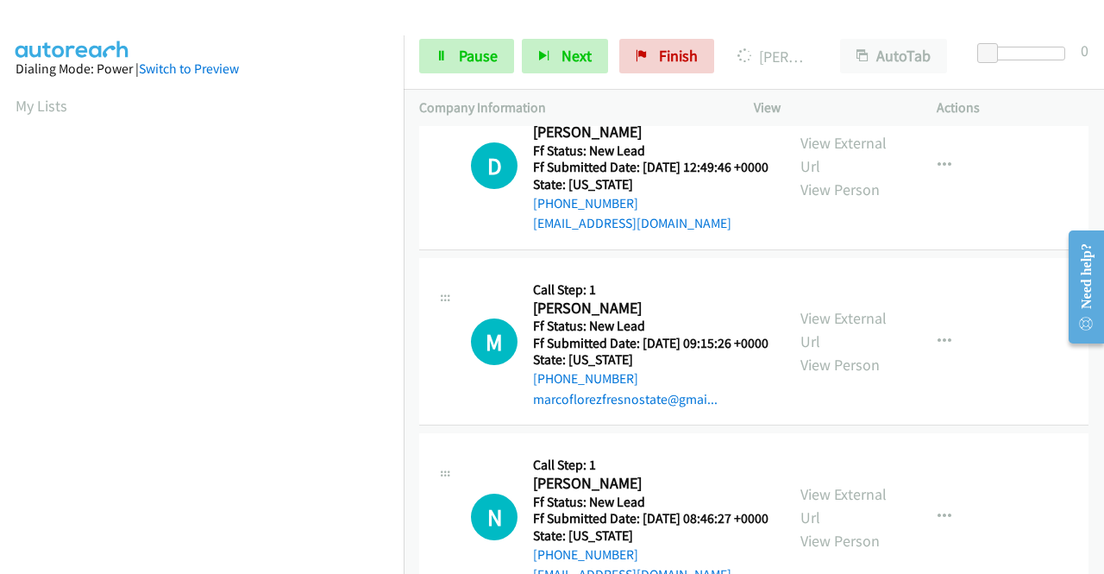
scroll to position [4155, 0]
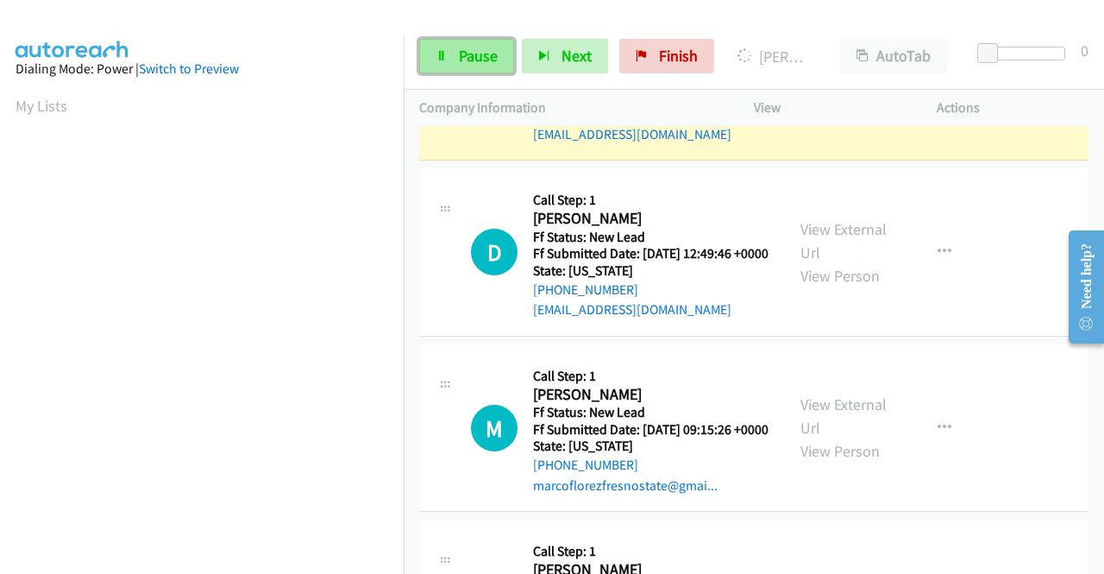
click at [481, 61] on span "Pause" at bounding box center [478, 56] width 39 height 20
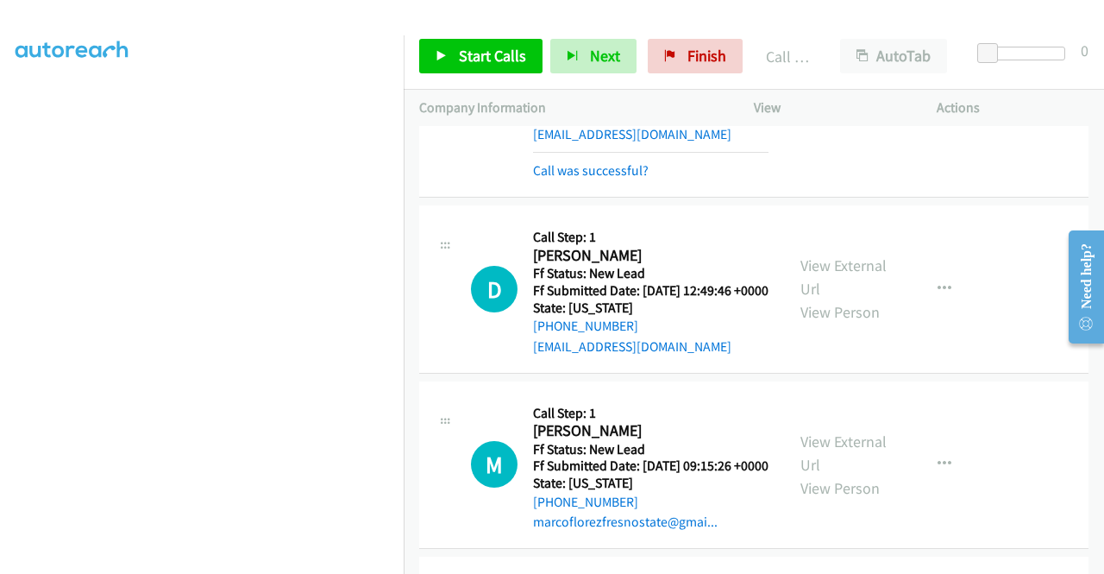
scroll to position [4414, 0]
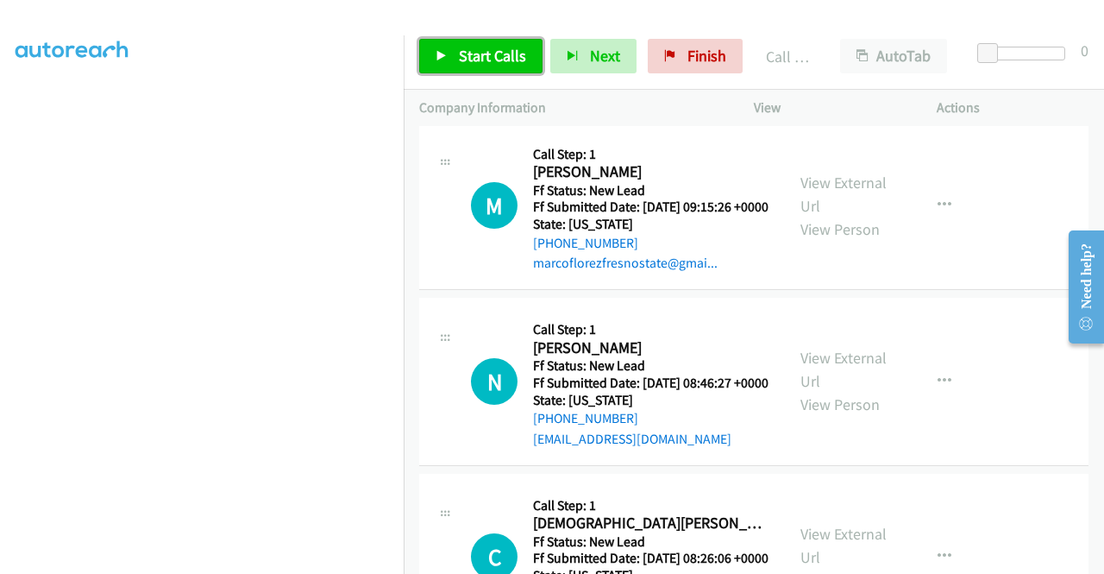
drag, startPoint x: 478, startPoint y: 53, endPoint x: 625, endPoint y: 251, distance: 246.7
click at [478, 53] on span "Start Calls" at bounding box center [492, 56] width 67 height 20
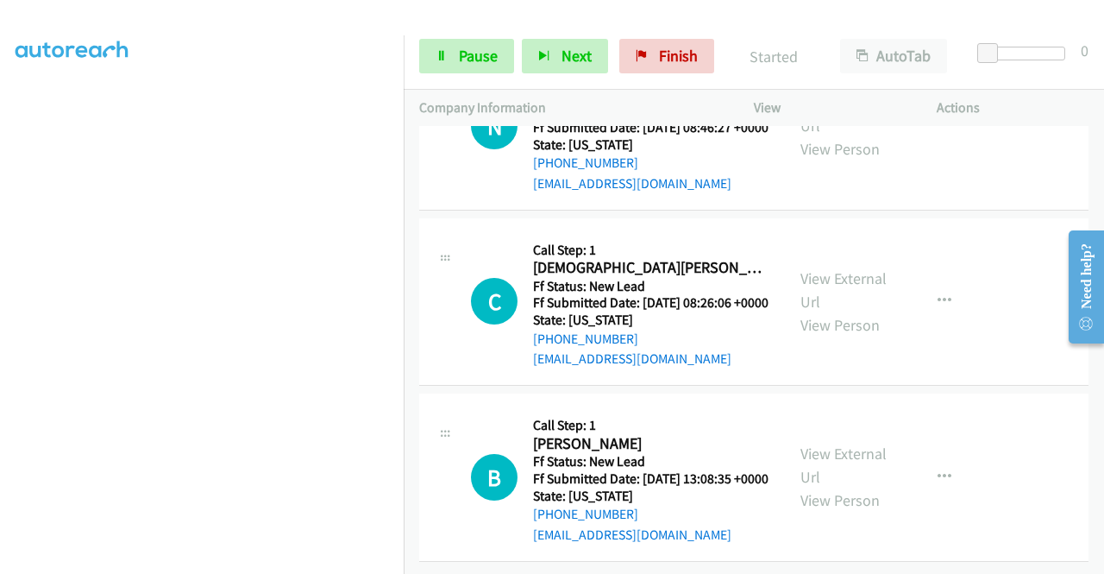
scroll to position [5073, 0]
click at [849, 443] on link "View External Url" at bounding box center [844, 464] width 86 height 43
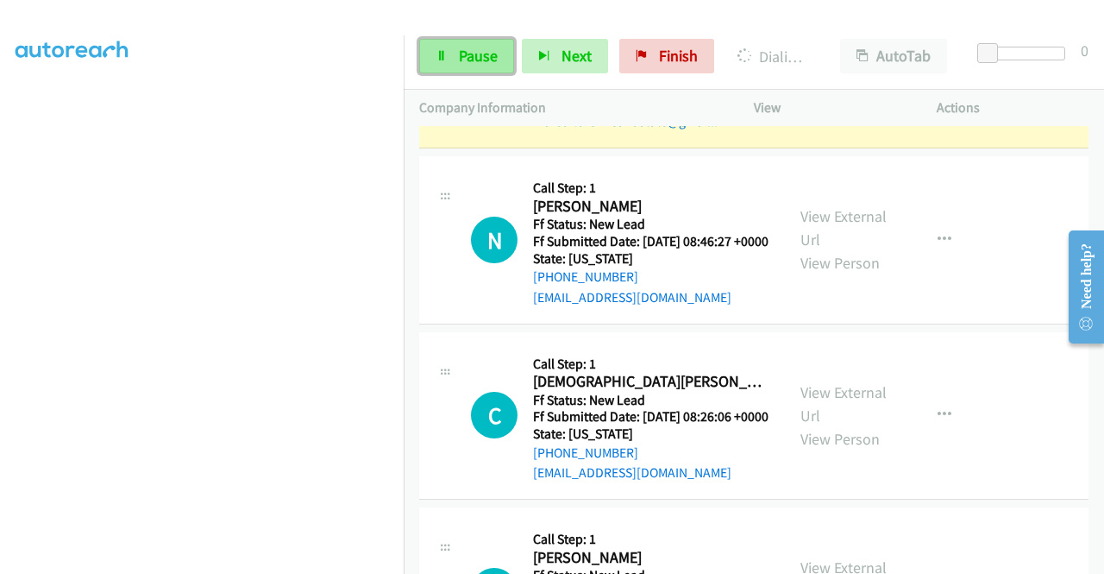
click at [470, 53] on span "Pause" at bounding box center [478, 56] width 39 height 20
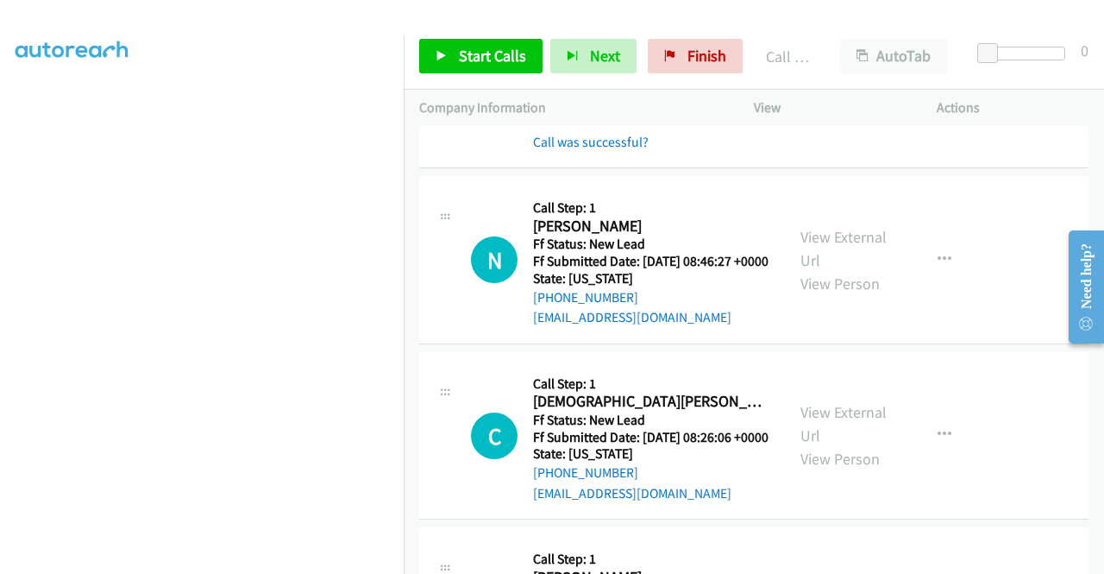
scroll to position [4641, 0]
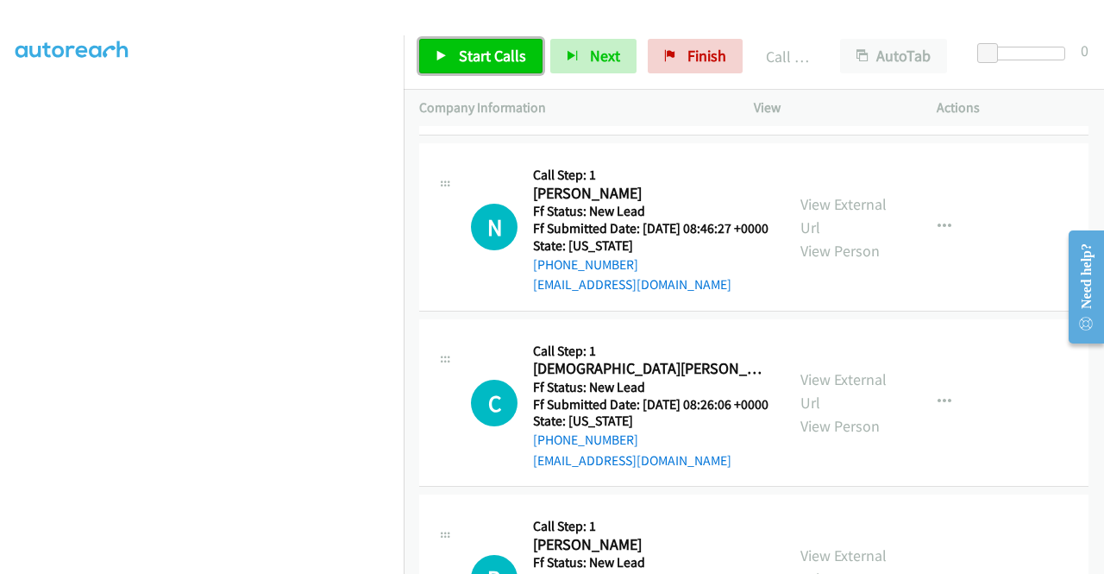
click at [512, 51] on span "Start Calls" at bounding box center [492, 56] width 67 height 20
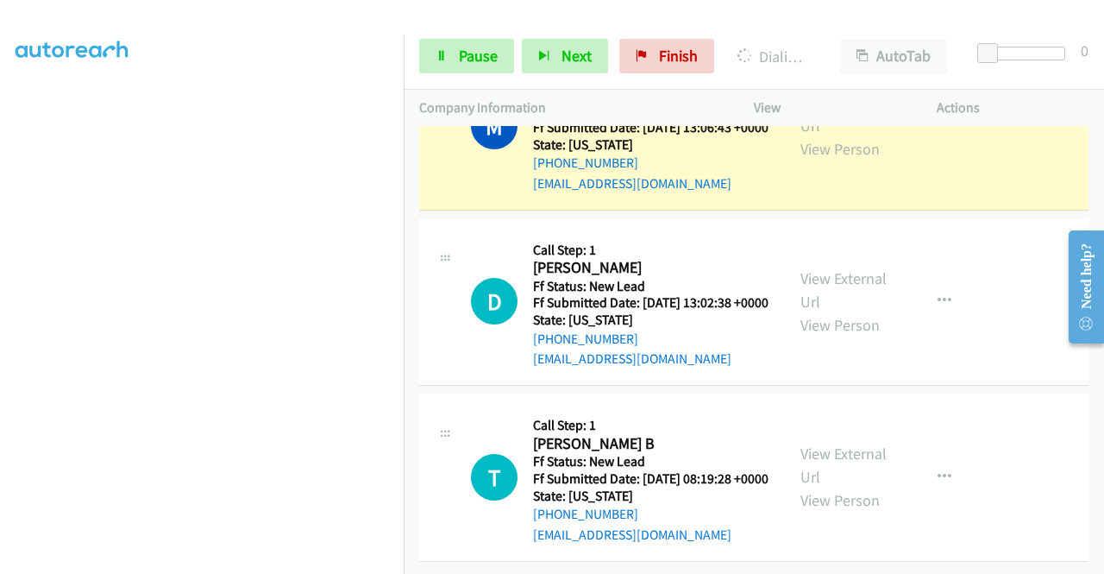
scroll to position [5405, 0]
click at [477, 70] on link "Pause" at bounding box center [466, 56] width 95 height 35
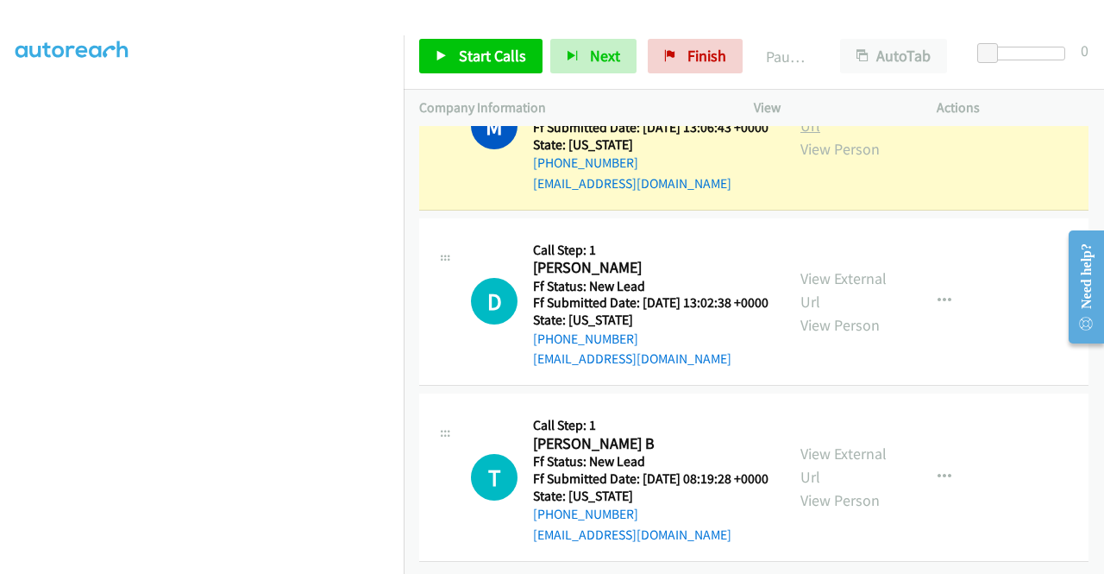
click at [858, 135] on link "View External Url" at bounding box center [844, 113] width 86 height 43
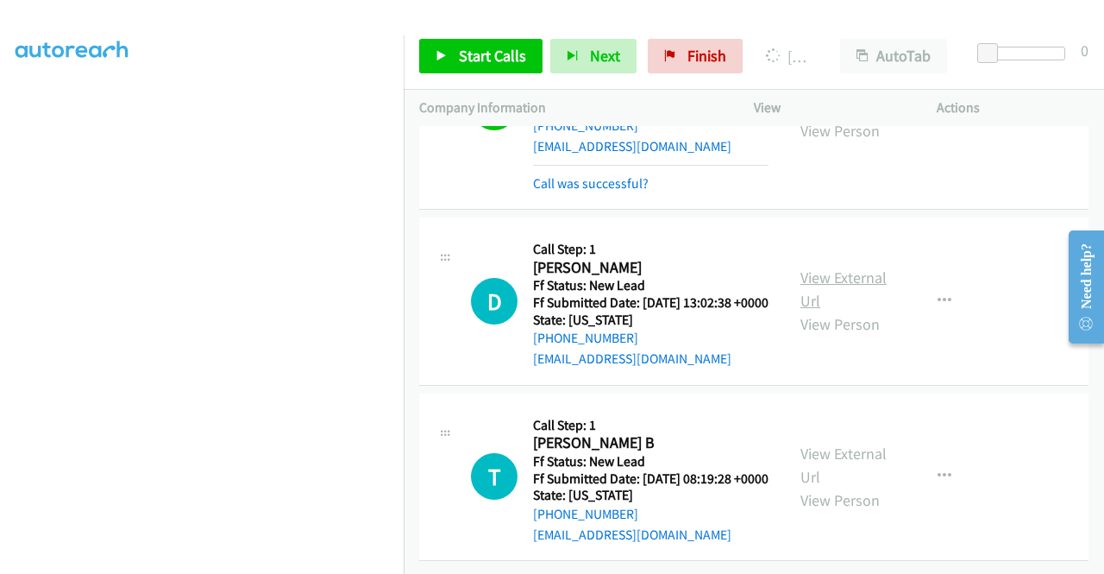
scroll to position [5664, 0]
click at [839, 311] on link "View External Url" at bounding box center [844, 288] width 86 height 43
click at [856, 443] on link "View External Url" at bounding box center [844, 464] width 86 height 43
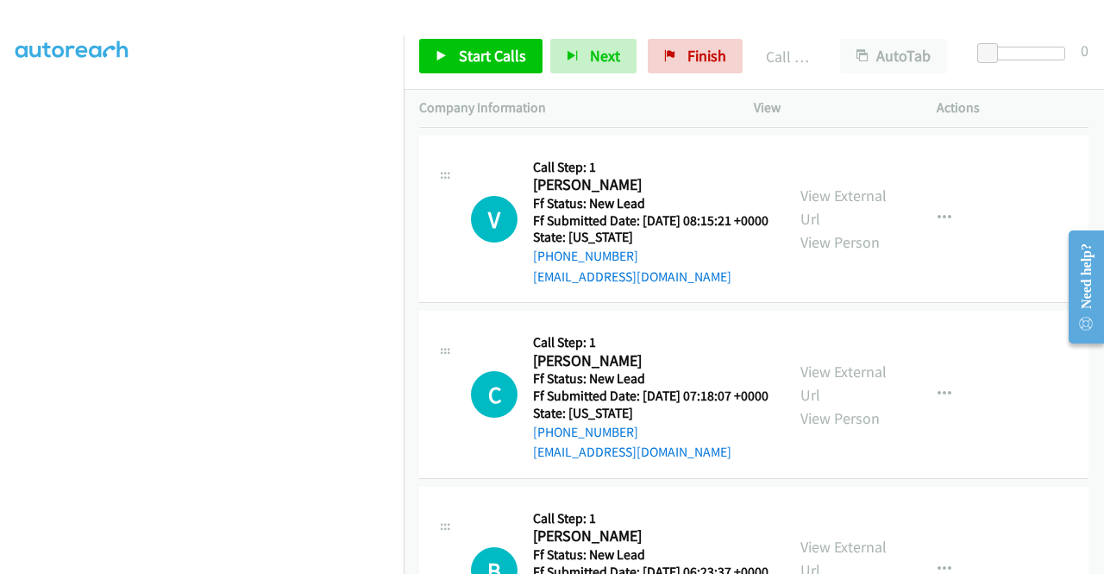
scroll to position [6004, 0]
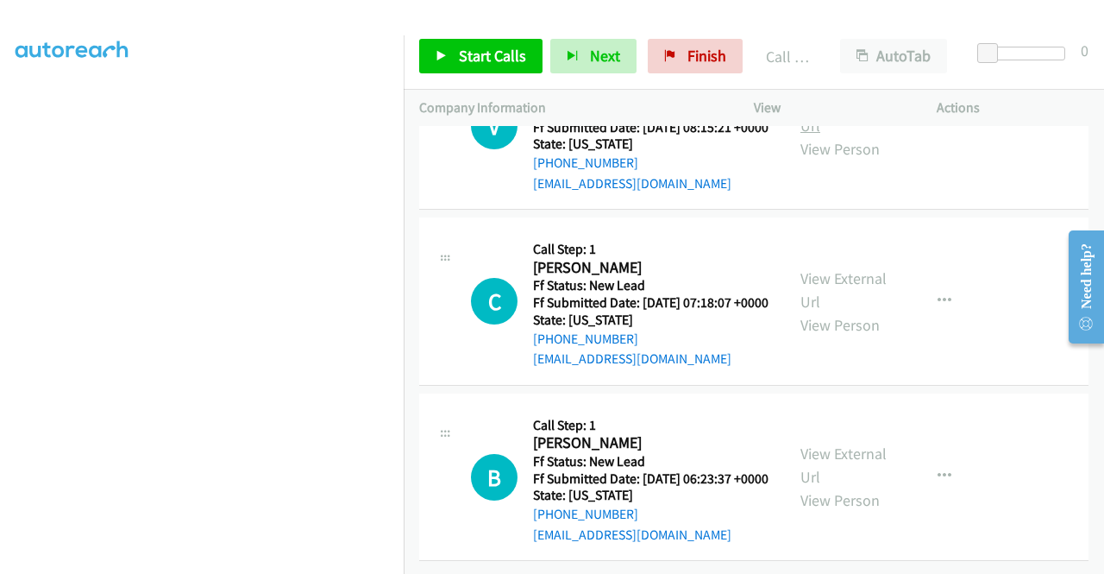
click at [860, 135] on link "View External Url" at bounding box center [844, 113] width 86 height 43
click at [493, 66] on link "Start Calls" at bounding box center [480, 56] width 123 height 35
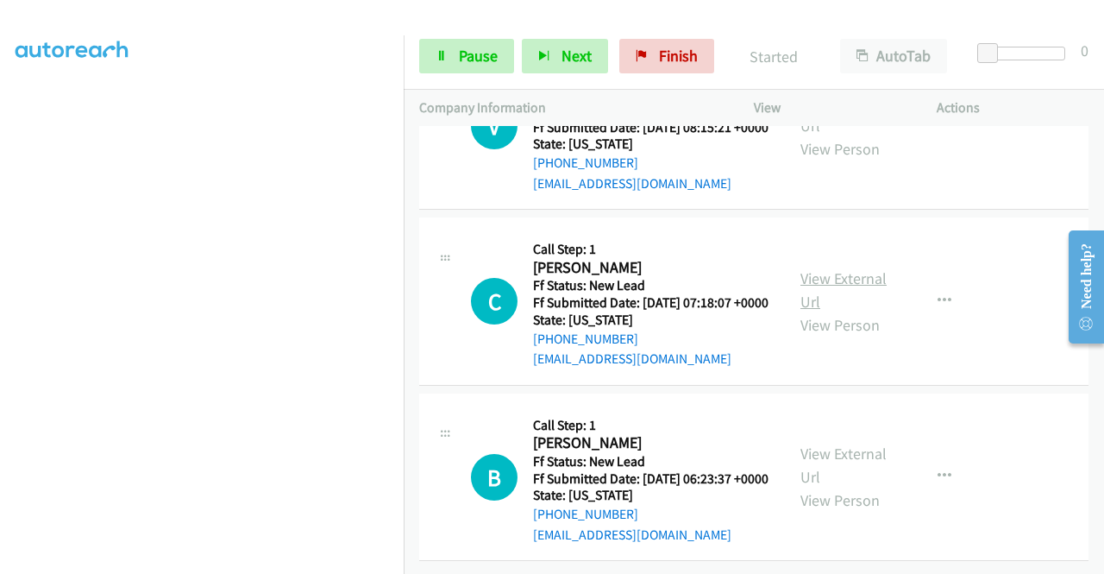
click at [827, 311] on link "View External Url" at bounding box center [844, 289] width 86 height 43
click at [839, 443] on link "View External Url" at bounding box center [844, 464] width 86 height 43
click at [450, 58] on link "Pause" at bounding box center [466, 56] width 95 height 35
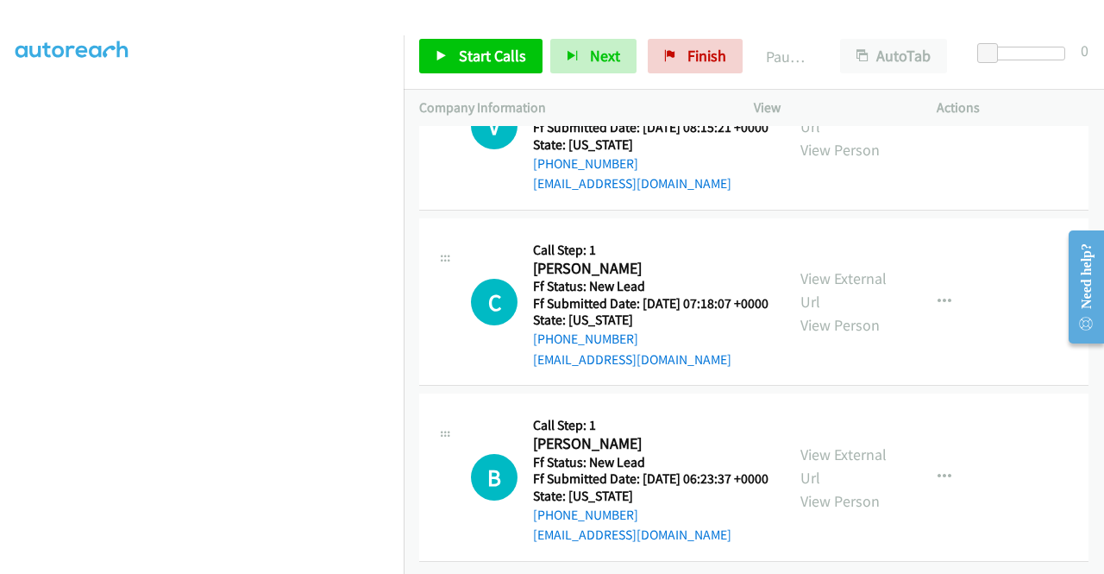
click at [499, 59] on span "Start Calls" at bounding box center [492, 56] width 67 height 20
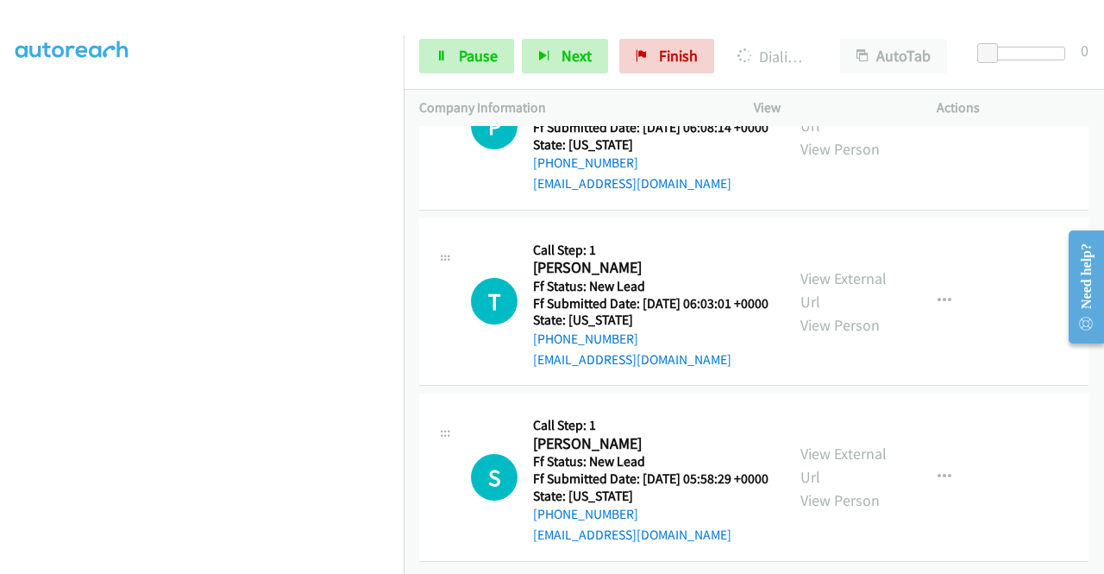
scroll to position [6777, 0]
click at [839, 135] on link "View External Url" at bounding box center [844, 113] width 86 height 43
click at [860, 311] on link "View External Url" at bounding box center [844, 289] width 86 height 43
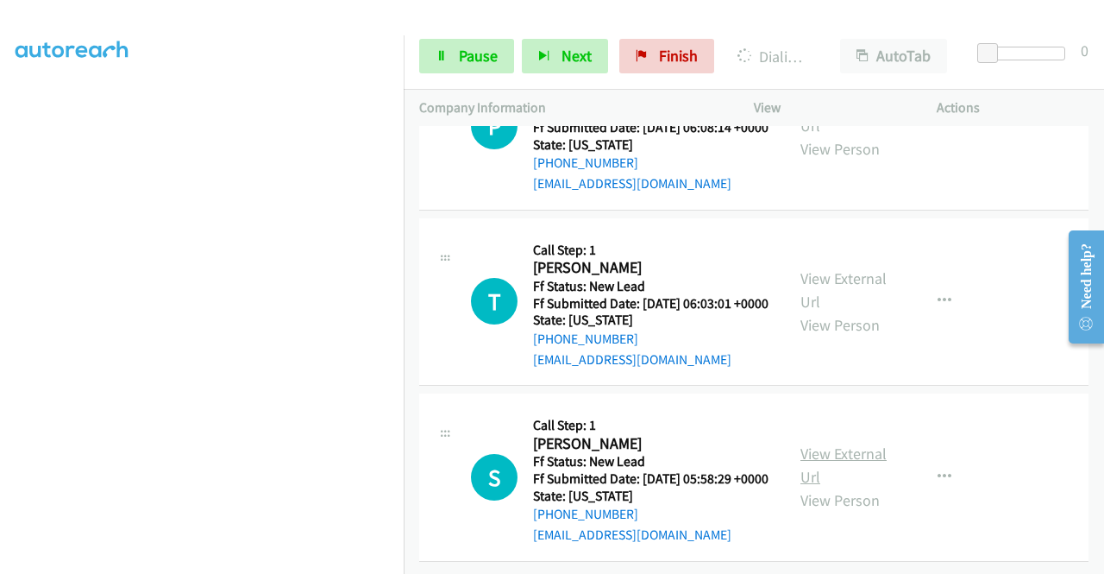
click at [844, 443] on link "View External Url" at bounding box center [844, 464] width 86 height 43
click at [861, 135] on link "View External Url" at bounding box center [844, 113] width 86 height 43
click at [849, 311] on link "View External Url" at bounding box center [844, 288] width 86 height 43
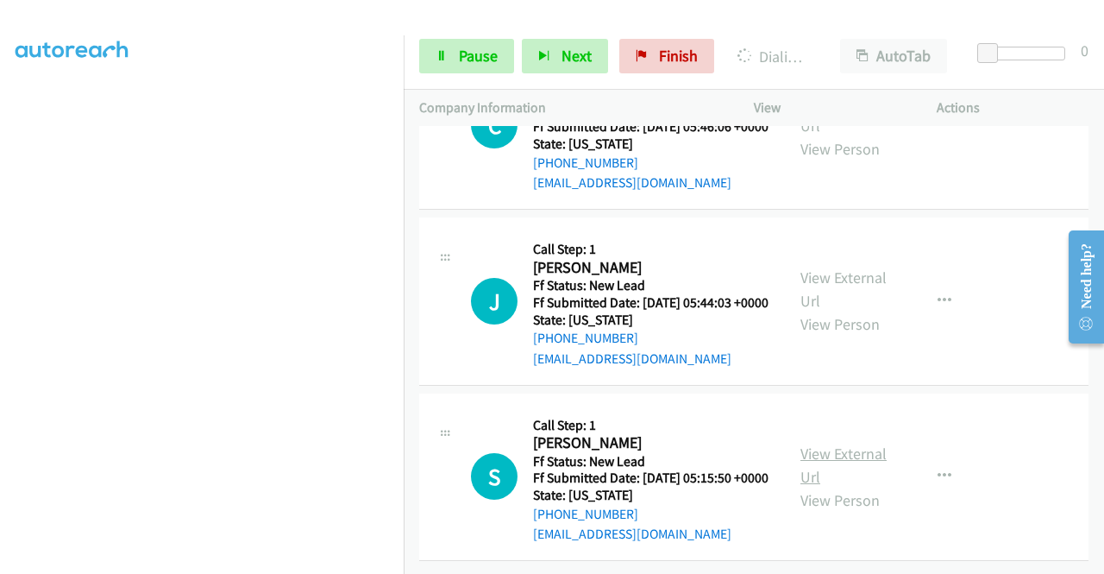
click at [855, 443] on link "View External Url" at bounding box center [844, 464] width 86 height 43
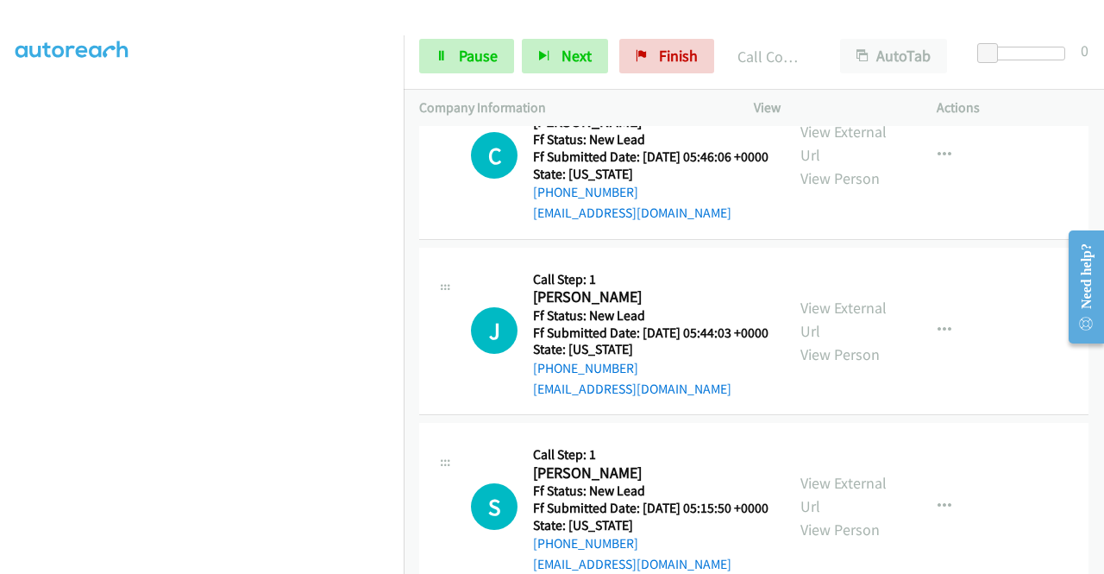
scroll to position [7337, 0]
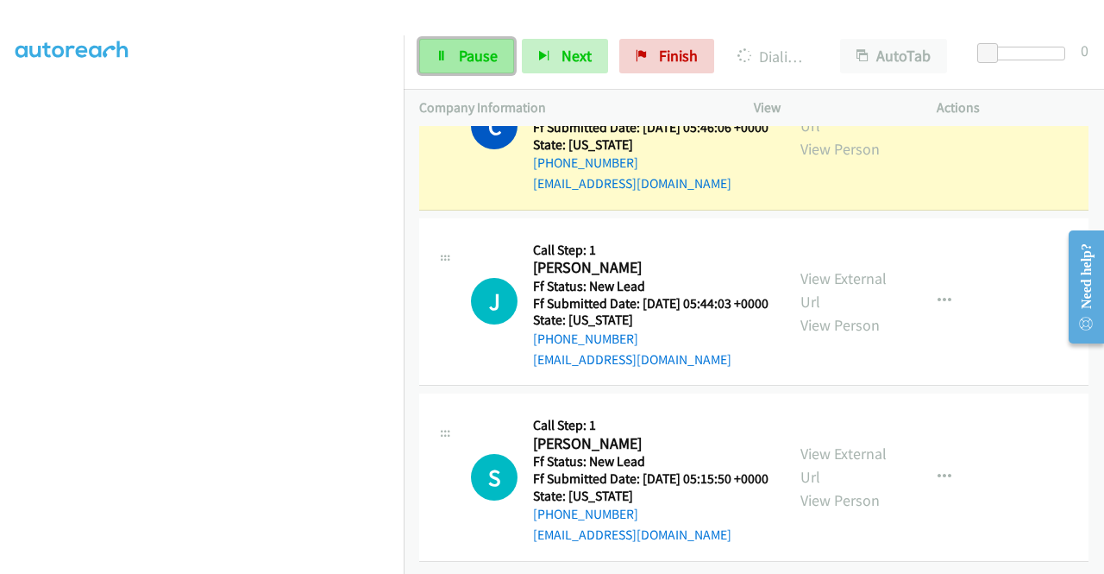
click at [487, 60] on span "Pause" at bounding box center [478, 56] width 39 height 20
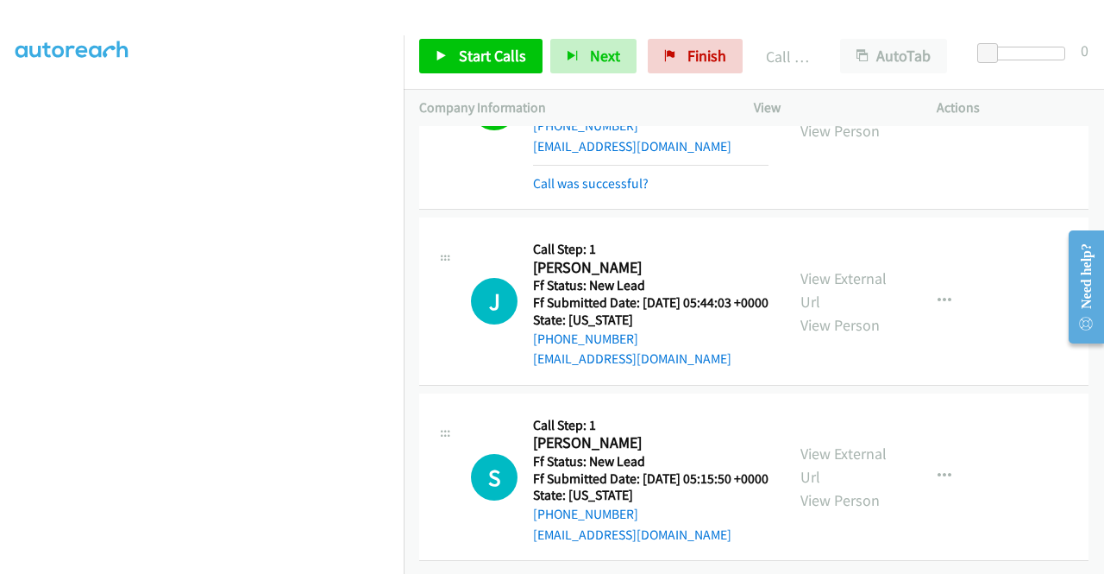
scroll to position [7509, 0]
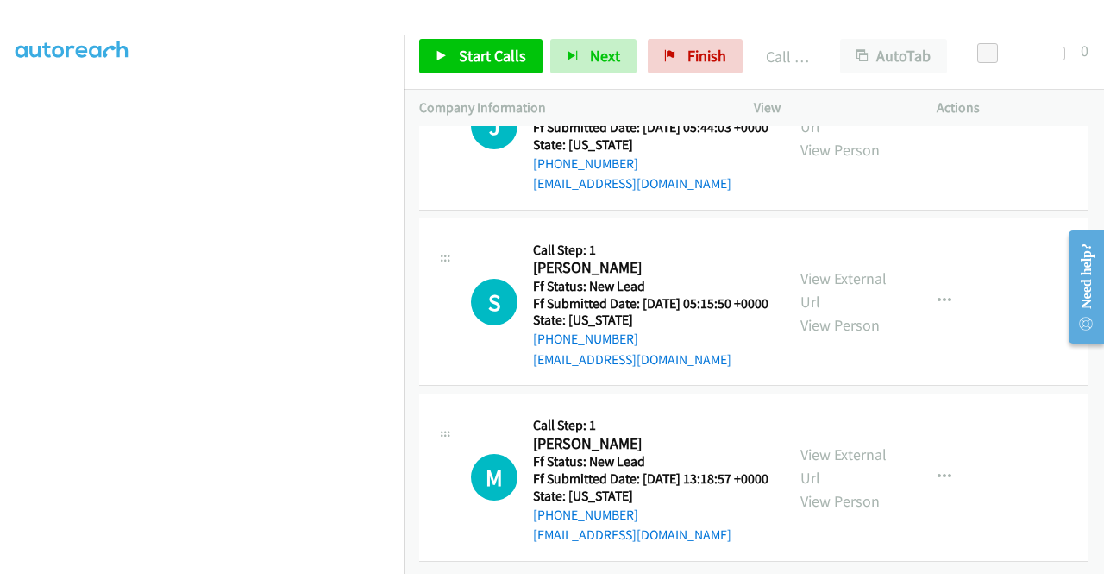
click at [1000, 211] on div "J Callback Scheduled Call Step: 1 Joseph Valenzuela America/Chicago Ff Status: …" at bounding box center [753, 126] width 669 height 168
click at [861, 443] on link "View External Url" at bounding box center [844, 464] width 86 height 43
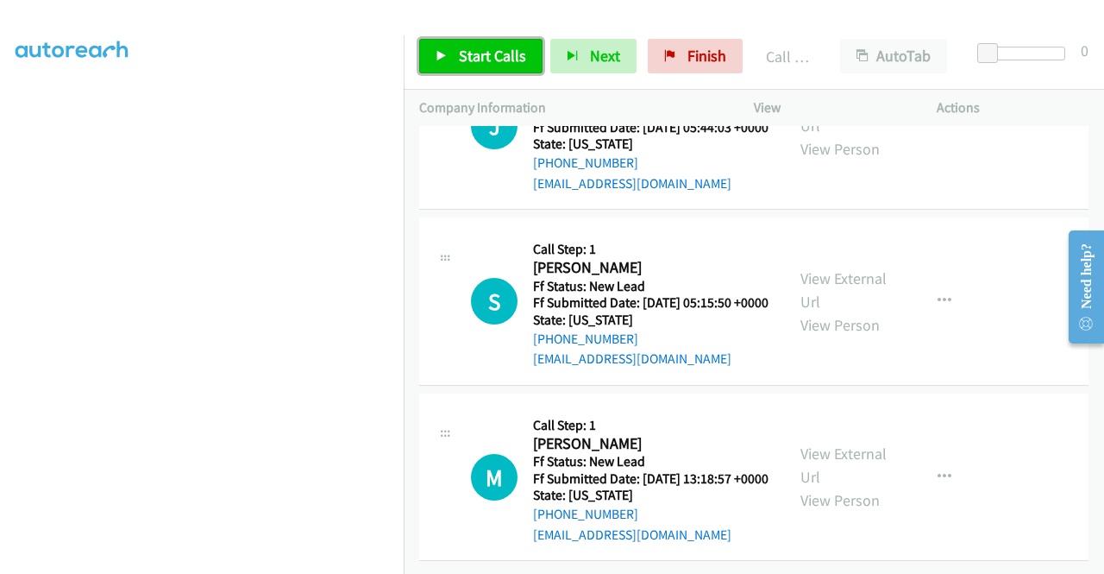
click at [517, 59] on span "Start Calls" at bounding box center [492, 56] width 67 height 20
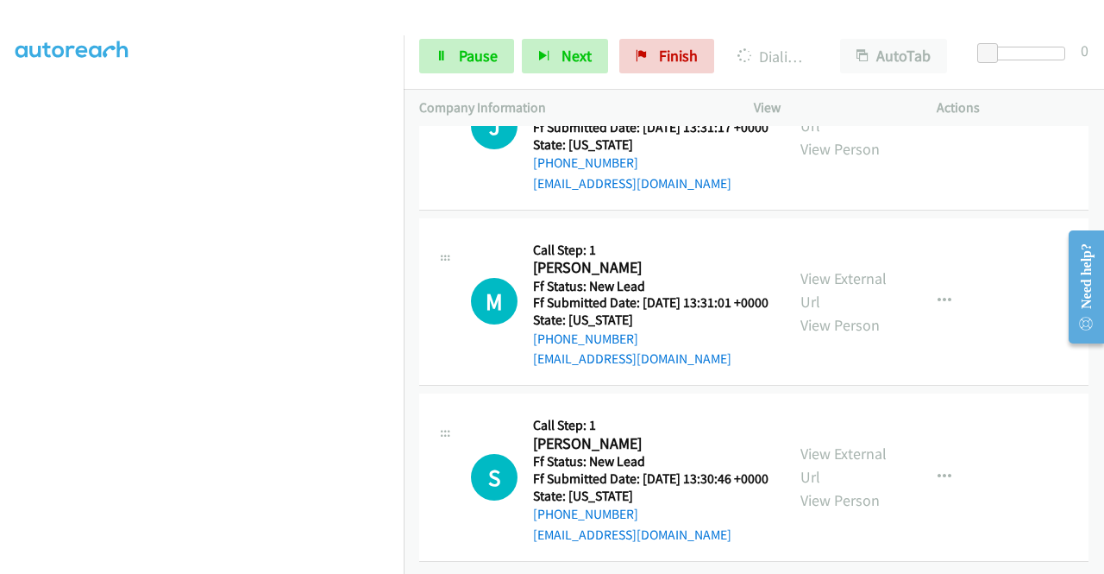
scroll to position [8465, 0]
click at [866, 135] on link "View External Url" at bounding box center [844, 113] width 86 height 43
click at [855, 311] on link "View External Url" at bounding box center [844, 289] width 86 height 43
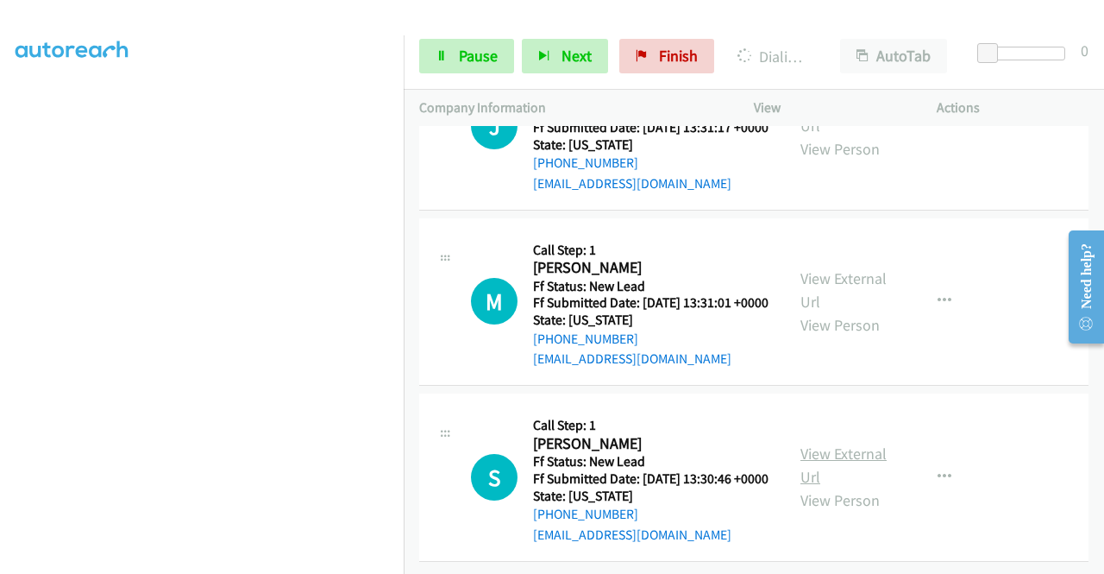
click at [845, 443] on link "View External Url" at bounding box center [844, 464] width 86 height 43
click at [456, 58] on link "Pause" at bounding box center [466, 56] width 95 height 35
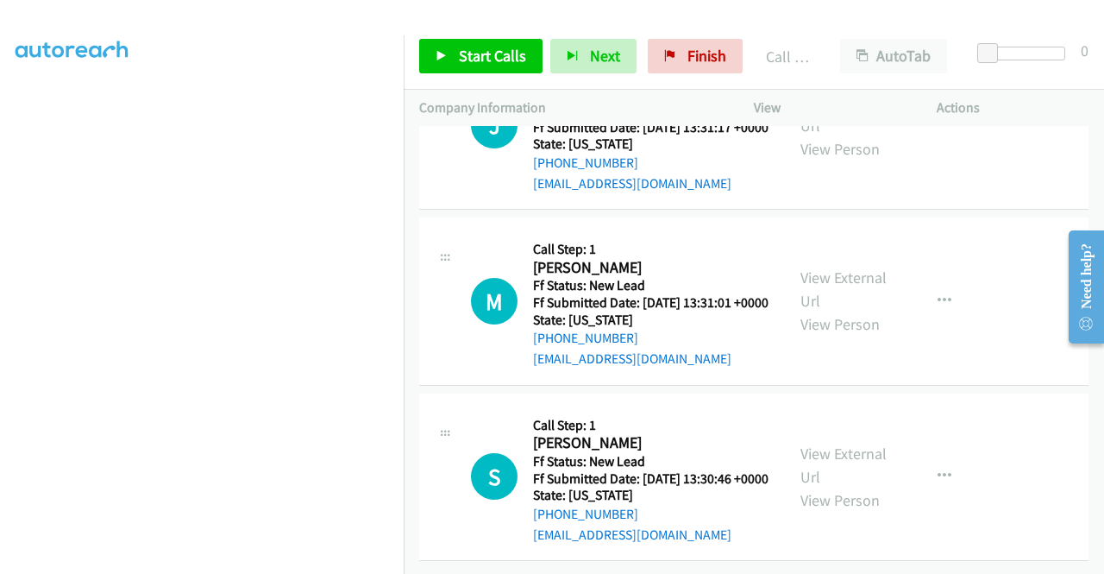
scroll to position [393, 0]
click at [493, 58] on span "Start Calls" at bounding box center [492, 56] width 67 height 20
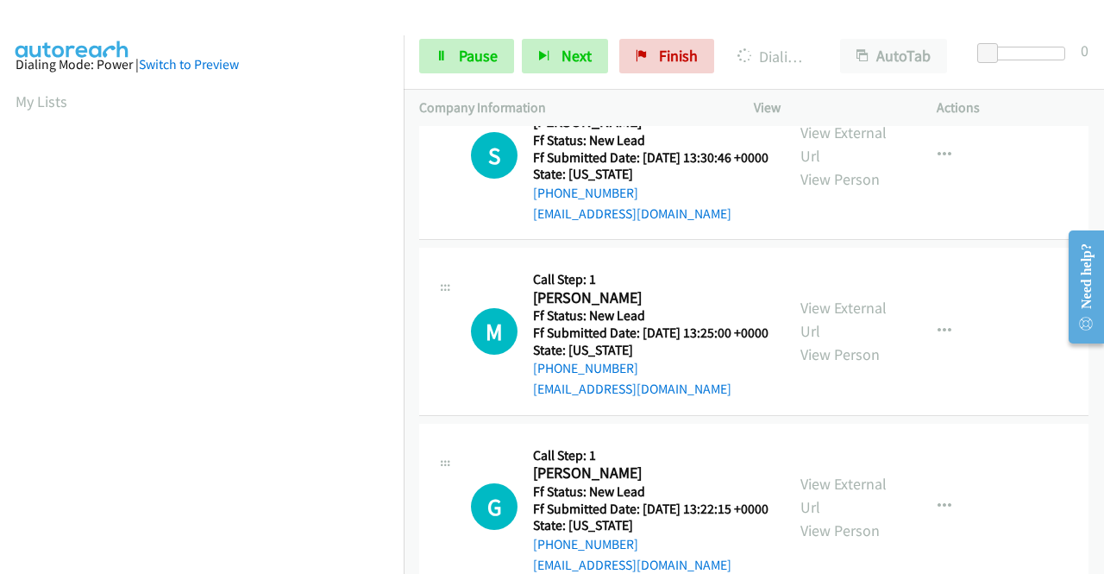
scroll to position [0, 0]
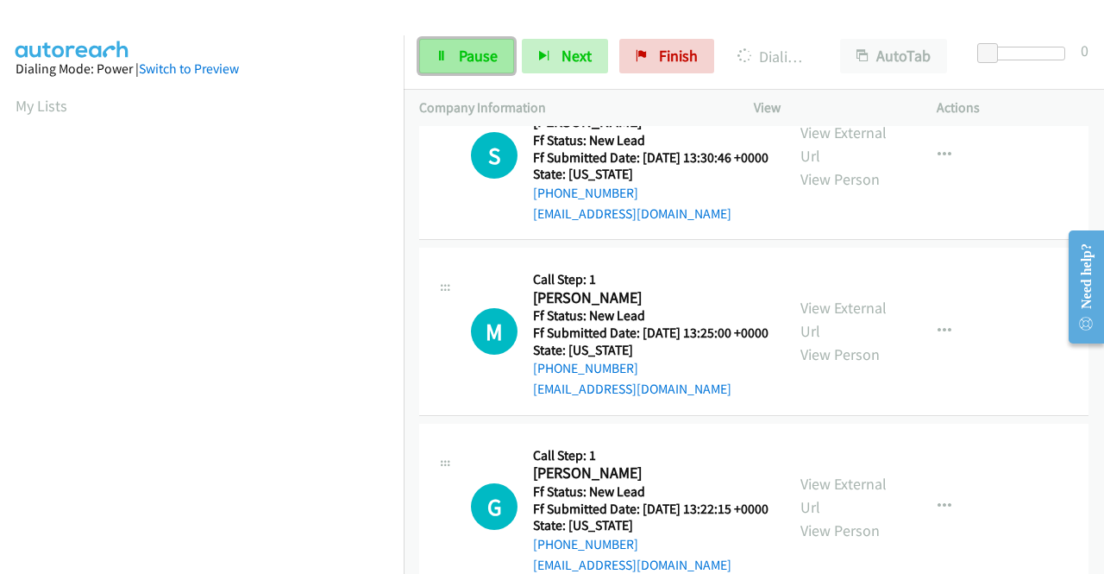
click at [456, 47] on link "Pause" at bounding box center [466, 56] width 95 height 35
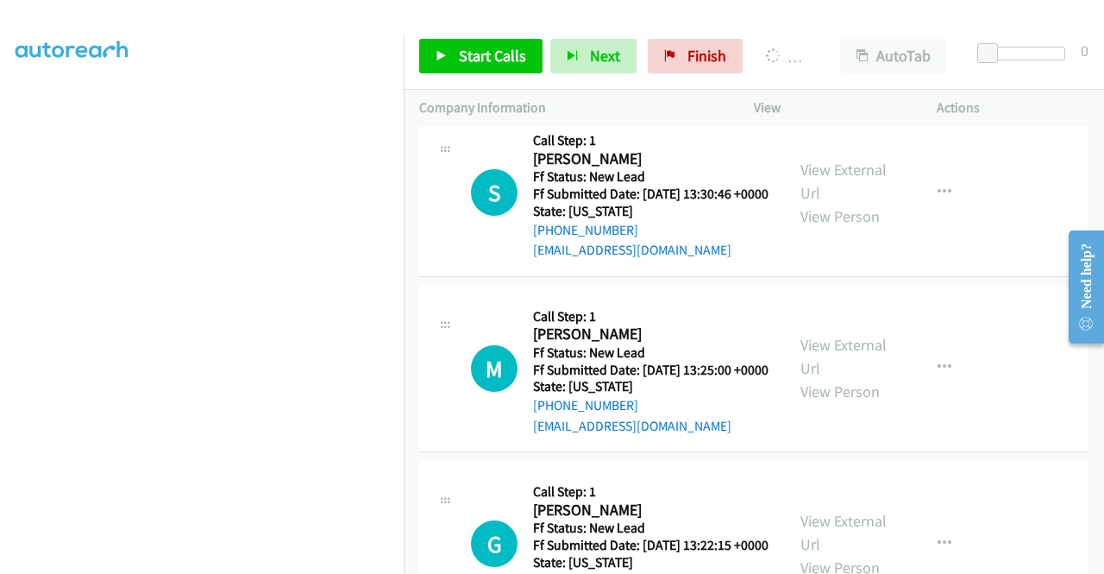
scroll to position [393, 0]
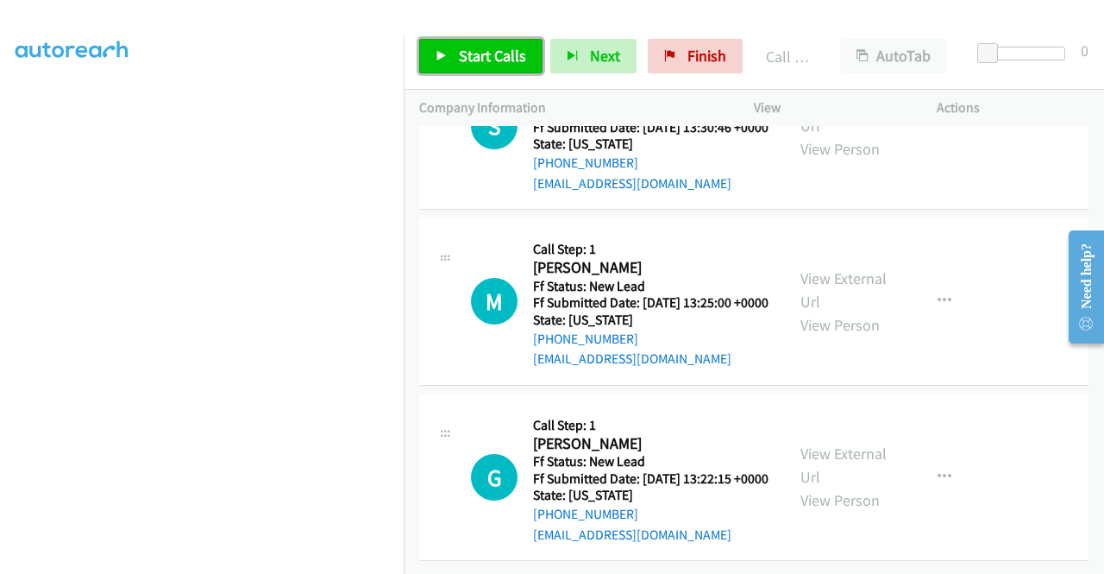
click at [483, 43] on link "Start Calls" at bounding box center [480, 56] width 123 height 35
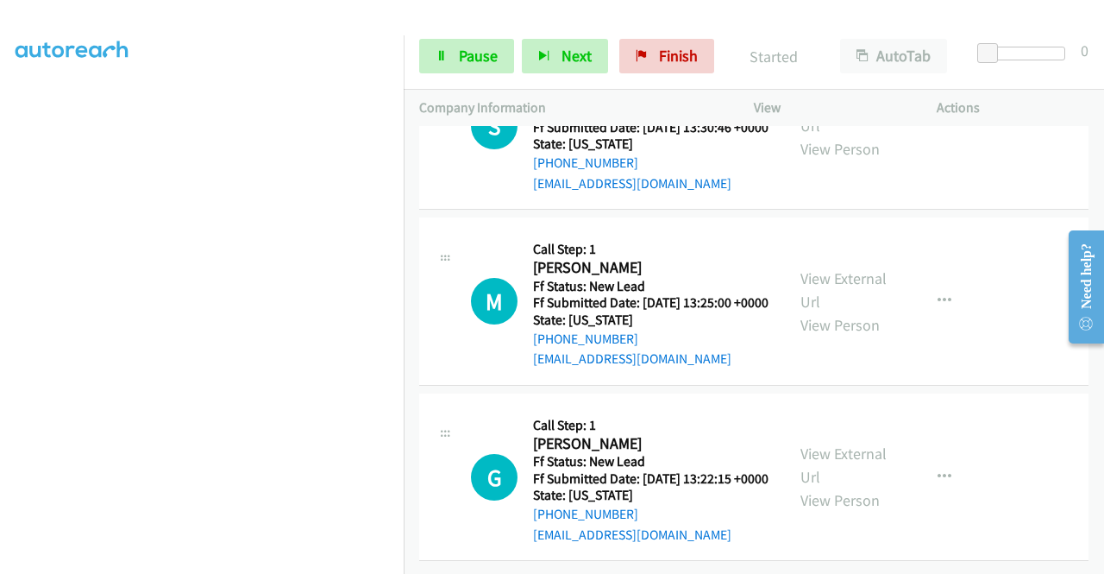
scroll to position [9028, 0]
click at [861, 311] on link "View External Url" at bounding box center [844, 289] width 86 height 43
click at [845, 455] on link "View External Url" at bounding box center [844, 464] width 86 height 43
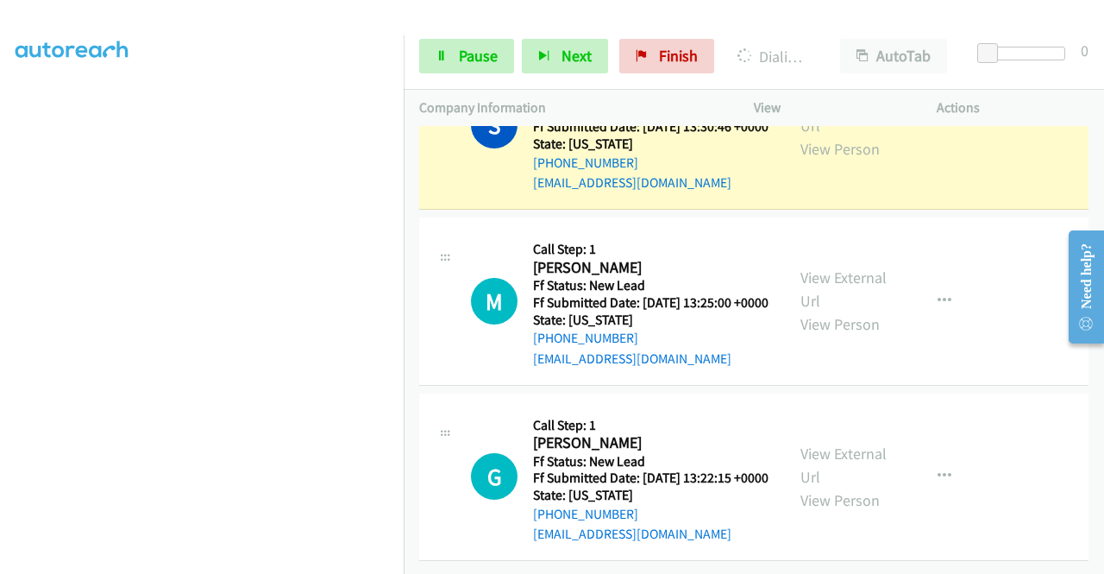
scroll to position [9055, 0]
click at [459, 65] on span "Pause" at bounding box center [478, 56] width 39 height 20
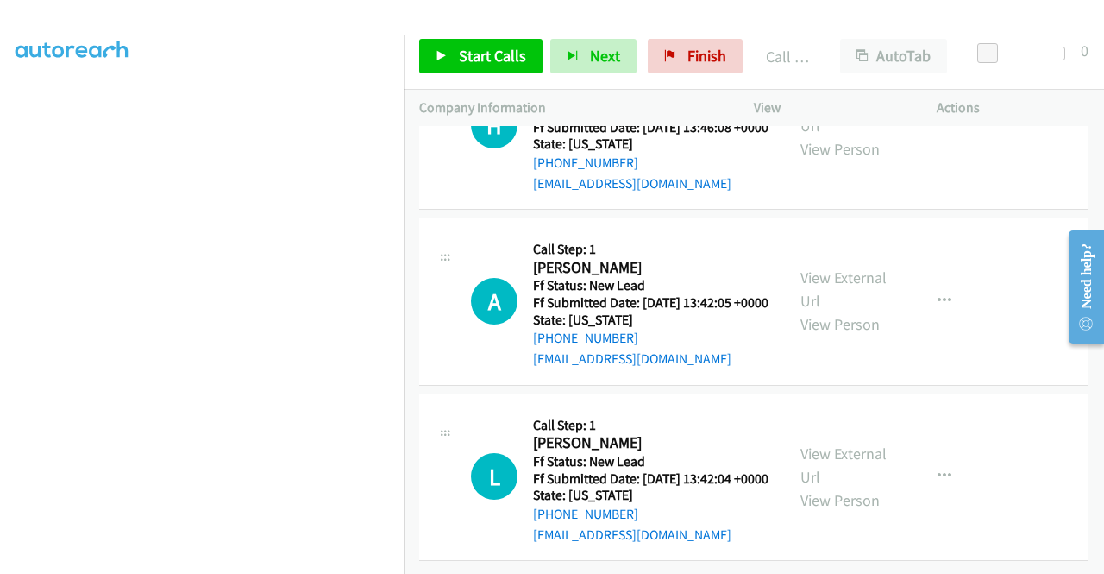
scroll to position [9573, 0]
click at [864, 135] on link "View External Url" at bounding box center [844, 113] width 86 height 43
click at [840, 311] on link "View External Url" at bounding box center [844, 288] width 86 height 43
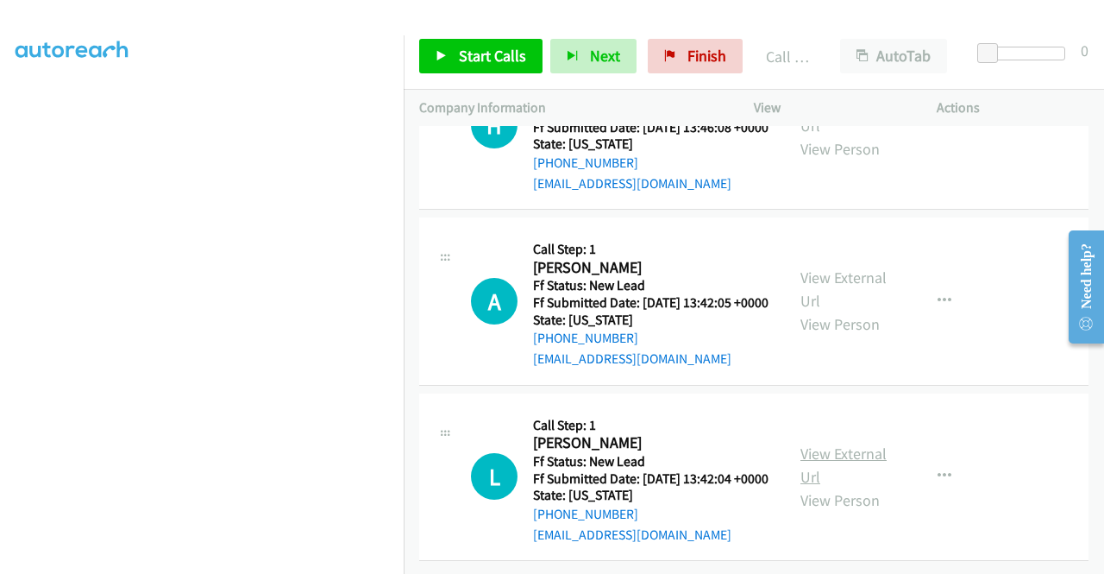
click at [863, 443] on link "View External Url" at bounding box center [844, 464] width 86 height 43
drag, startPoint x: 510, startPoint y: 54, endPoint x: 596, endPoint y: 192, distance: 162.8
click at [510, 55] on span "Start Calls" at bounding box center [492, 56] width 67 height 20
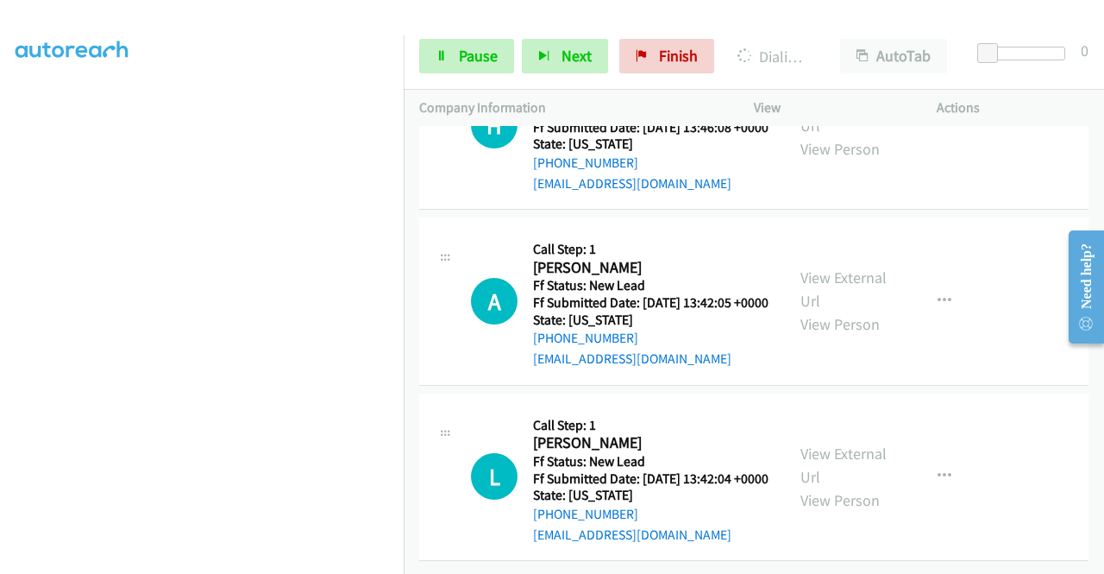
scroll to position [0, 0]
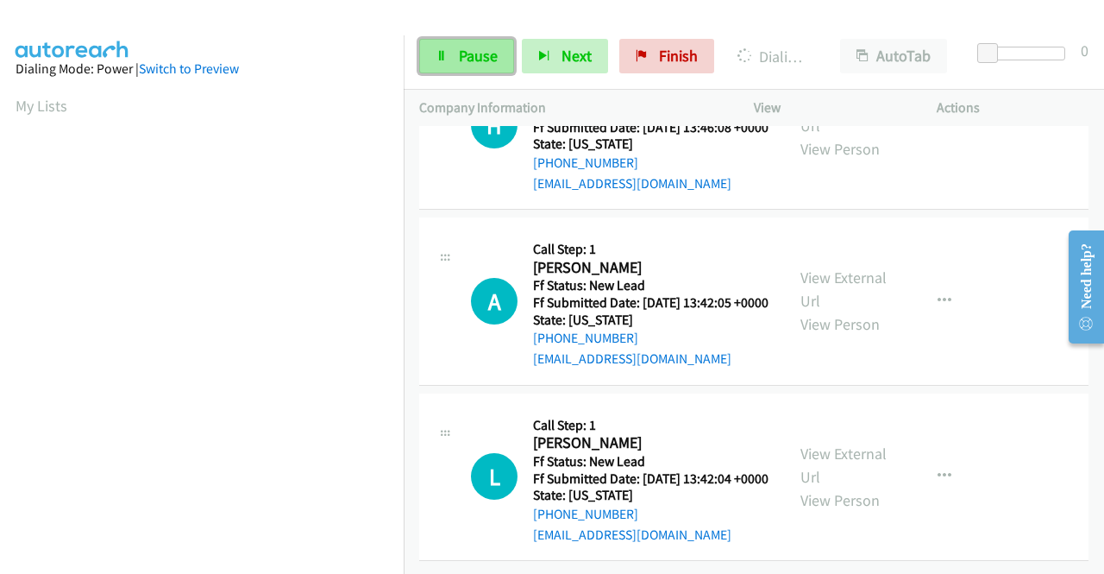
click at [456, 56] on link "Pause" at bounding box center [466, 56] width 95 height 35
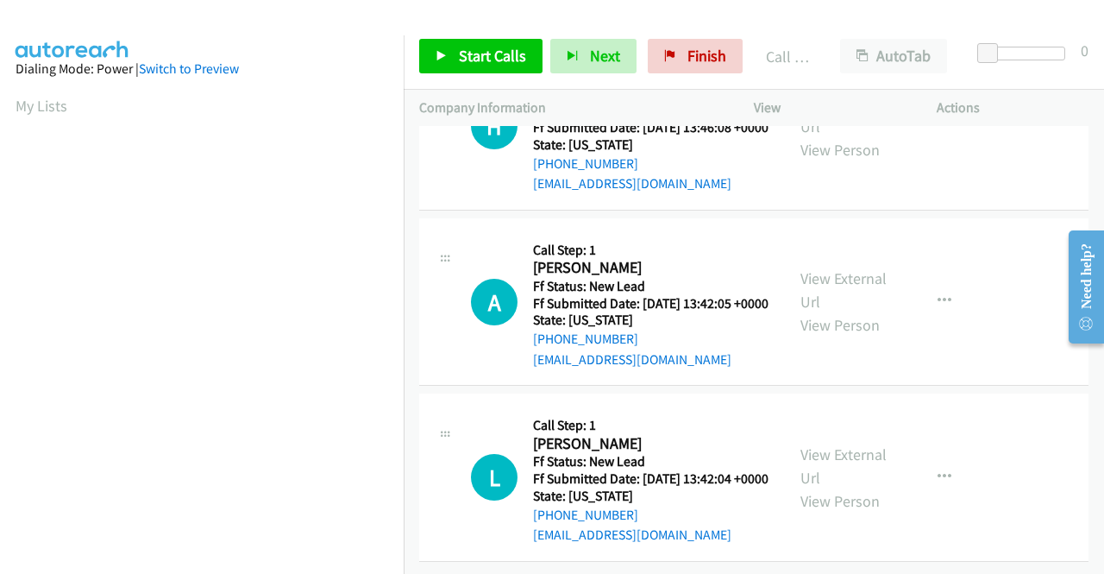
scroll to position [393, 0]
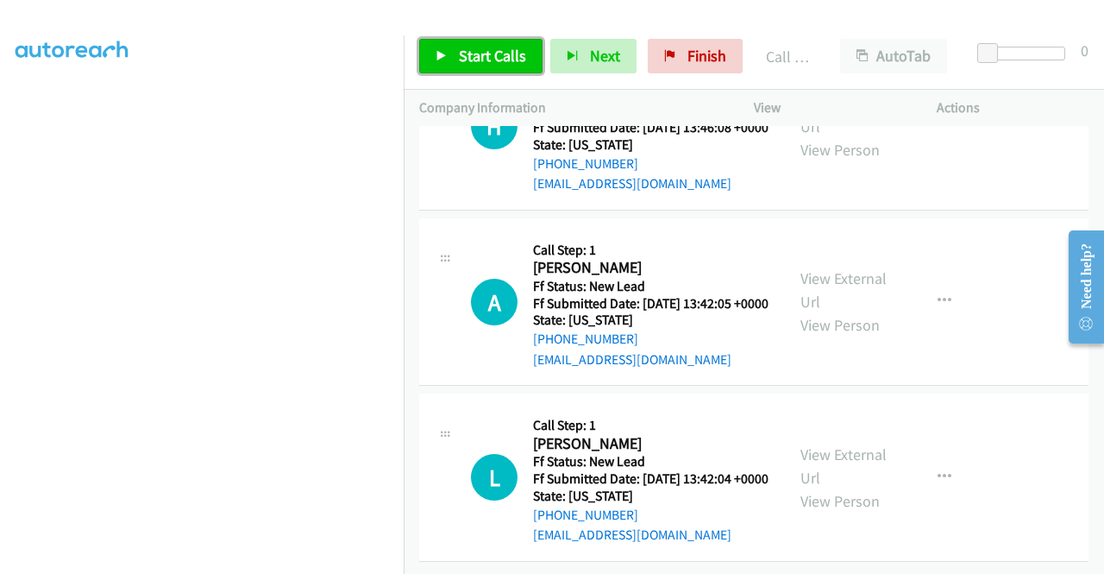
click at [483, 49] on span "Start Calls" at bounding box center [492, 56] width 67 height 20
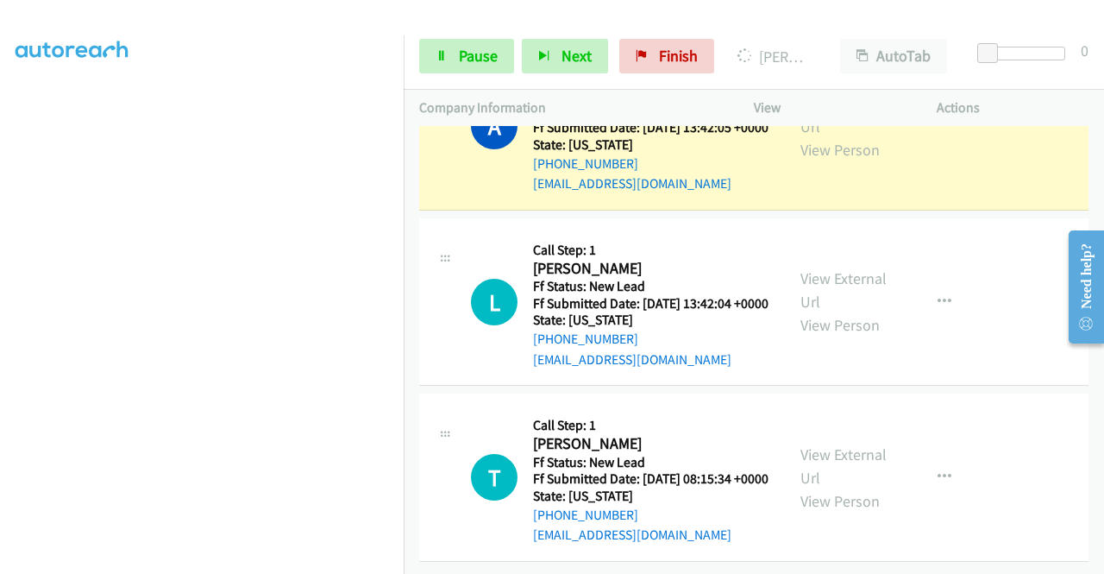
scroll to position [10142, 0]
click at [847, 444] on link "View External Url" at bounding box center [844, 465] width 86 height 43
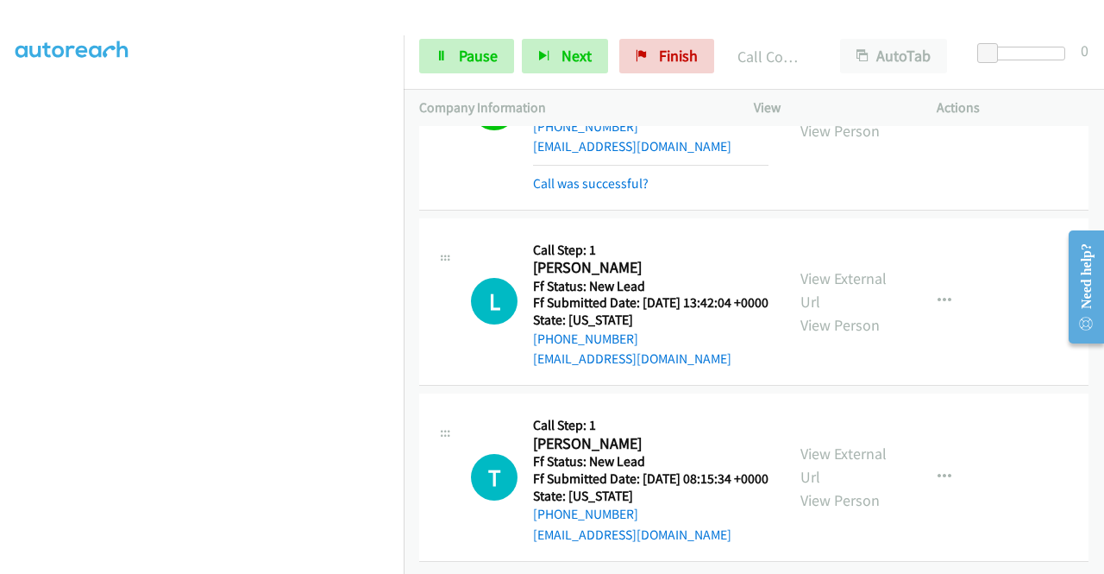
scroll to position [10178, 0]
click at [481, 46] on span "Pause" at bounding box center [478, 56] width 39 height 20
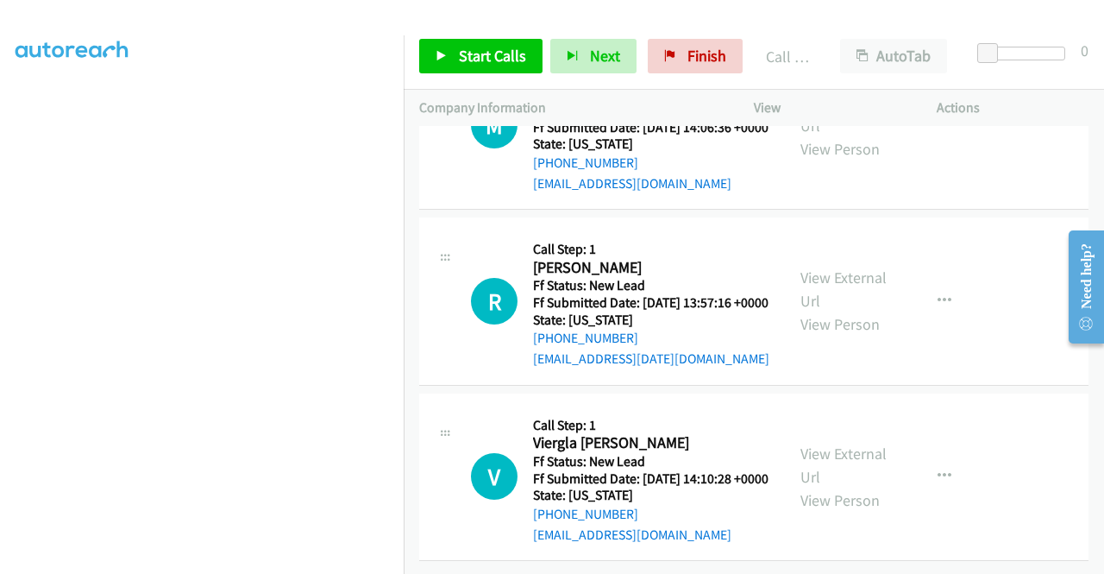
scroll to position [10523, 0]
click at [847, 135] on link "View External Url" at bounding box center [844, 113] width 86 height 43
click at [851, 311] on link "View External Url" at bounding box center [844, 288] width 86 height 43
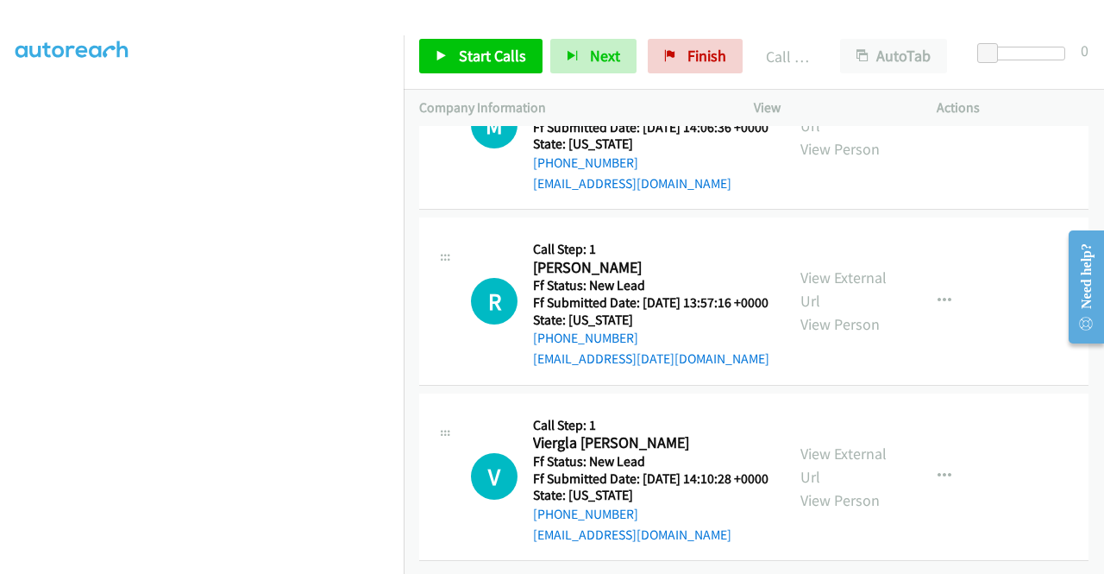
scroll to position [10955, 0]
click at [864, 467] on link "View External Url" at bounding box center [844, 464] width 86 height 43
click at [478, 63] on span "Start Calls" at bounding box center [492, 56] width 67 height 20
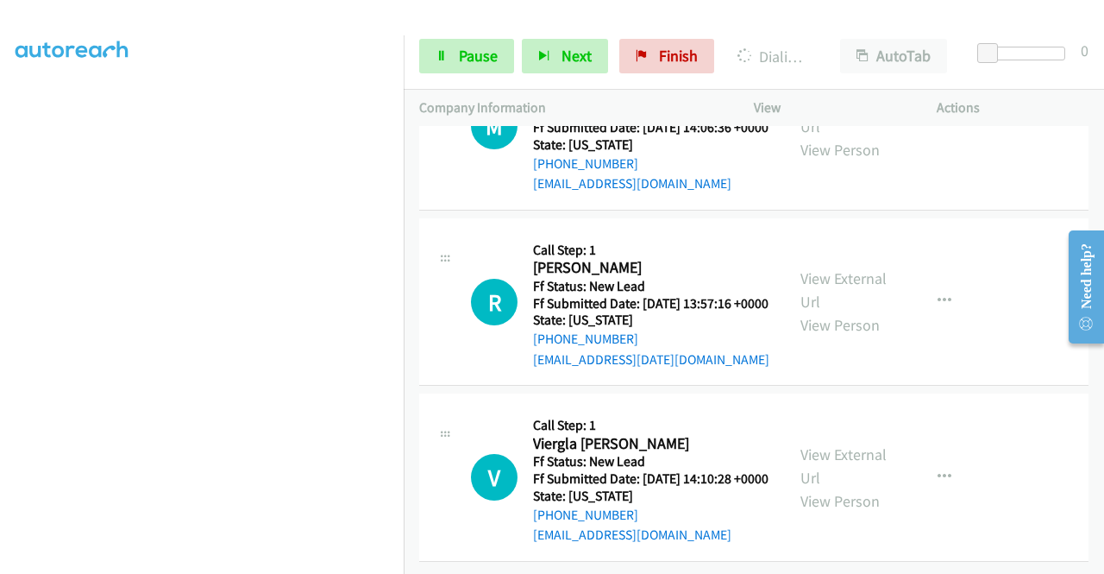
scroll to position [0, 0]
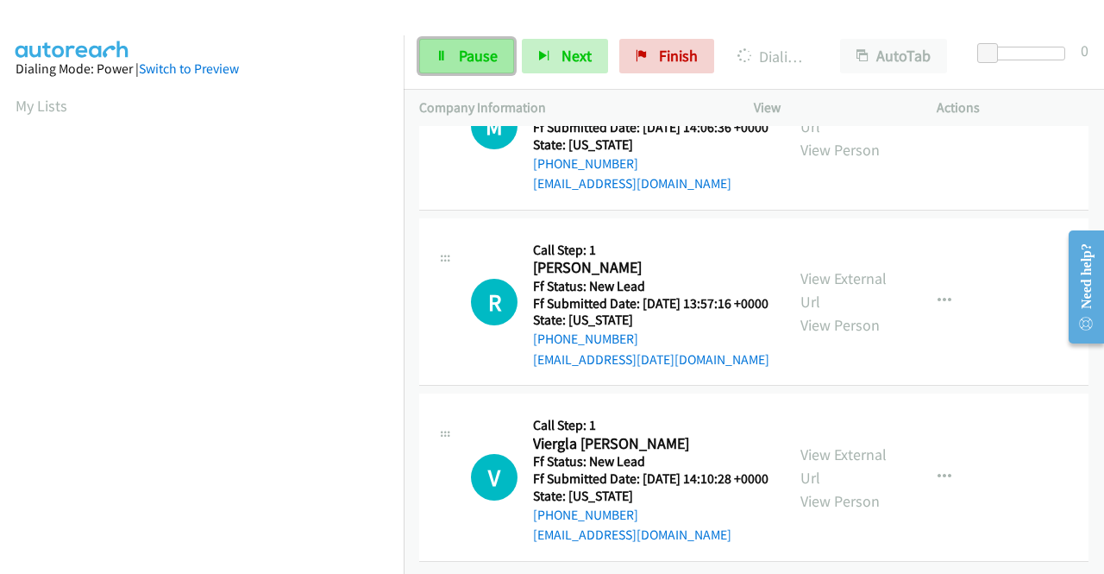
click at [466, 61] on span "Pause" at bounding box center [478, 56] width 39 height 20
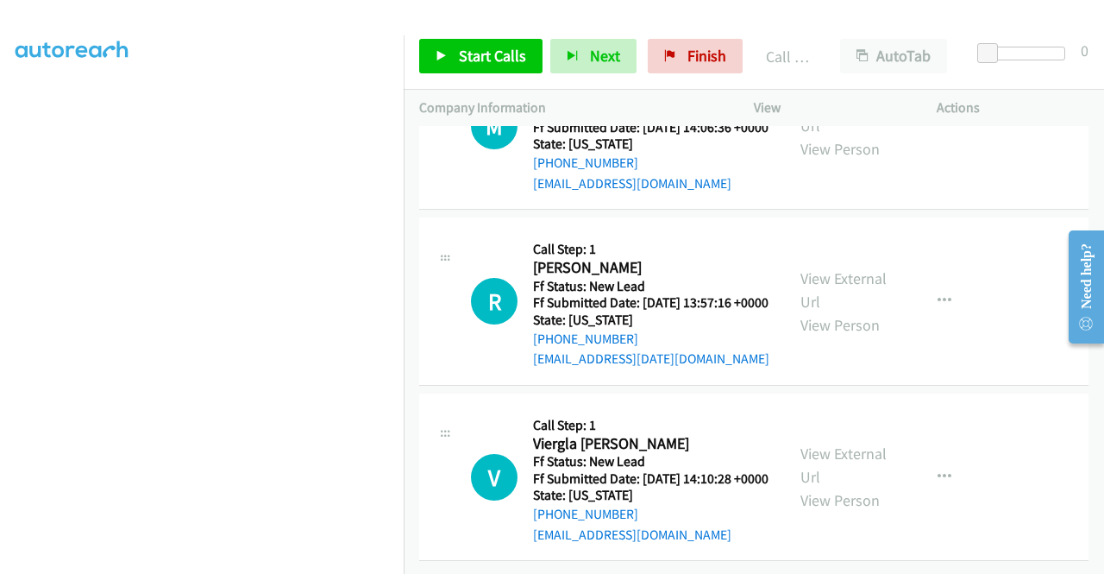
scroll to position [10812, 0]
click at [493, 53] on span "Start Calls" at bounding box center [492, 56] width 67 height 20
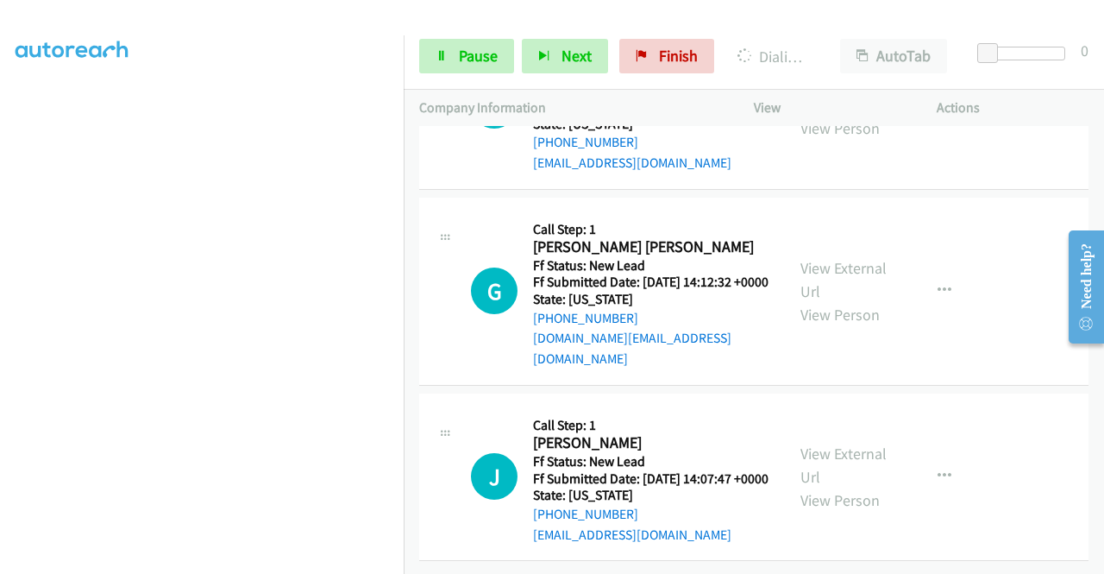
scroll to position [11315, 0]
drag, startPoint x: 480, startPoint y: 49, endPoint x: 487, endPoint y: 55, distance: 9.2
click at [480, 49] on span "Pause" at bounding box center [478, 56] width 39 height 20
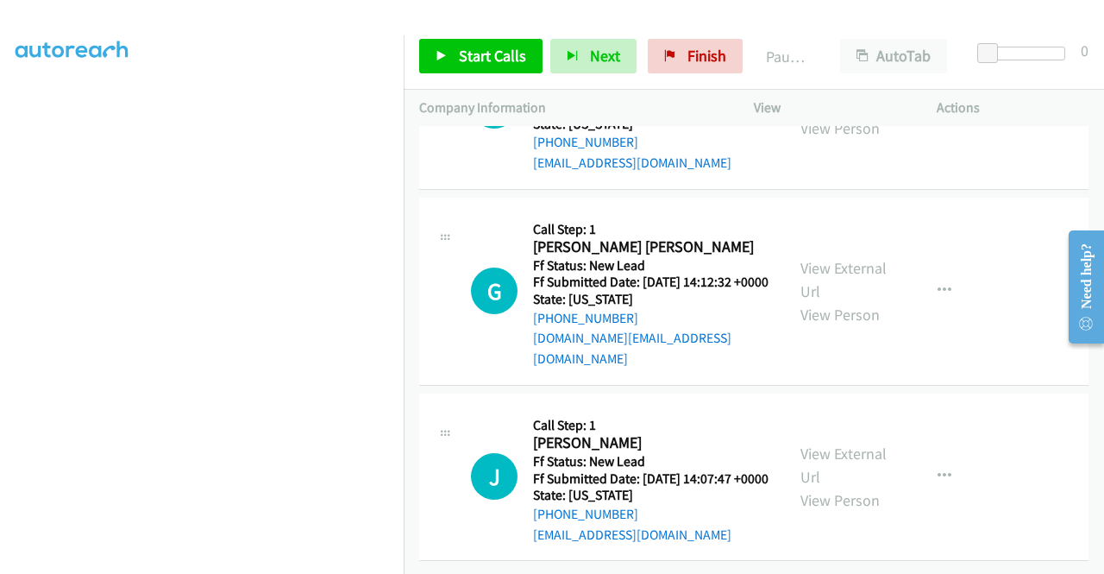
click at [842, 115] on link "View External Url" at bounding box center [844, 93] width 86 height 43
click at [835, 301] on link "View External Url" at bounding box center [844, 279] width 86 height 43
click at [845, 443] on link "View External Url" at bounding box center [844, 464] width 86 height 43
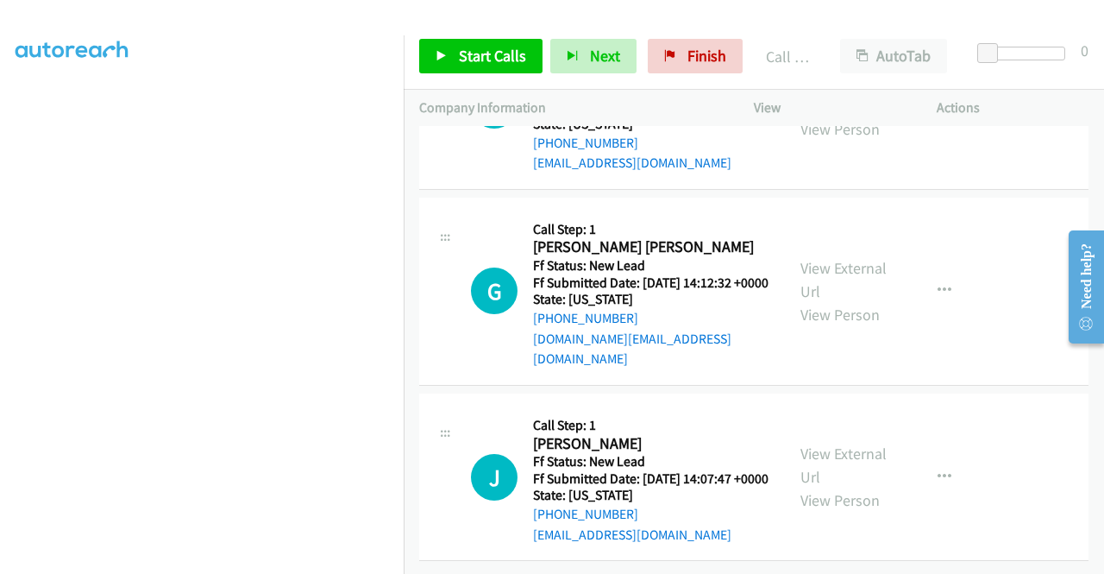
scroll to position [11430, 0]
click at [933, 123] on button "button" at bounding box center [944, 105] width 47 height 35
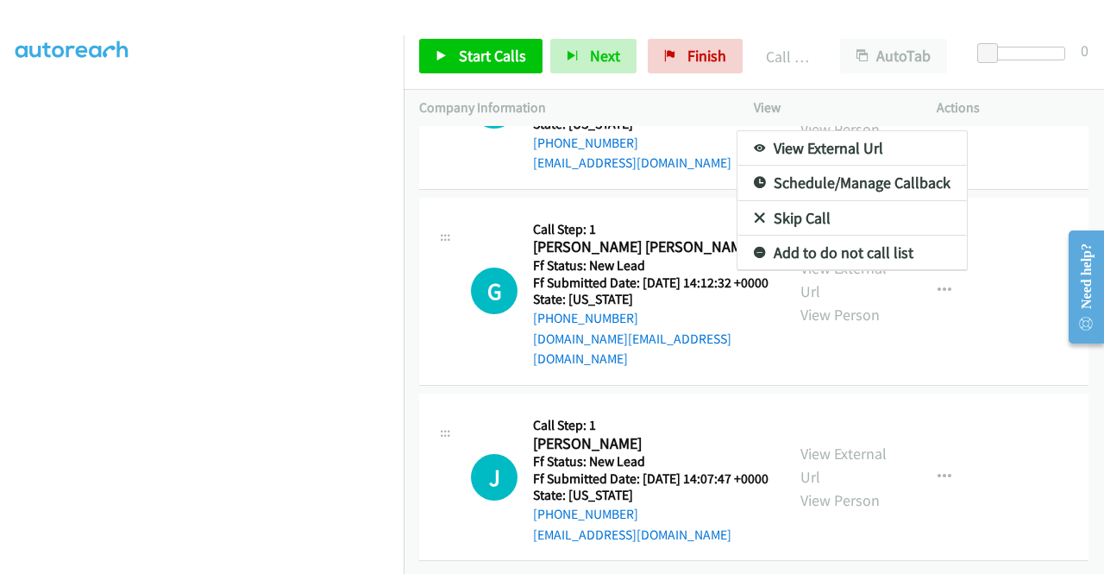
click at [854, 236] on link "Skip Call" at bounding box center [852, 218] width 229 height 35
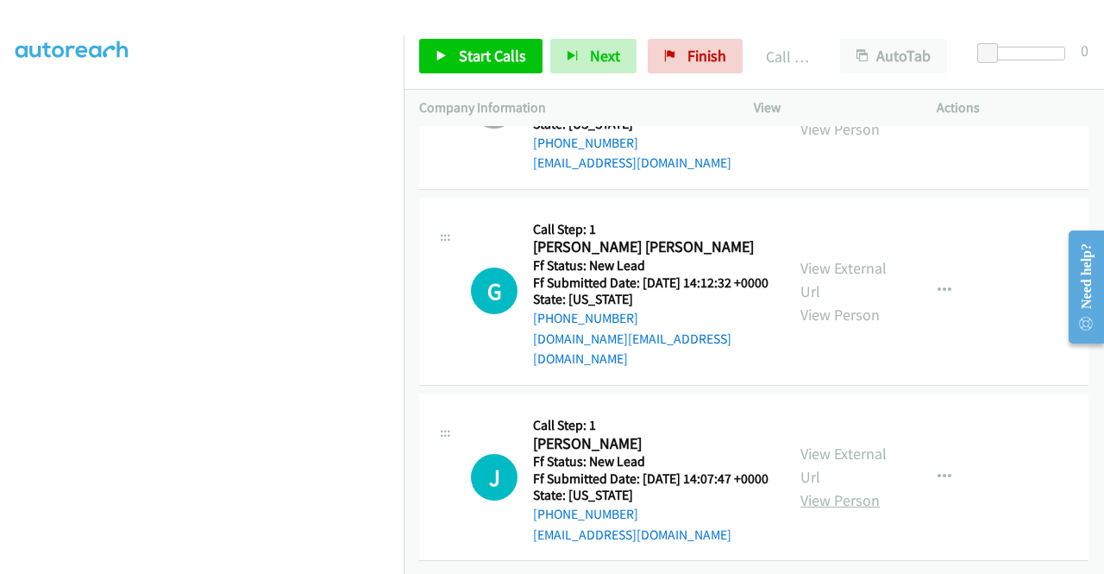
scroll to position [11743, 0]
click at [462, 45] on link "Start Calls" at bounding box center [480, 56] width 123 height 35
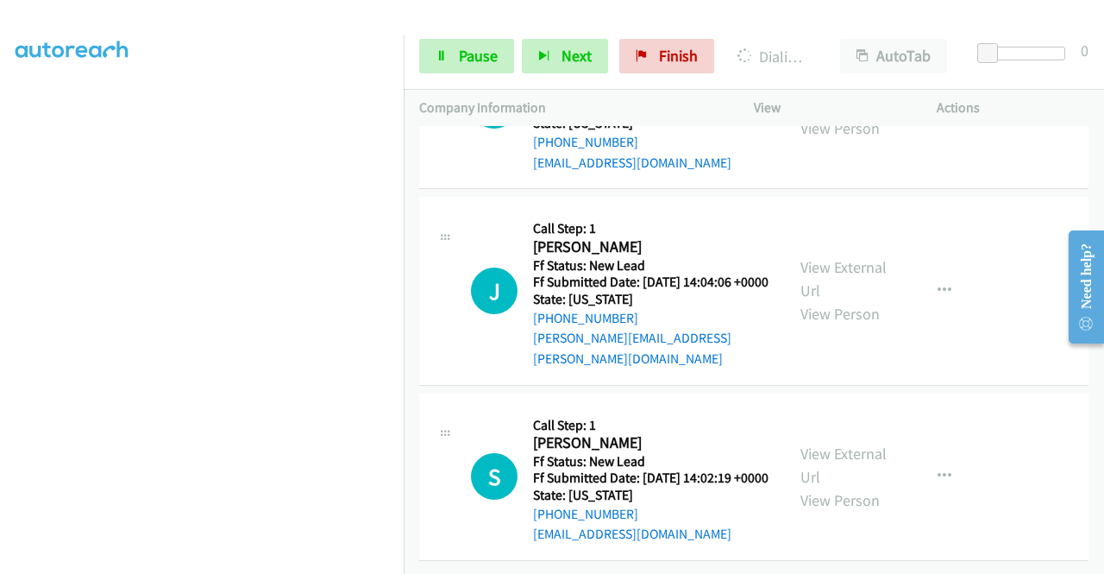
scroll to position [12002, 0]
click at [839, 300] on link "View External Url" at bounding box center [844, 278] width 86 height 43
click at [858, 487] on link "View External Url" at bounding box center [844, 464] width 86 height 43
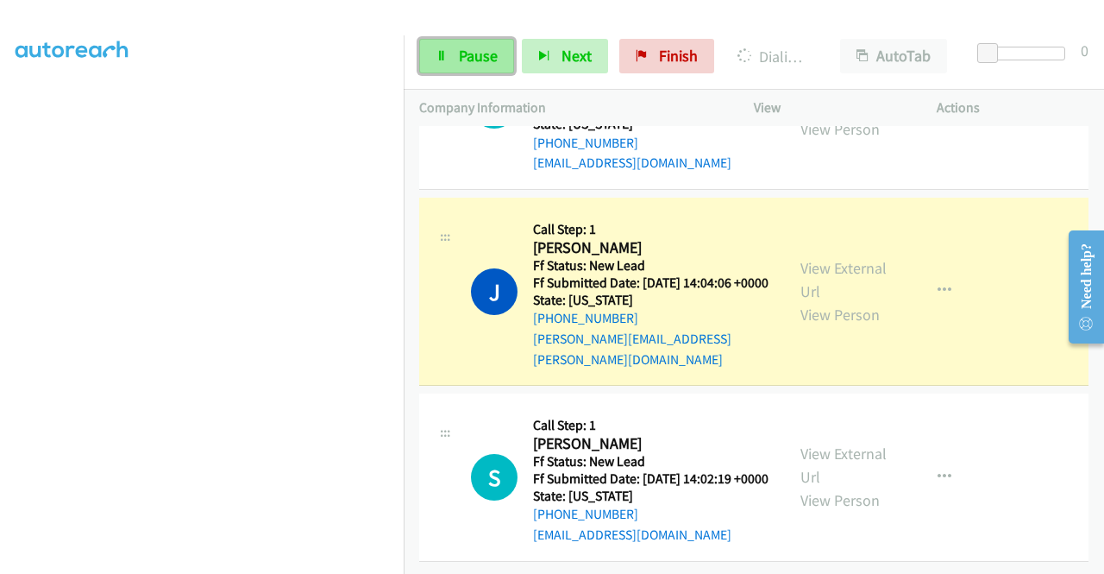
click at [481, 40] on link "Pause" at bounding box center [466, 56] width 95 height 35
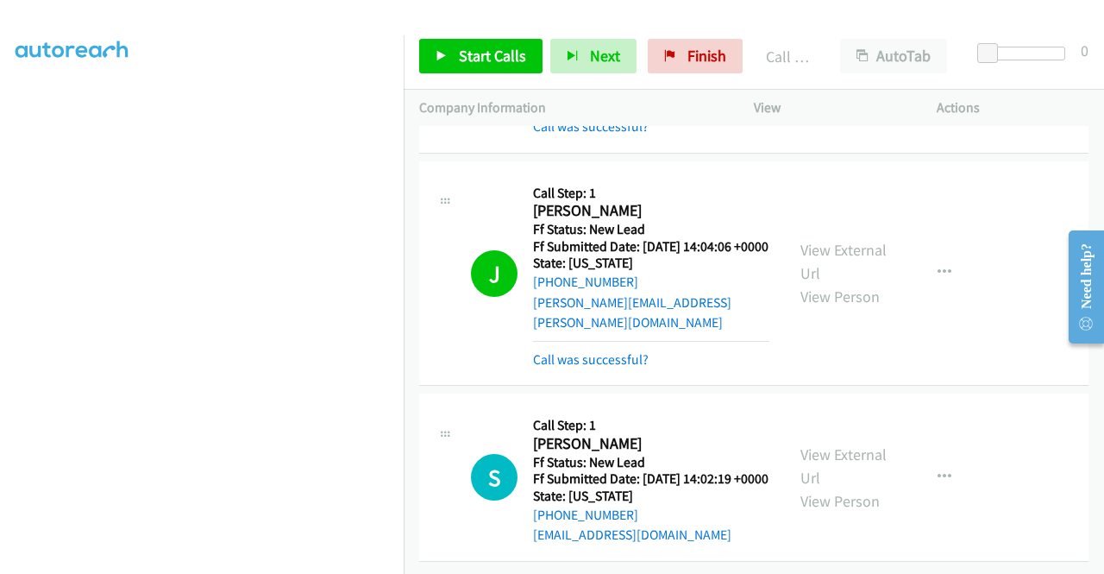
scroll to position [12238, 0]
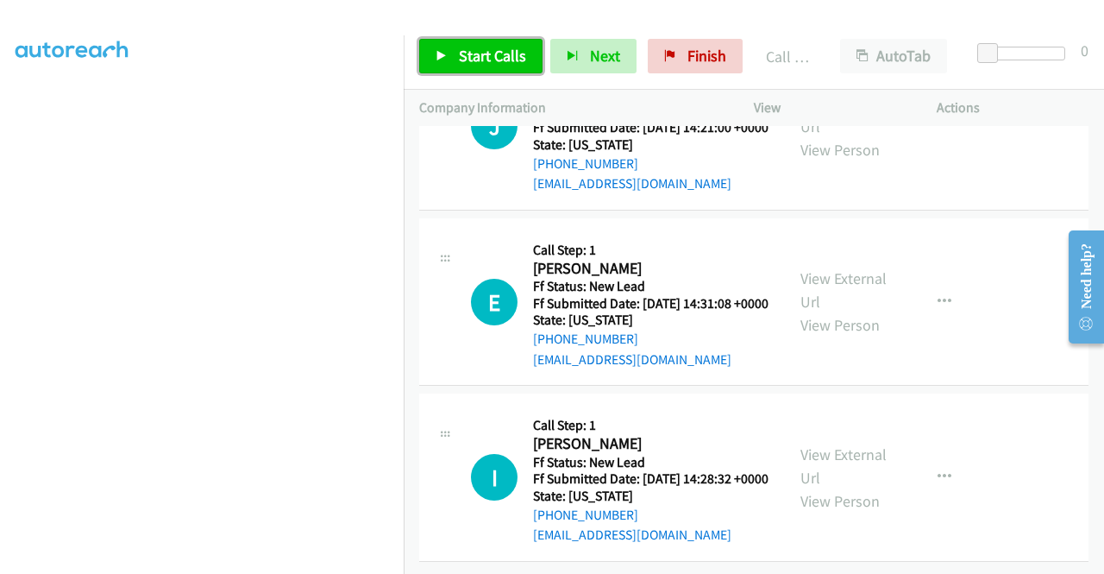
click at [474, 49] on span "Start Calls" at bounding box center [492, 56] width 67 height 20
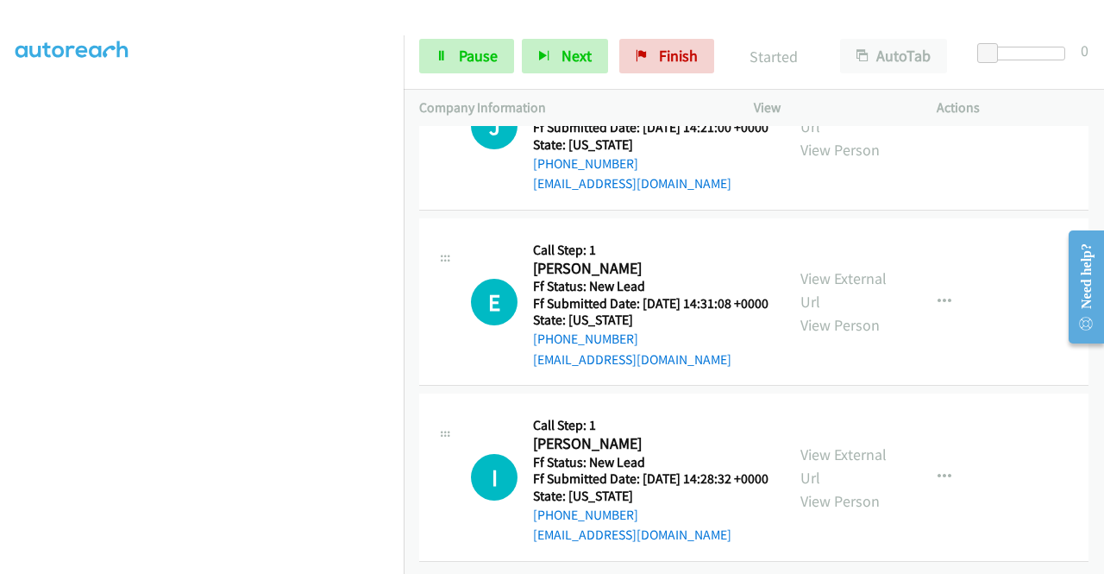
scroll to position [12583, 0]
click at [854, 136] on link "View External Url" at bounding box center [844, 114] width 86 height 43
click at [866, 311] on link "View External Url" at bounding box center [844, 289] width 86 height 43
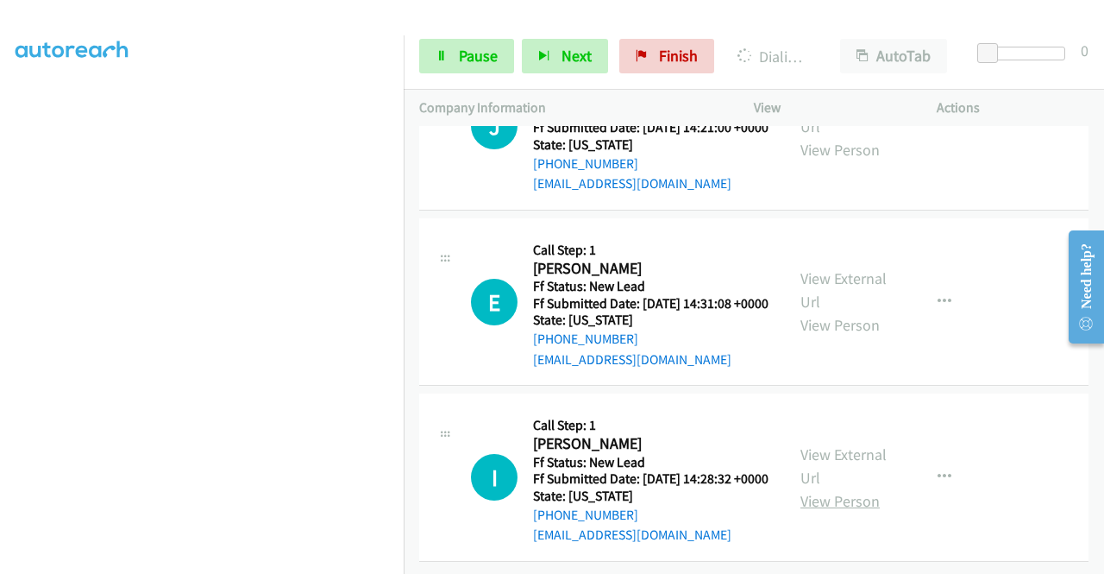
scroll to position [13006, 0]
click at [854, 444] on link "View External Url" at bounding box center [844, 465] width 86 height 43
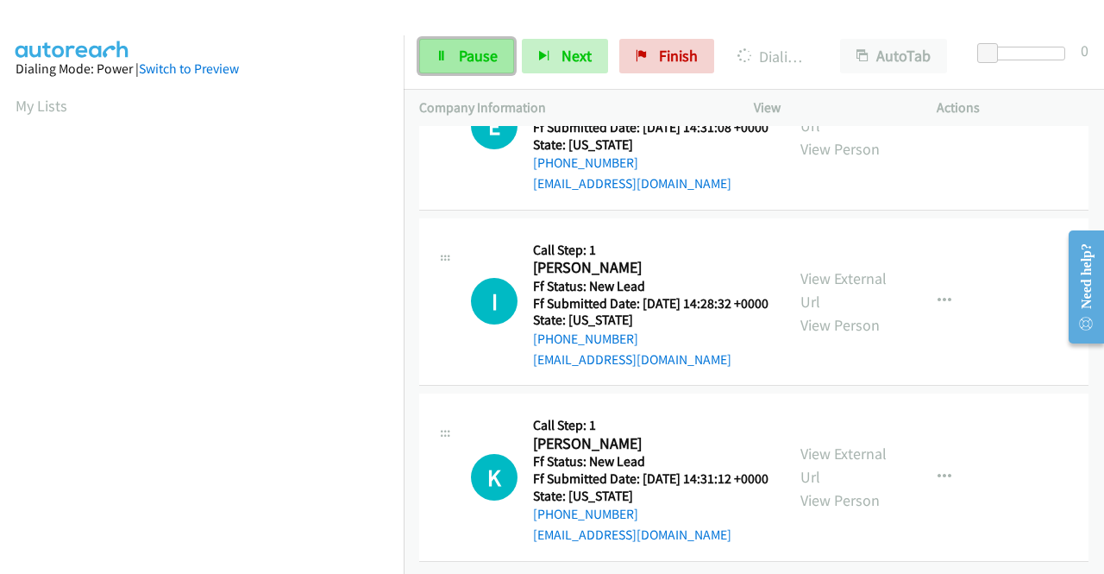
click at [452, 58] on link "Pause" at bounding box center [466, 56] width 95 height 35
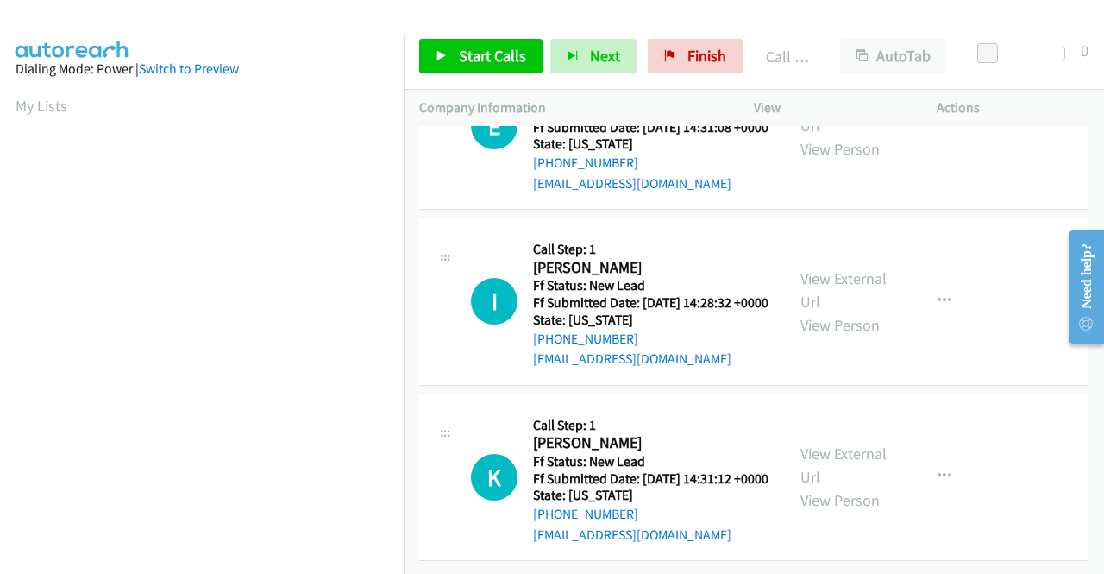
scroll to position [393, 0]
click at [611, 16] on link "Call was successful?" at bounding box center [591, 7] width 116 height 16
click at [839, 487] on link "View External Url" at bounding box center [844, 464] width 86 height 43
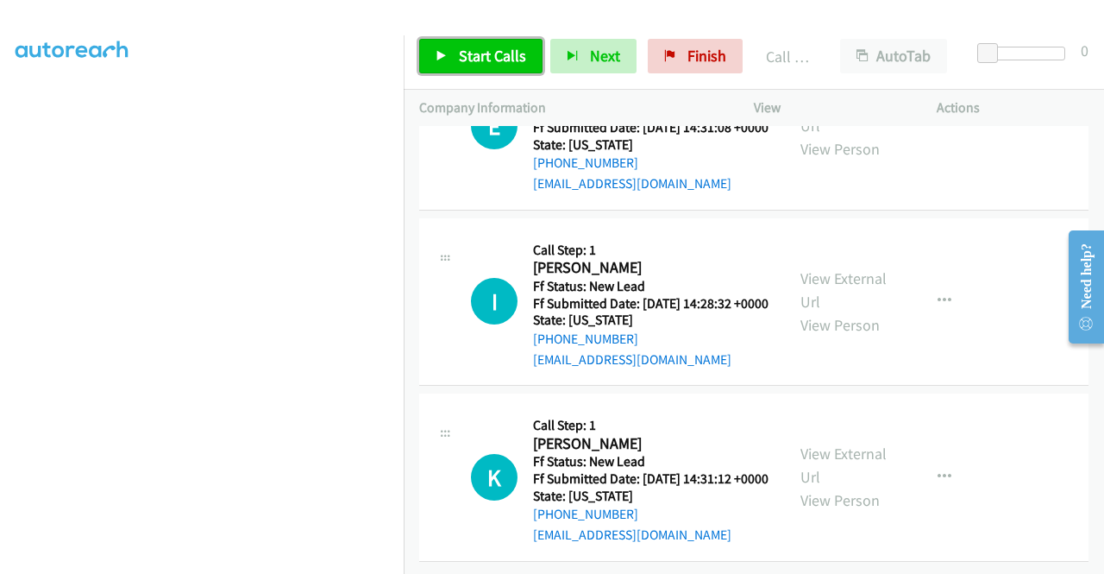
click at [519, 60] on span "Start Calls" at bounding box center [492, 56] width 67 height 20
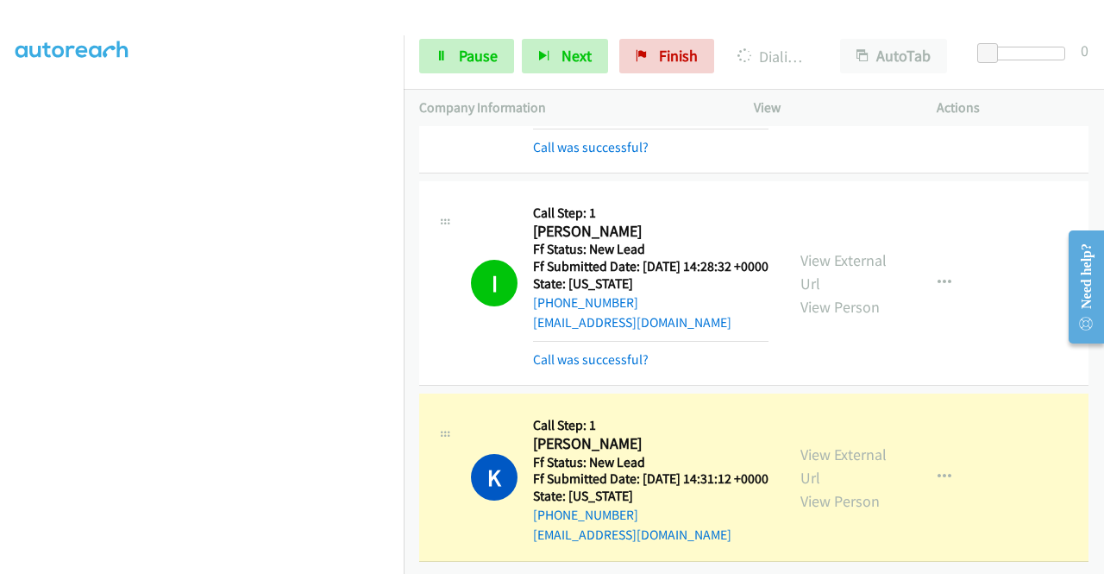
scroll to position [13344, 0]
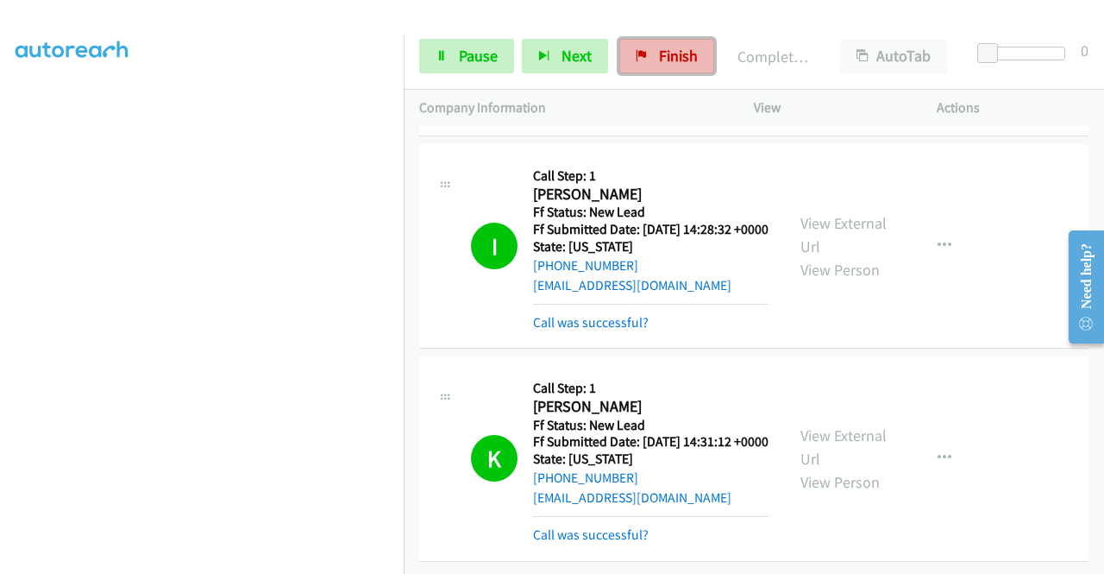
click at [663, 53] on span "Finish" at bounding box center [678, 56] width 39 height 20
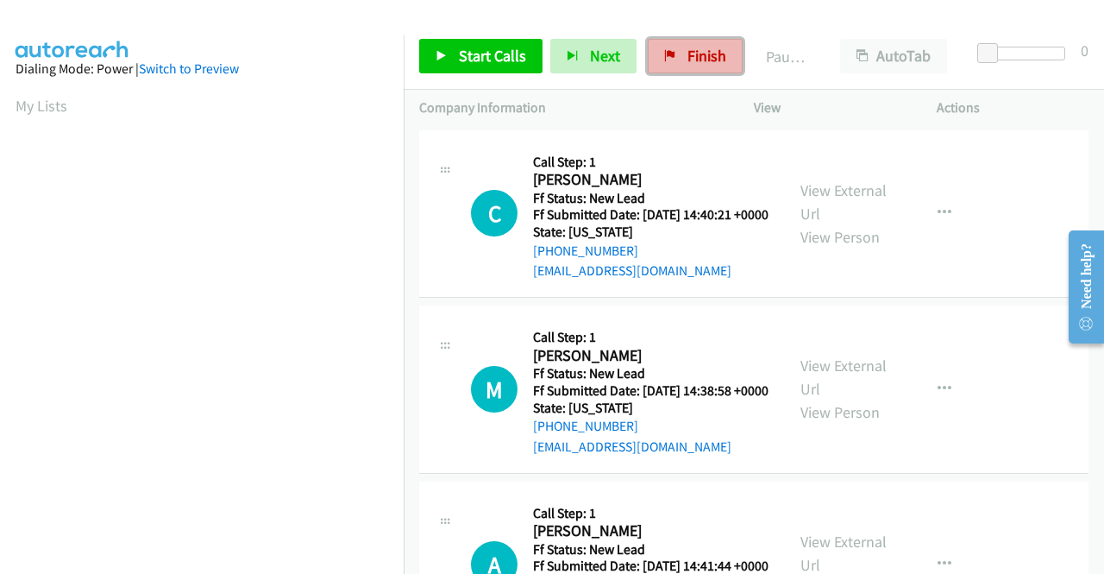
click at [670, 60] on link "Finish" at bounding box center [695, 56] width 95 height 35
click at [989, 302] on td "H Callback Scheduled Call Step: 1 [PERSON_NAME] America/New_York Ff Status: New…" at bounding box center [754, 214] width 701 height 176
click at [814, 203] on link "View External Url" at bounding box center [844, 201] width 86 height 43
click at [851, 390] on link "View External Url" at bounding box center [844, 376] width 86 height 43
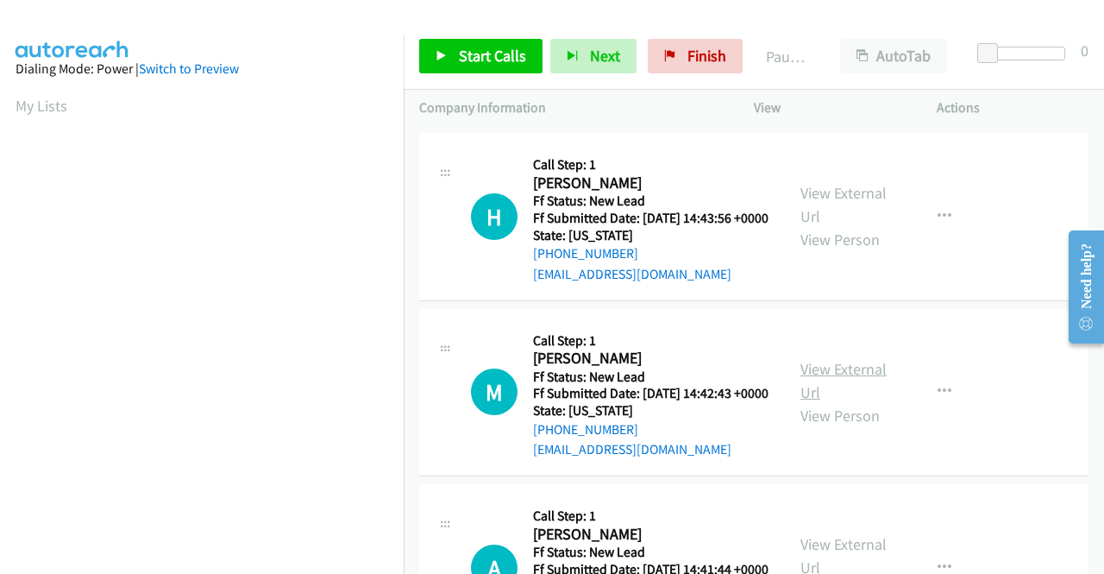
click at [859, 402] on link "View External Url" at bounding box center [844, 380] width 86 height 43
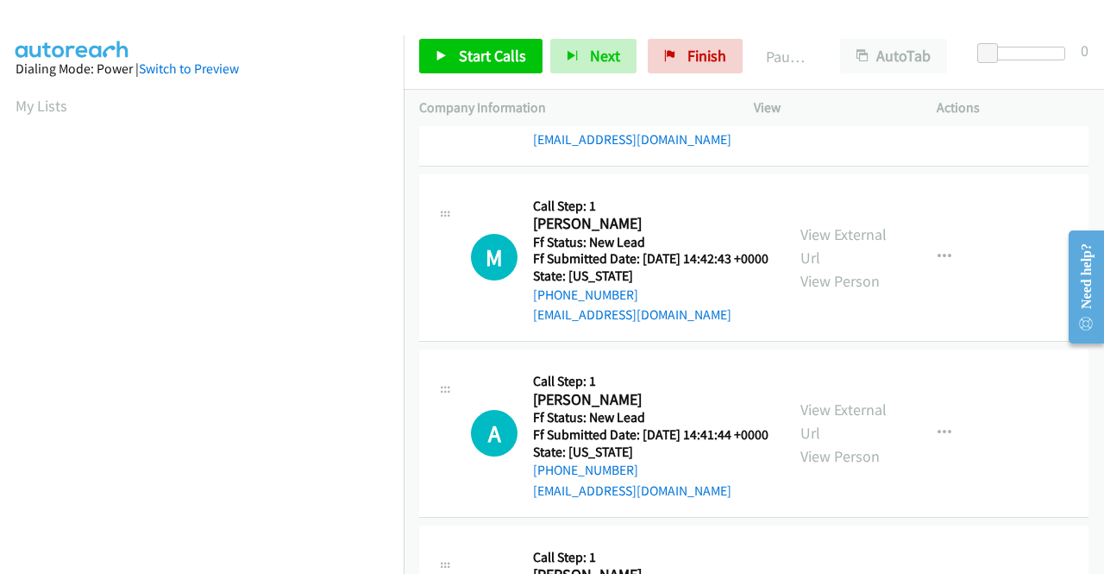
scroll to position [345, 0]
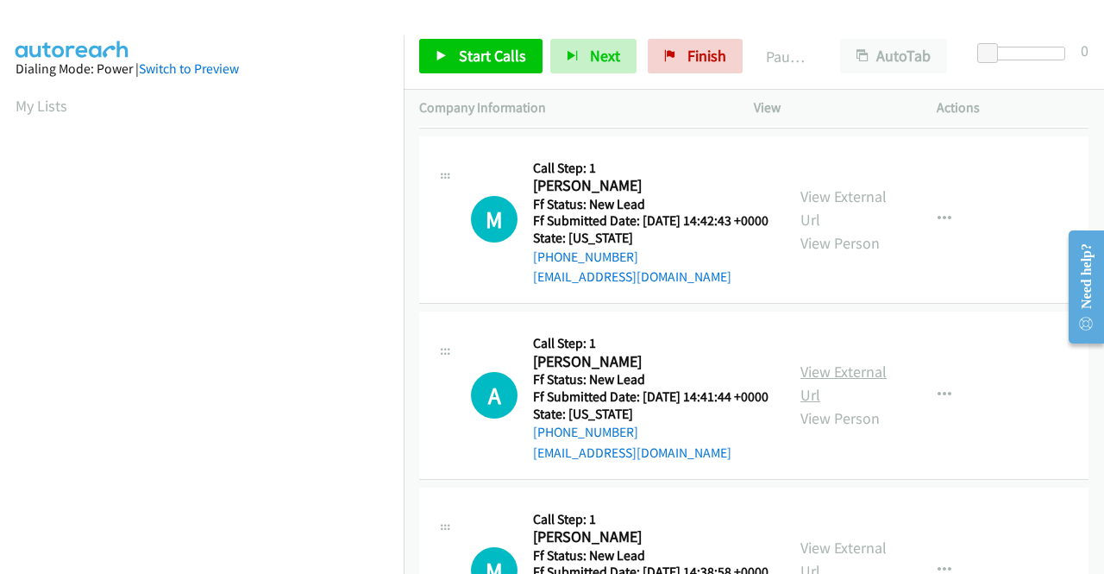
click at [863, 405] on link "View External Url" at bounding box center [844, 382] width 86 height 43
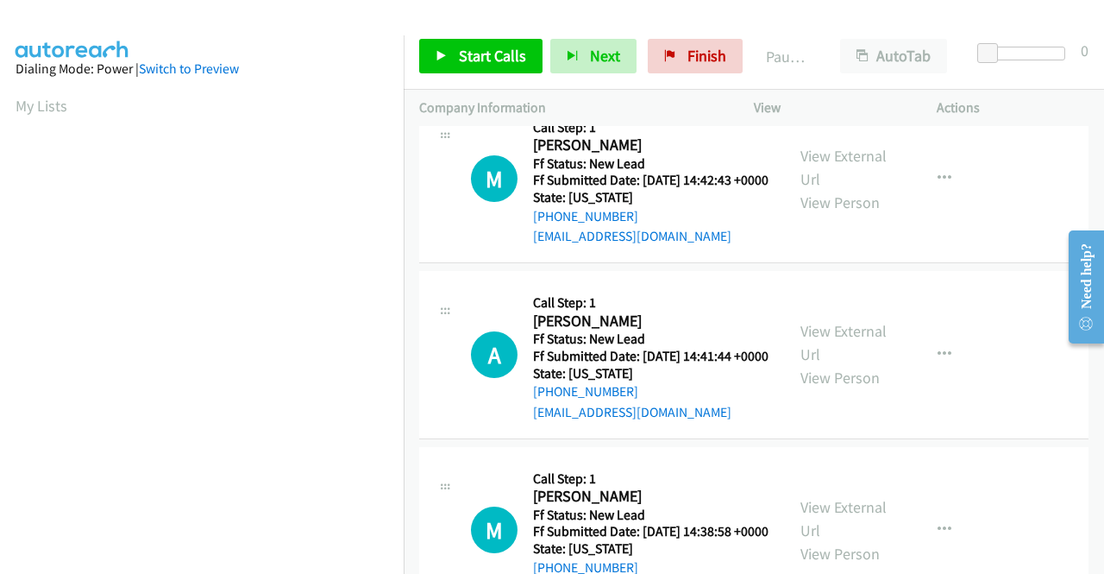
scroll to position [518, 0]
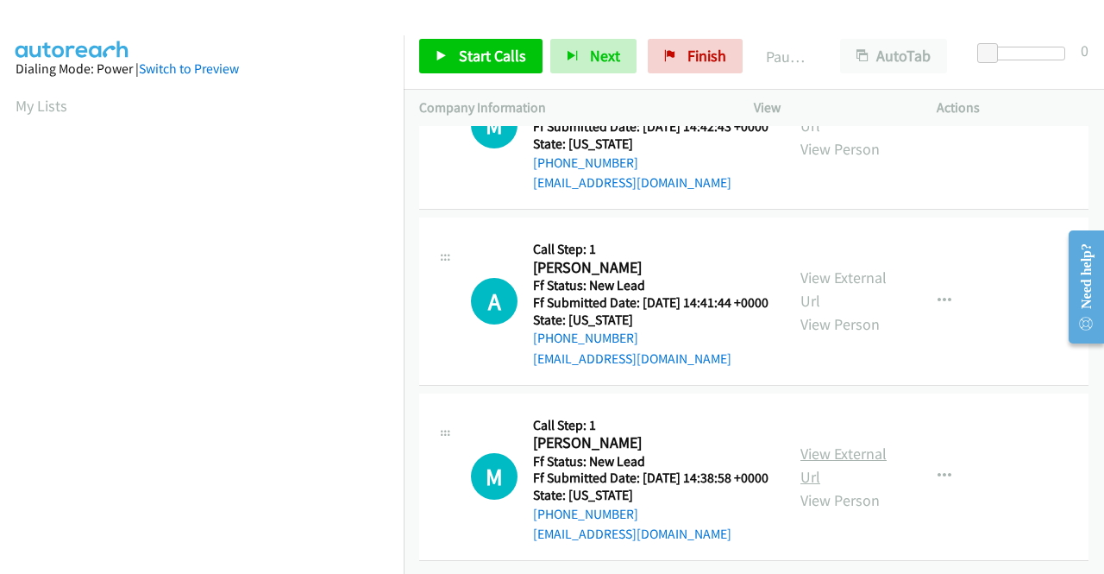
click at [849, 447] on link "View External Url" at bounding box center [844, 464] width 86 height 43
click at [501, 45] on link "Start Calls" at bounding box center [480, 56] width 123 height 35
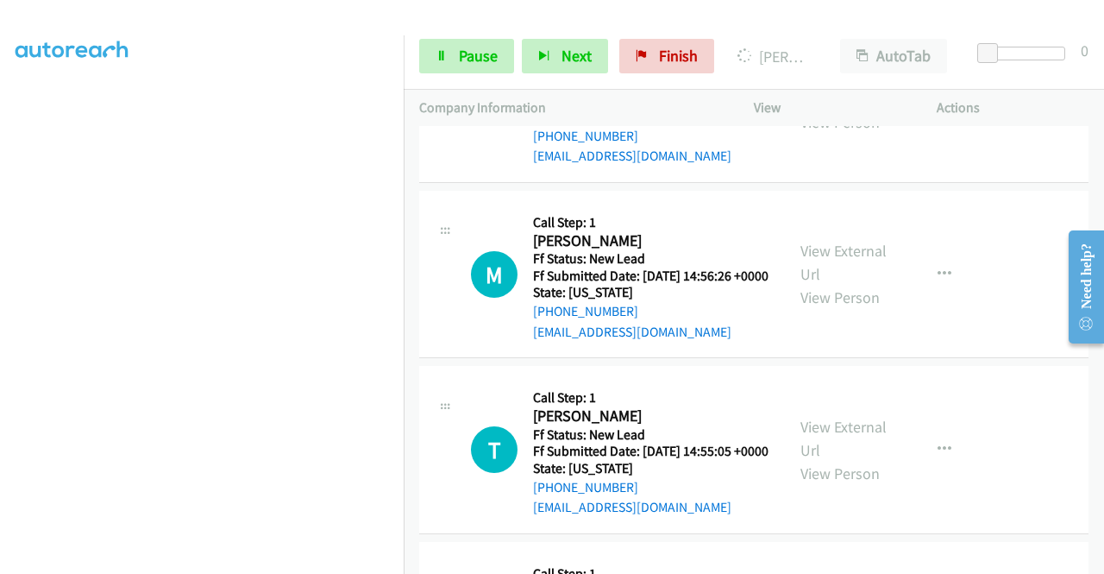
scroll to position [952, 0]
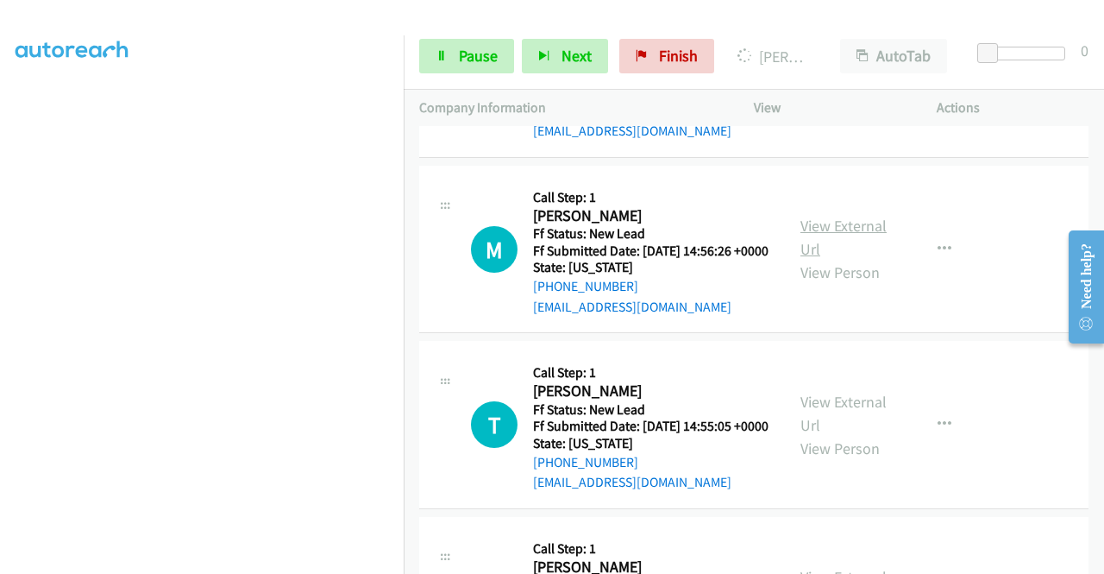
click at [858, 259] on link "View External Url" at bounding box center [844, 237] width 86 height 43
click at [862, 435] on link "View External Url" at bounding box center [844, 413] width 86 height 43
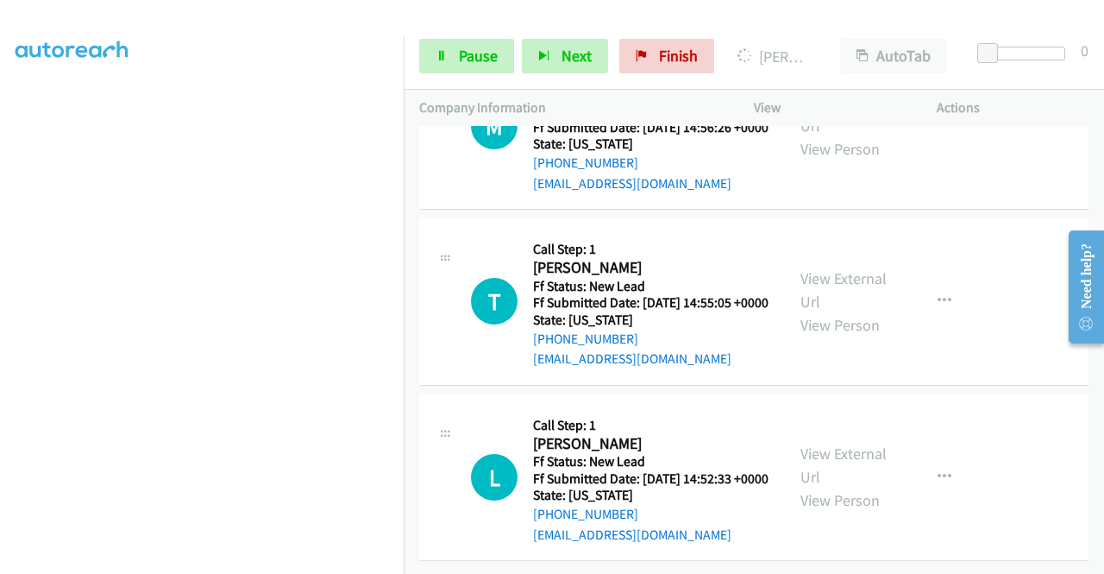
scroll to position [1211, 0]
click at [853, 443] on link "View External Url" at bounding box center [844, 464] width 86 height 43
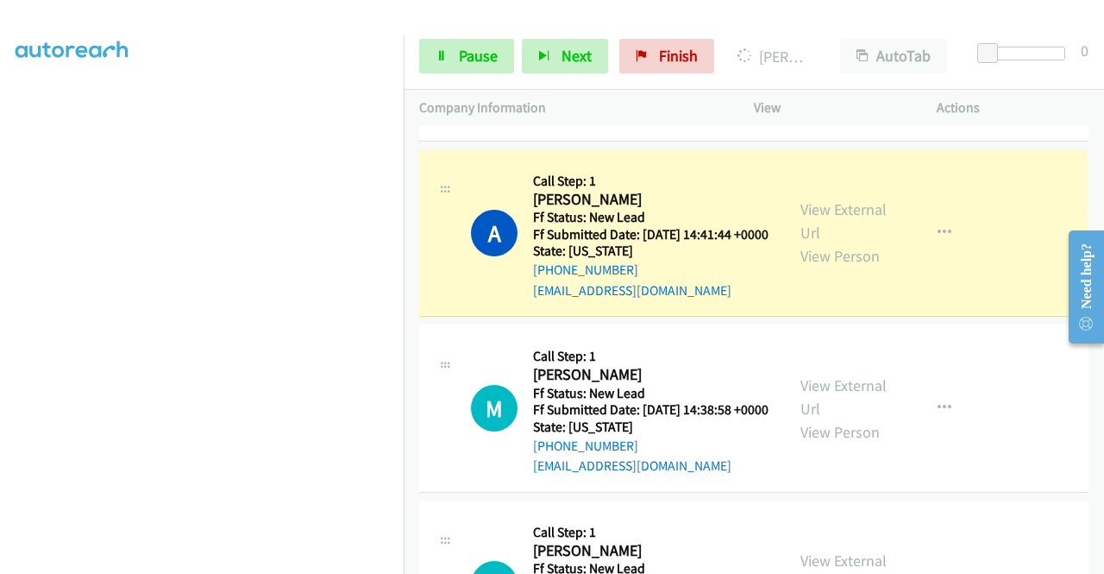
scroll to position [531, 0]
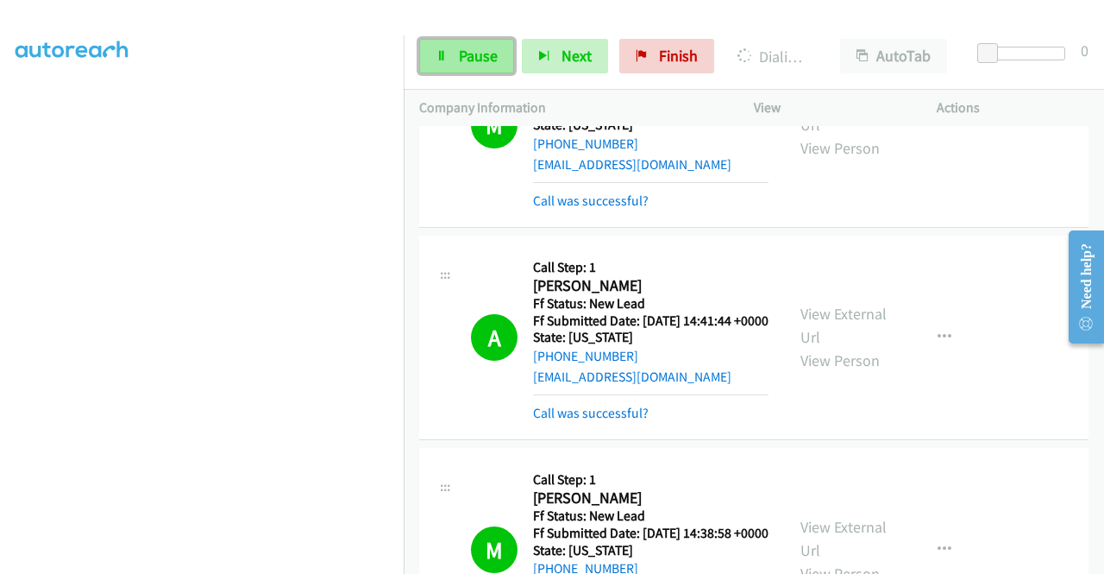
click at [468, 65] on span "Pause" at bounding box center [478, 56] width 39 height 20
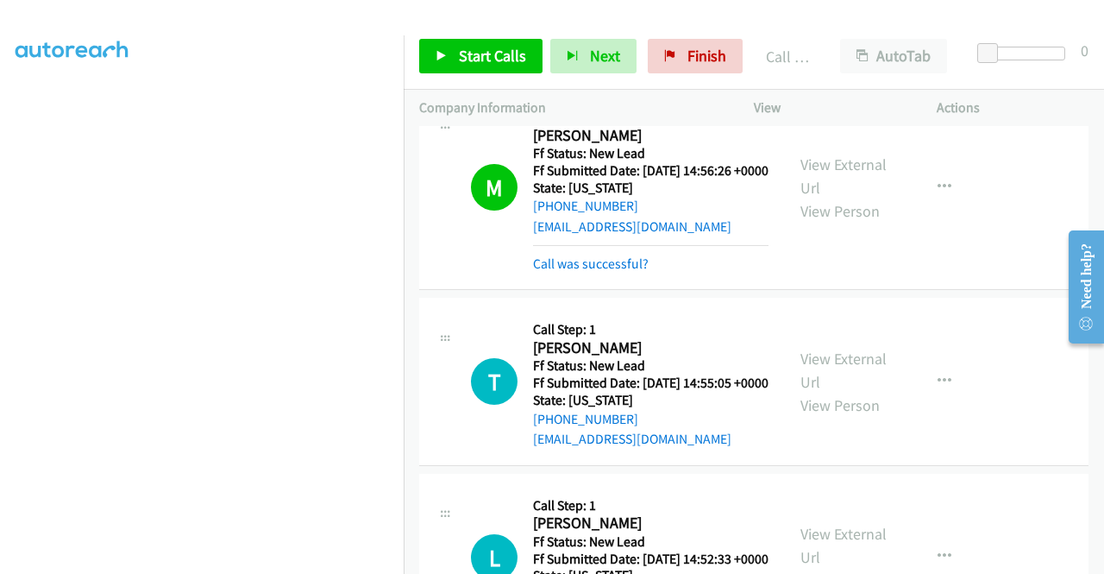
scroll to position [1308, 0]
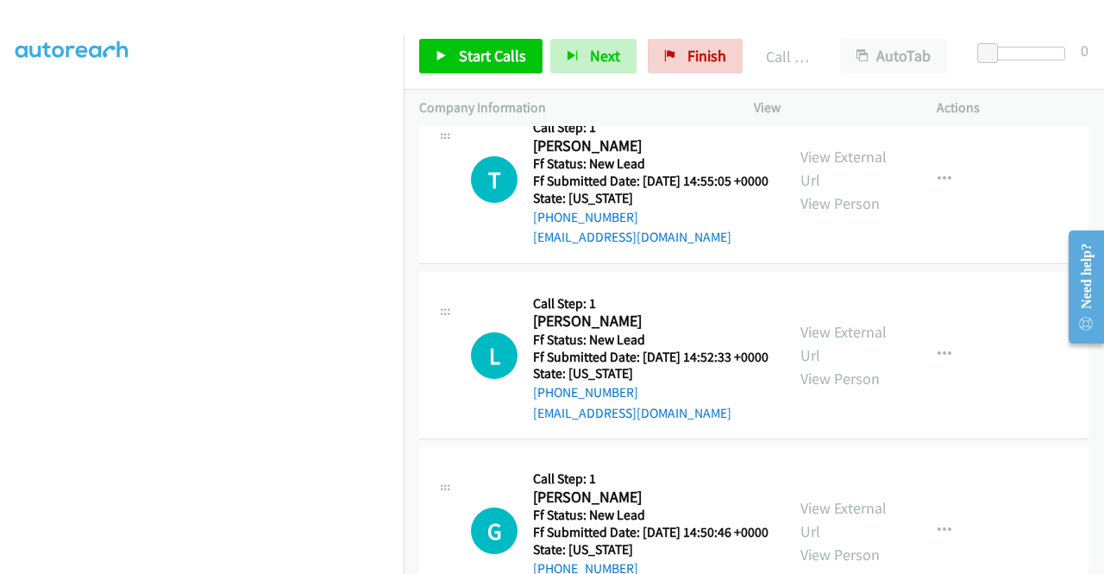
click at [512, 38] on div "Start Calls Pause Next Finish Call Completed AutoTab AutoTab 0" at bounding box center [754, 56] width 701 height 66
click at [525, 61] on link "Start Calls" at bounding box center [480, 56] width 123 height 35
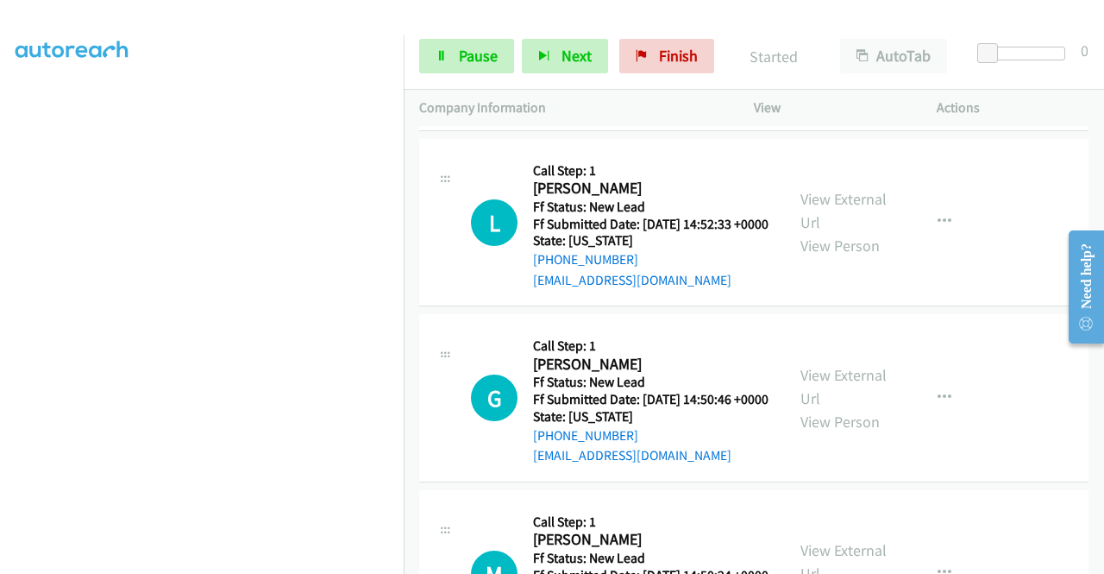
scroll to position [1480, 0]
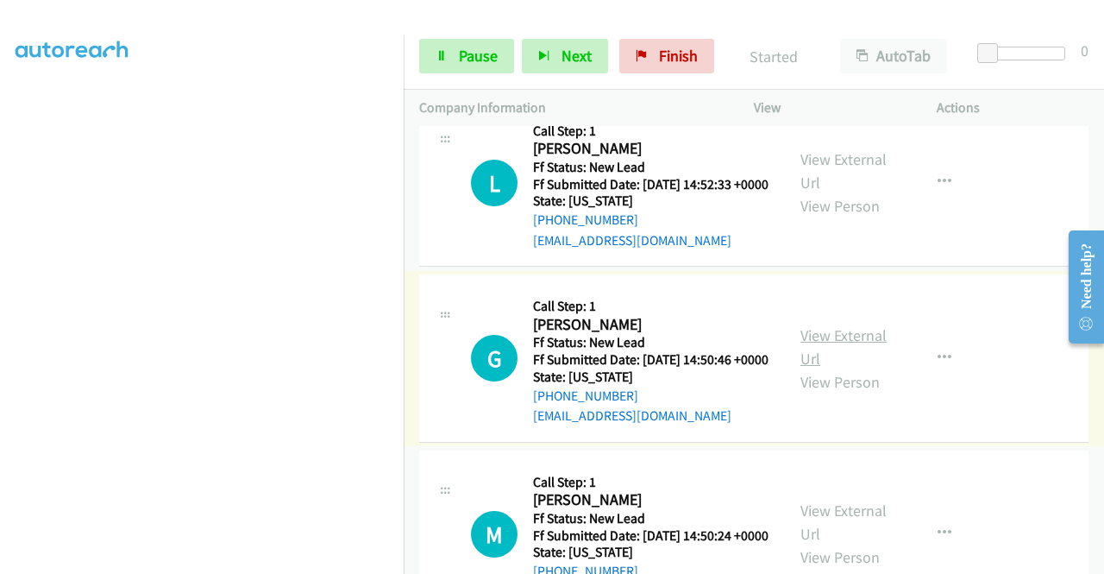
click at [830, 368] on link "View External Url" at bounding box center [844, 346] width 86 height 43
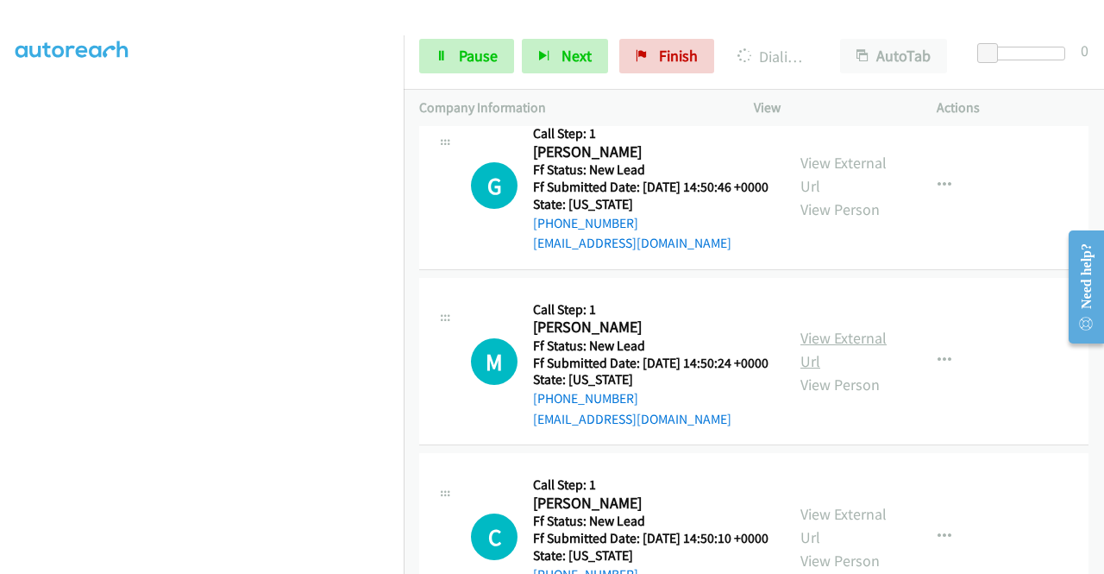
click at [839, 371] on link "View External Url" at bounding box center [844, 349] width 86 height 43
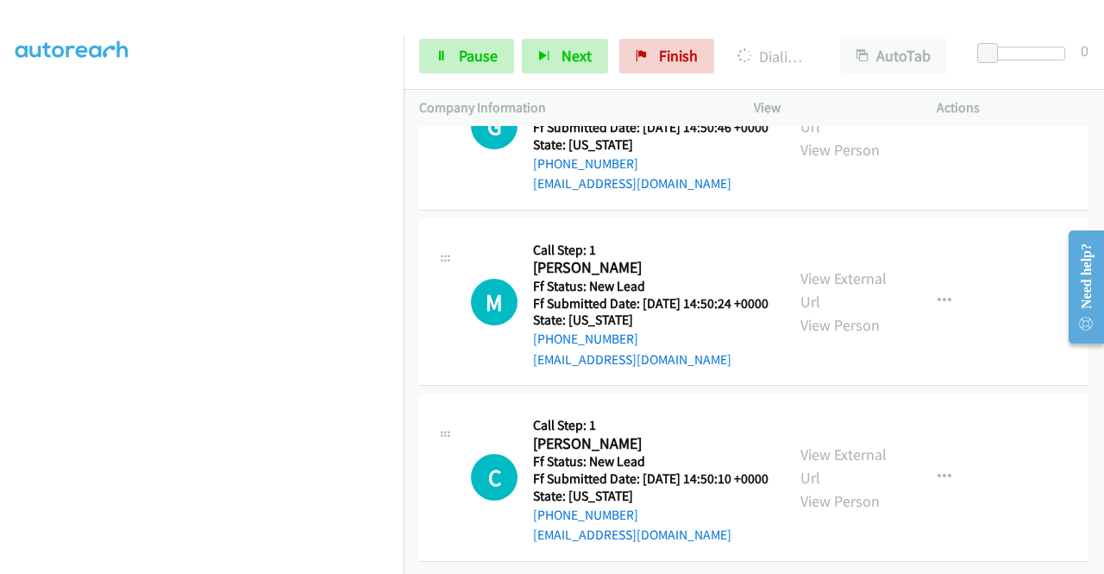
scroll to position [1907, 0]
click at [852, 444] on link "View External Url" at bounding box center [844, 465] width 86 height 43
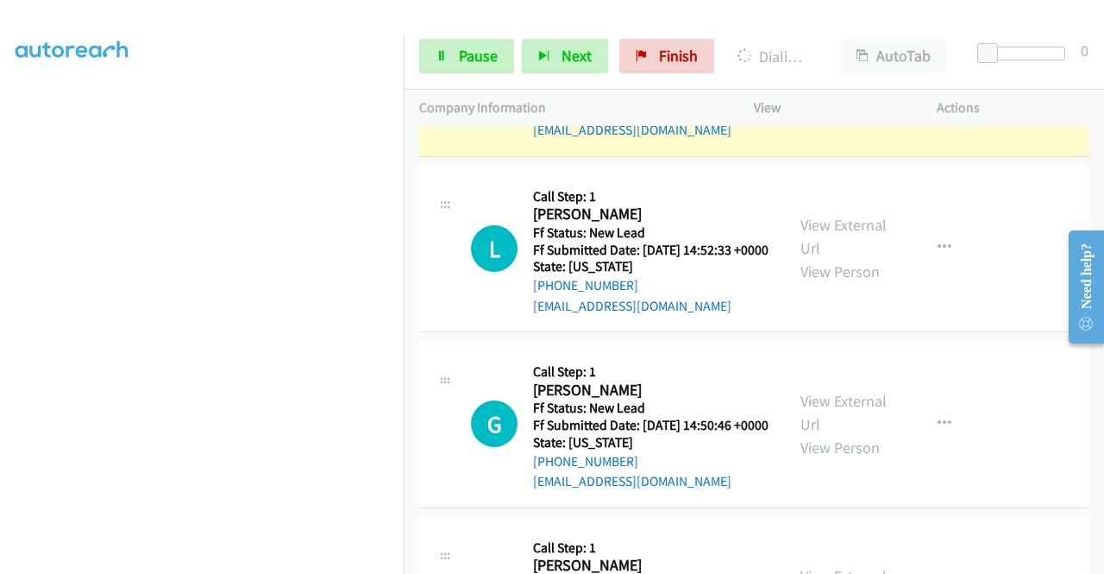
scroll to position [1476, 0]
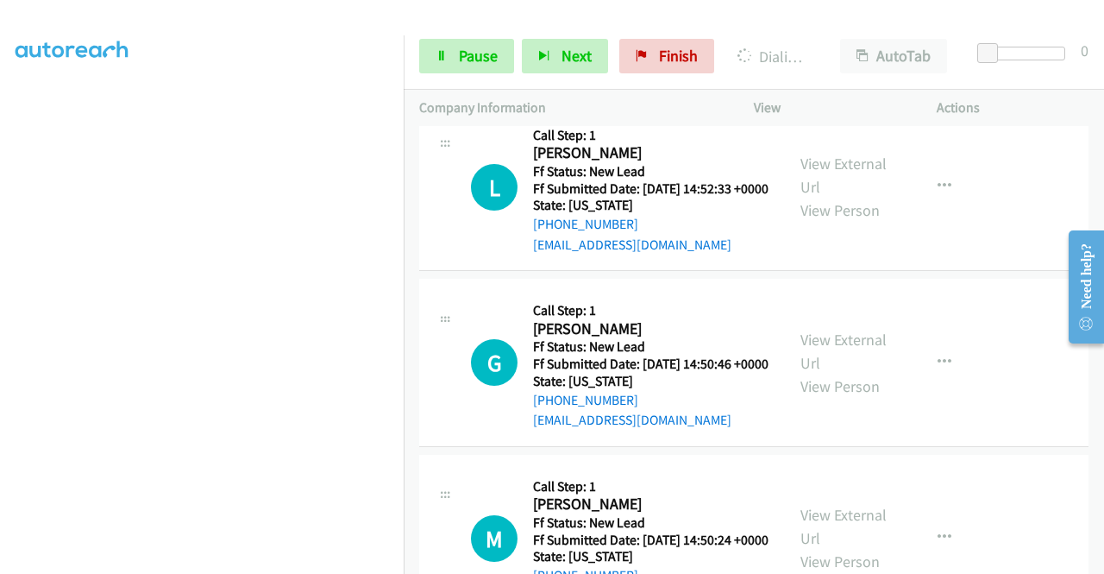
click at [1022, 79] on div "Start Calls Pause Next Finish Dialing [PERSON_NAME] AutoTab AutoTab 0" at bounding box center [754, 56] width 701 height 66
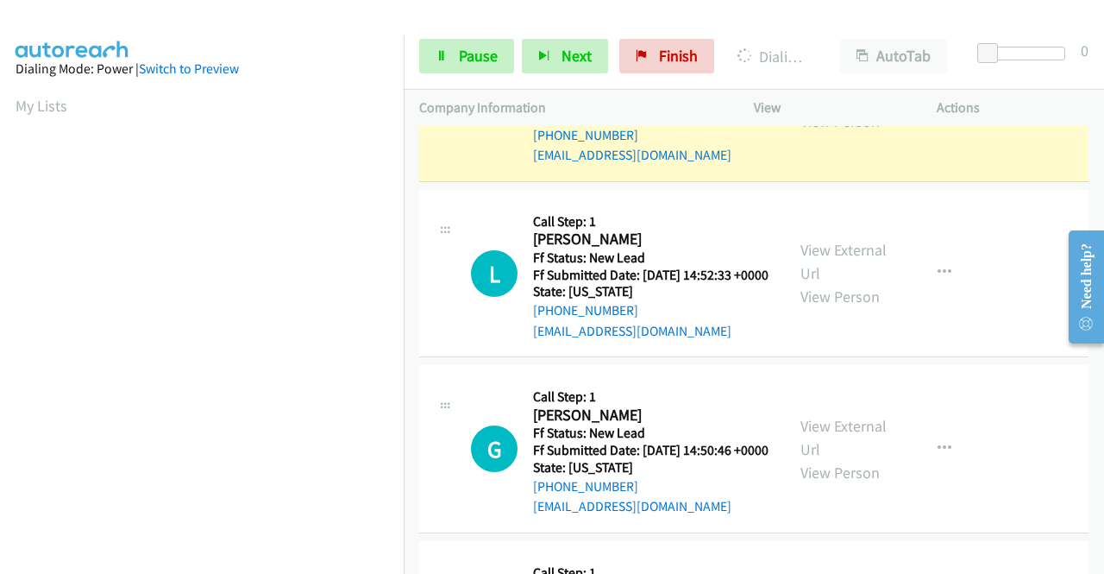
scroll to position [393, 0]
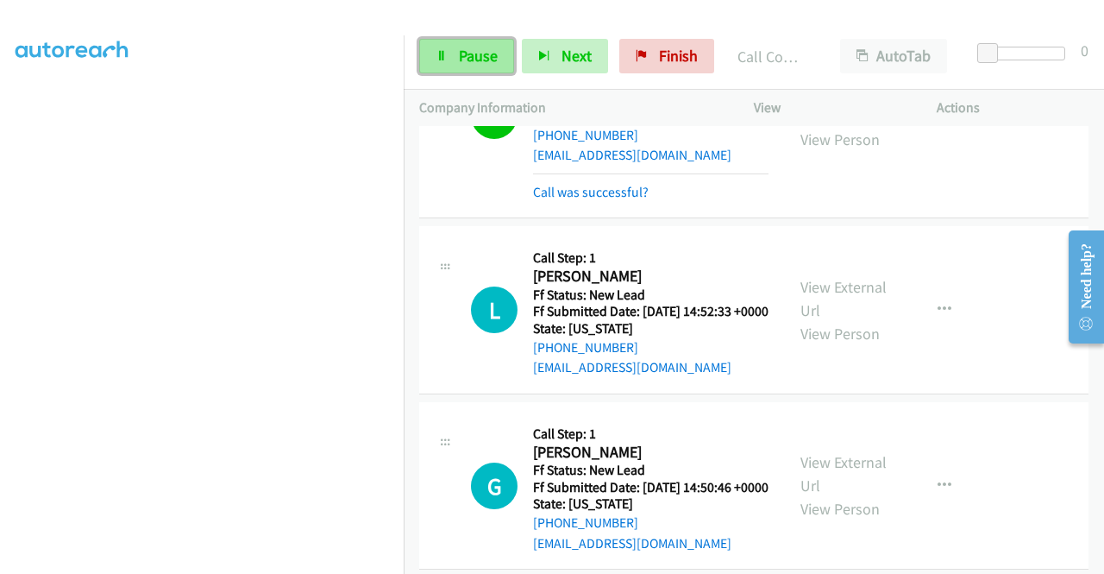
click at [492, 46] on span "Pause" at bounding box center [478, 56] width 39 height 20
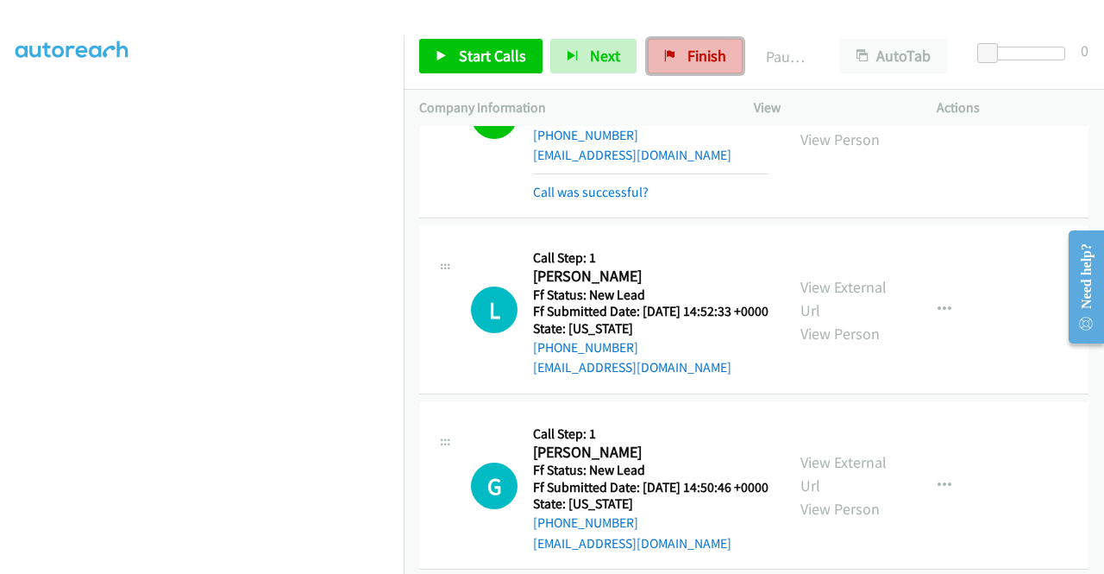
click at [701, 53] on span "Finish" at bounding box center [707, 56] width 39 height 20
